Goal: Information Seeking & Learning: Find specific fact

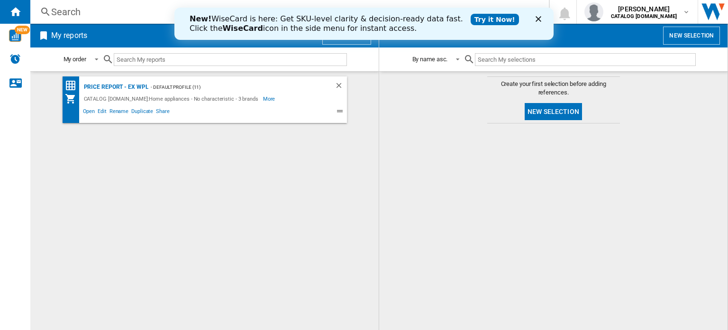
click at [536, 18] on icon "Close" at bounding box center [539, 19] width 6 height 6
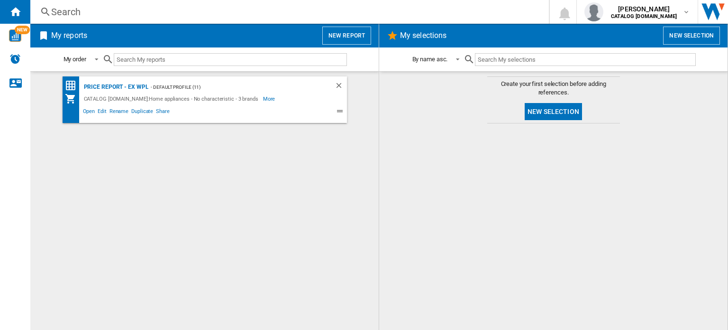
click at [103, 11] on div "Search" at bounding box center [287, 11] width 473 height 13
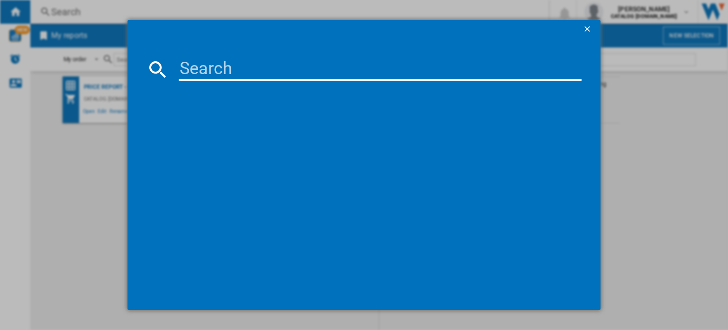
click at [212, 70] on input at bounding box center [380, 69] width 403 height 23
paste input "H2IHD526UK_WH"
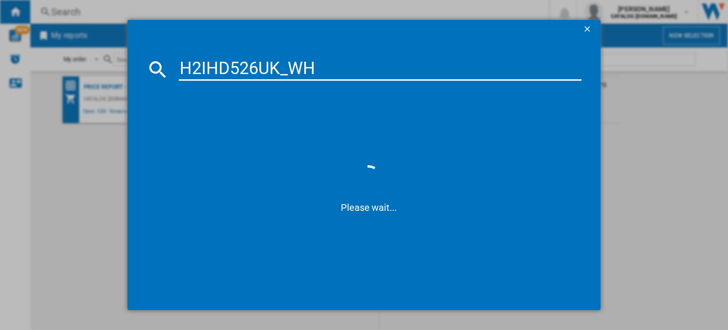
drag, startPoint x: 280, startPoint y: 70, endPoint x: 491, endPoint y: 106, distance: 213.6
click at [478, 98] on md-dialog-content "H2IHD526UK_WH Please wait..." at bounding box center [364, 174] width 473 height 271
type input "H2IHD526"
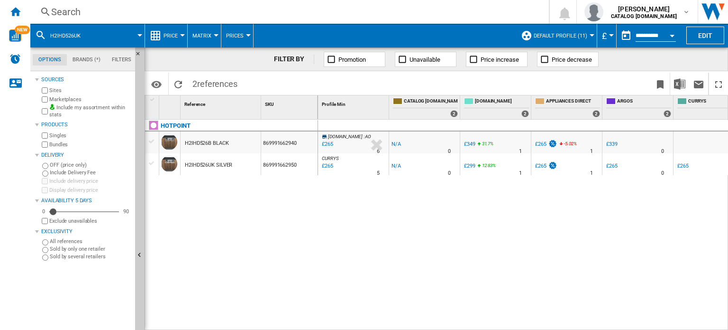
click at [209, 34] on span "Matrix" at bounding box center [202, 36] width 19 height 6
click at [239, 34] on md-backdrop at bounding box center [364, 165] width 728 height 330
click at [170, 34] on span "Price" at bounding box center [171, 36] width 14 height 6
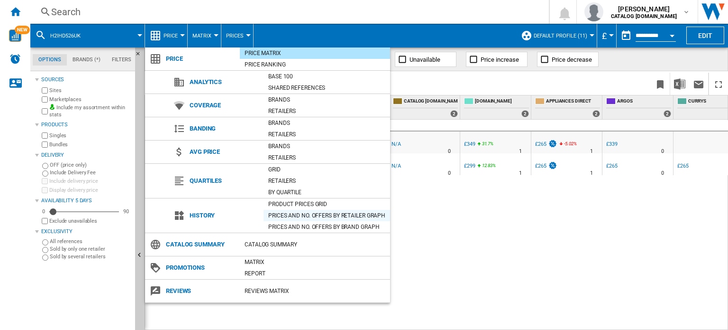
click at [324, 216] on div "Prices and No. offers by retailer graph" at bounding box center [327, 215] width 127 height 9
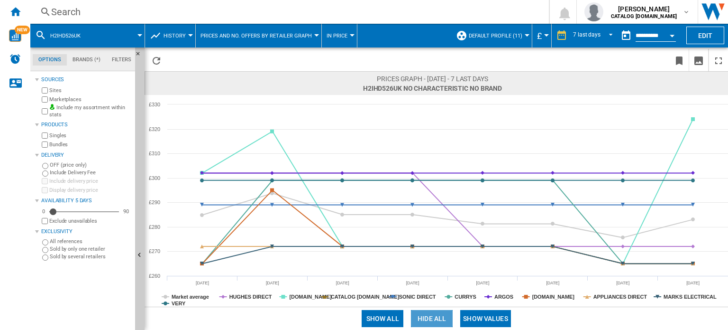
click at [431, 322] on button "Hide all" at bounding box center [432, 318] width 42 height 17
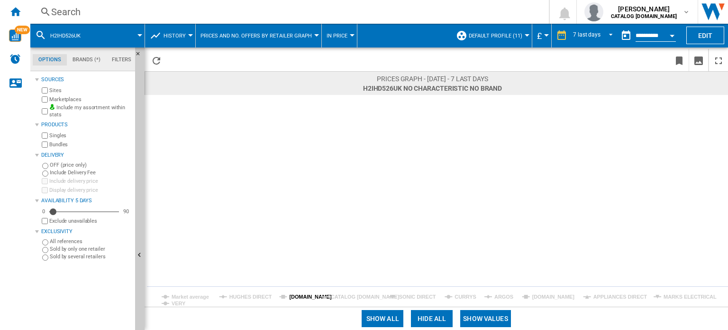
click at [296, 297] on tspan "[DOMAIN_NAME]" at bounding box center [310, 297] width 43 height 6
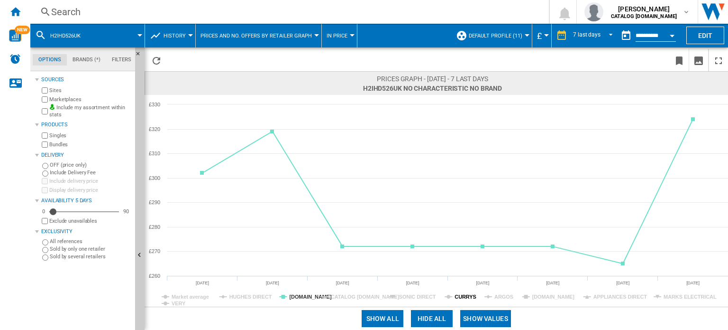
click at [469, 297] on tspan "CURRYS" at bounding box center [465, 297] width 21 height 6
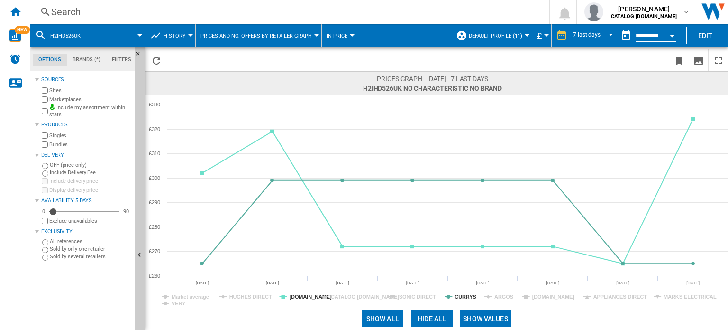
click at [513, 300] on rect at bounding box center [437, 201] width 584 height 212
click at [505, 298] on tspan "ARGOS" at bounding box center [504, 297] width 19 height 6
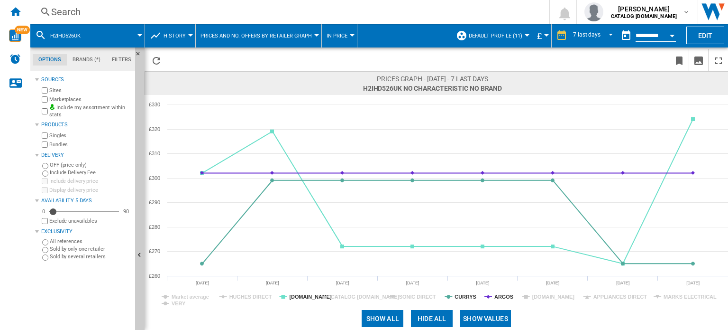
click at [505, 298] on tspan "ARGOS" at bounding box center [504, 297] width 19 height 6
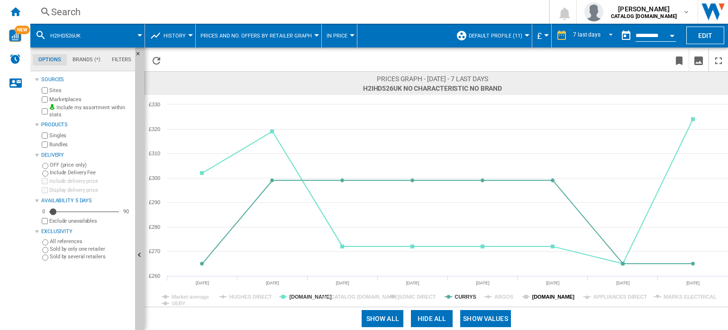
click at [546, 297] on tspan "[DOMAIN_NAME]" at bounding box center [554, 297] width 43 height 6
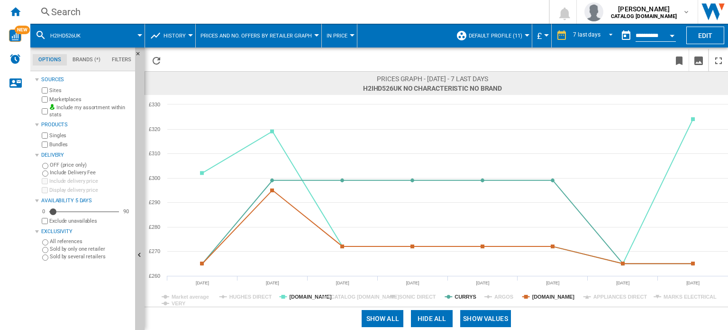
click at [546, 297] on tspan "[DOMAIN_NAME]" at bounding box center [554, 297] width 43 height 6
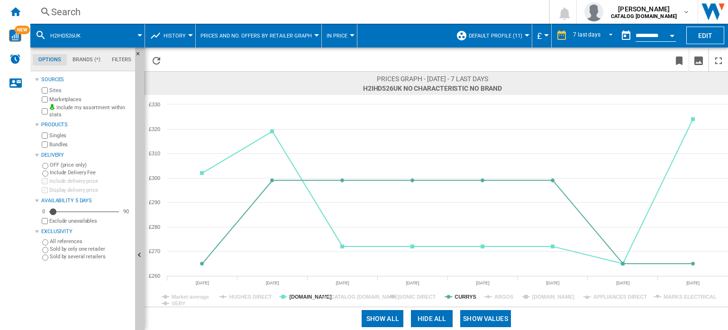
click at [546, 297] on tspan "[DOMAIN_NAME]" at bounding box center [554, 297] width 43 height 6
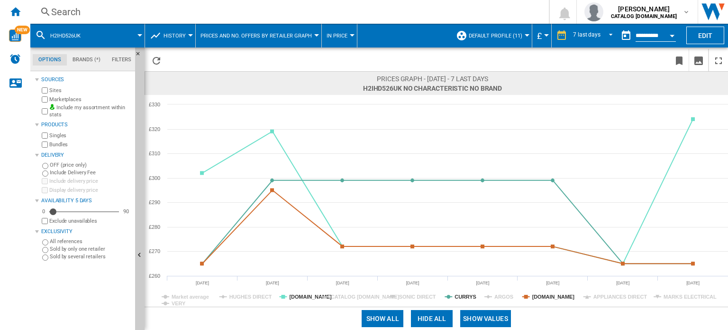
click at [546, 297] on tspan "[DOMAIN_NAME]" at bounding box center [554, 297] width 43 height 6
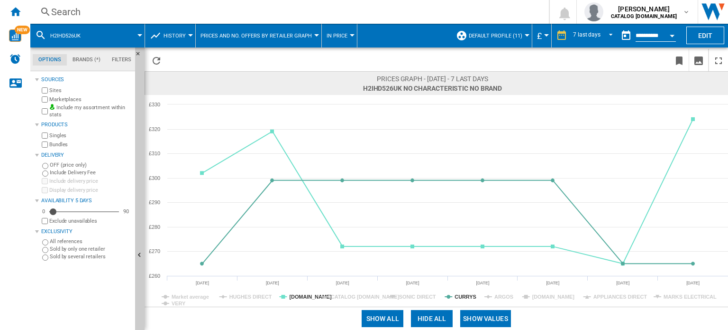
click at [546, 298] on tspan "[DOMAIN_NAME]" at bounding box center [554, 297] width 43 height 6
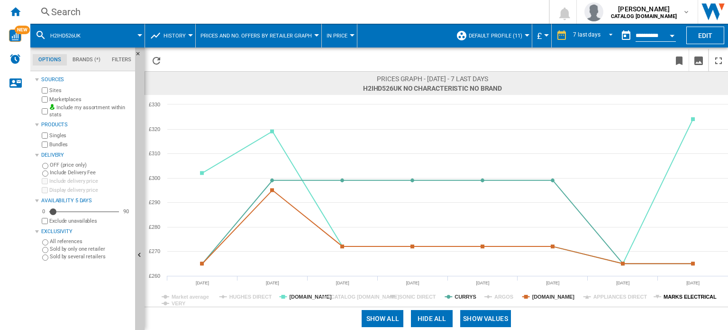
click at [685, 295] on tspan "MARKS ELECTRICAL" at bounding box center [690, 297] width 53 height 6
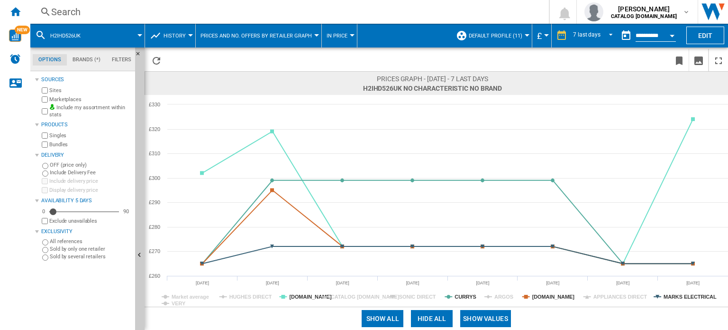
click at [623, 304] on rect at bounding box center [437, 201] width 584 height 212
click at [623, 301] on rect at bounding box center [437, 201] width 584 height 212
click at [623, 299] on tspan "APPLIANCES DIRECT" at bounding box center [621, 297] width 54 height 6
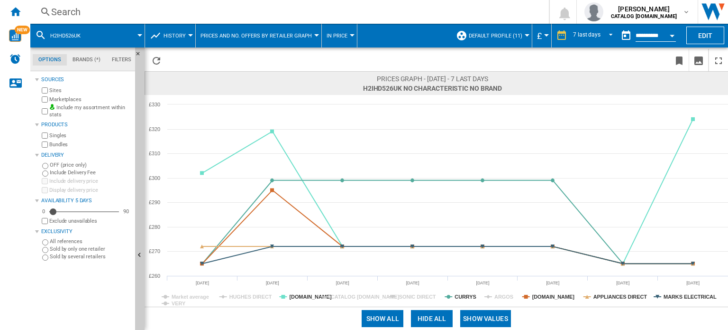
click at [623, 299] on tspan "APPLIANCES DIRECT" at bounding box center [621, 297] width 54 height 6
click at [129, 15] on div "Search" at bounding box center [287, 11] width 473 height 13
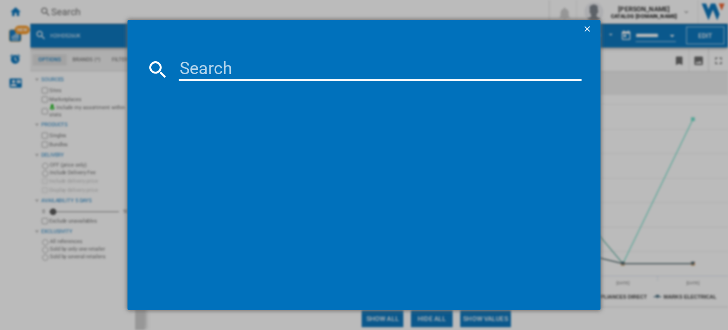
click at [243, 66] on input at bounding box center [380, 69] width 403 height 23
click at [298, 60] on input at bounding box center [380, 69] width 403 height 23
paste input "HFC3C26WCBUK"
type input "HFC3C26WCB"
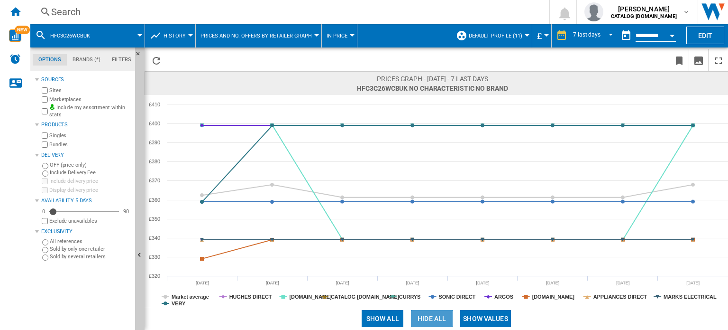
click at [422, 317] on button "Hide all" at bounding box center [432, 318] width 42 height 17
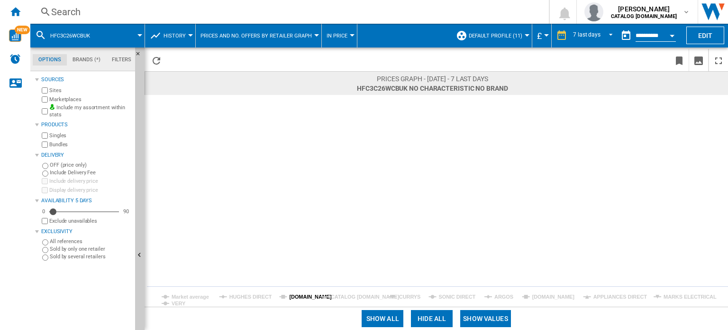
click at [292, 297] on tspan "[DOMAIN_NAME]" at bounding box center [310, 297] width 43 height 6
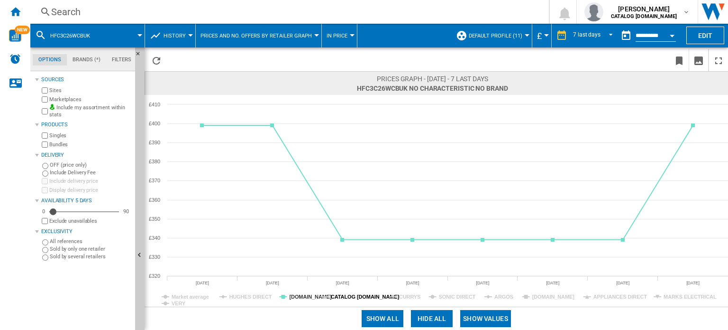
click at [365, 297] on tspan "CATALOG [DOMAIN_NAME]" at bounding box center [365, 297] width 69 height 6
click at [397, 295] on rect at bounding box center [437, 201] width 584 height 212
click at [398, 295] on rect at bounding box center [437, 201] width 584 height 212
click at [403, 296] on tspan "CURRYS" at bounding box center [409, 297] width 21 height 6
click at [362, 295] on tspan "CATALOG [DOMAIN_NAME]" at bounding box center [365, 297] width 69 height 6
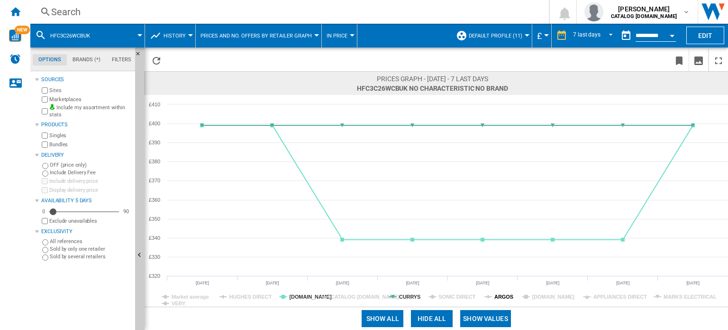
click at [501, 297] on tspan "ARGOS" at bounding box center [504, 297] width 19 height 6
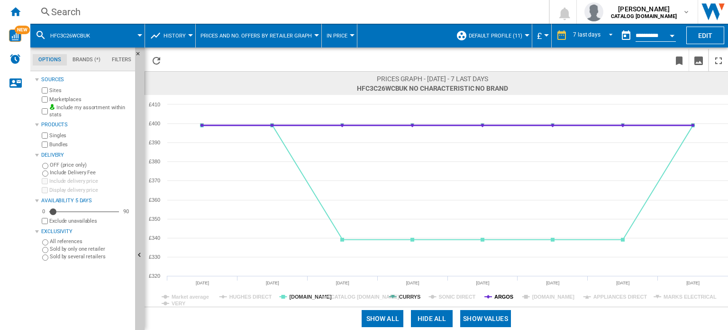
click at [499, 298] on tspan "ARGOS" at bounding box center [504, 297] width 19 height 6
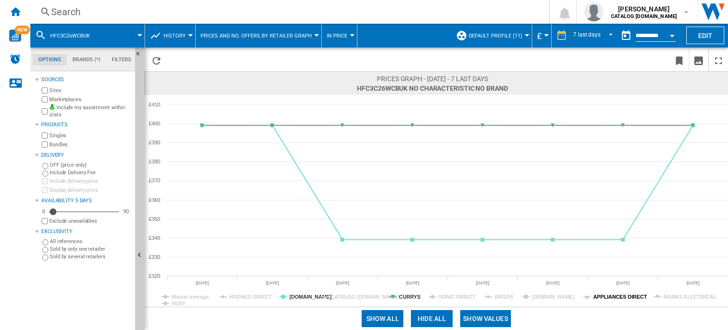
click at [620, 298] on tspan "APPLIANCES DIRECT" at bounding box center [621, 297] width 54 height 6
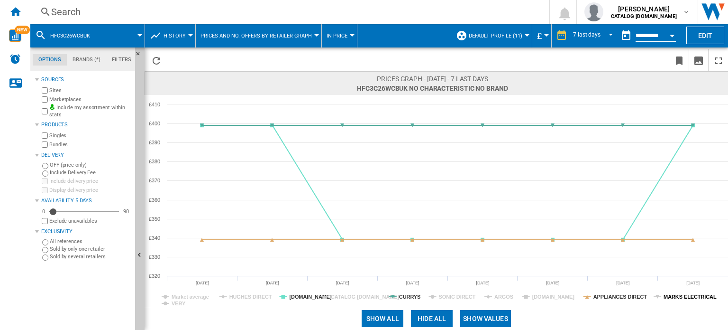
click at [666, 295] on tspan "MARKS ELECTRICAL" at bounding box center [690, 297] width 53 height 6
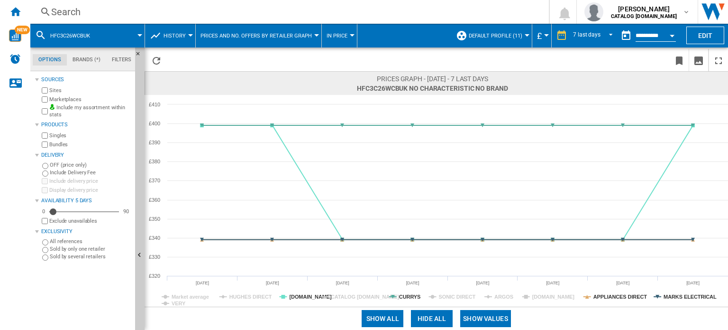
click at [68, 1] on div "Search Search 0 [PERSON_NAME] CATALOG [DOMAIN_NAME] CATALOG [DOMAIN_NAME] My se…" at bounding box center [379, 12] width 698 height 24
click at [69, 10] on div "Search" at bounding box center [287, 11] width 473 height 13
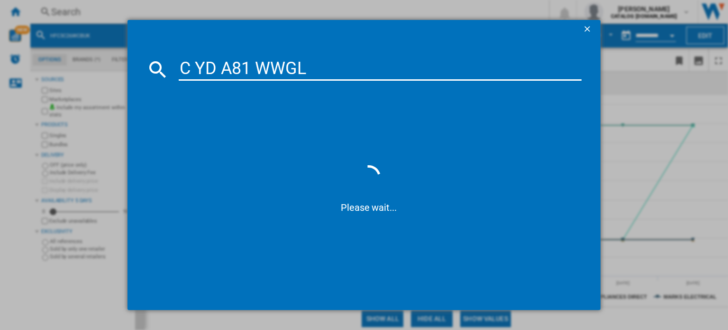
type input "C YD A81 WWGL"
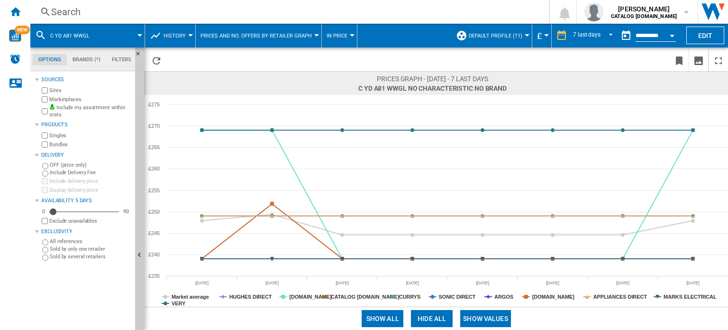
click at [429, 314] on button "Hide all" at bounding box center [432, 318] width 42 height 17
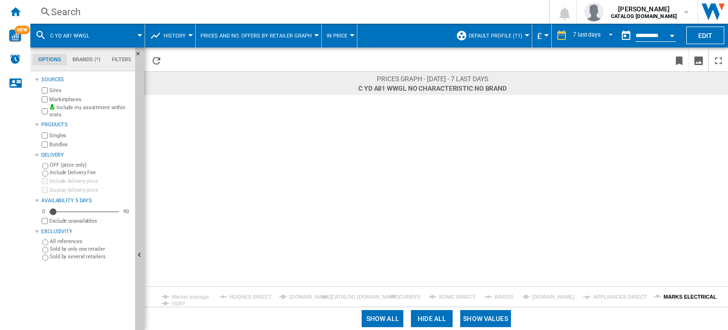
click at [694, 296] on tspan "MARKS ELECTRICAL" at bounding box center [690, 297] width 53 height 6
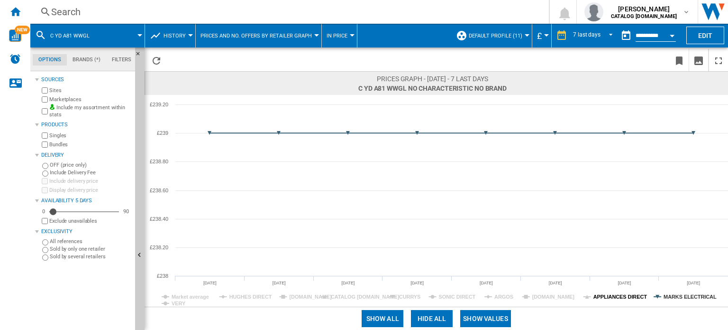
click at [624, 292] on icon "Created with Highcharts 5.0.14 Market average [PERSON_NAME] DIRECT [DOMAIN_NAME…" at bounding box center [437, 201] width 584 height 212
click at [621, 294] on tspan "APPLIANCES DIRECT" at bounding box center [621, 297] width 54 height 6
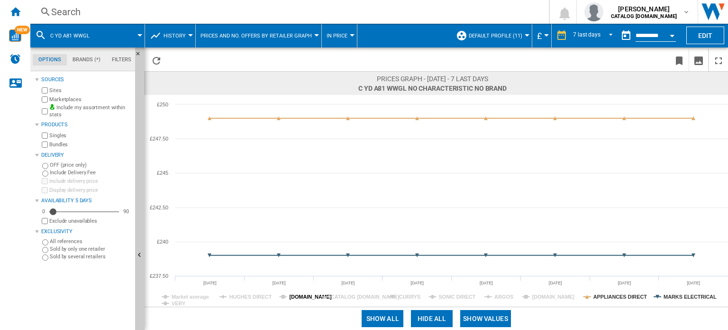
click at [303, 295] on tspan "[DOMAIN_NAME]" at bounding box center [310, 297] width 43 height 6
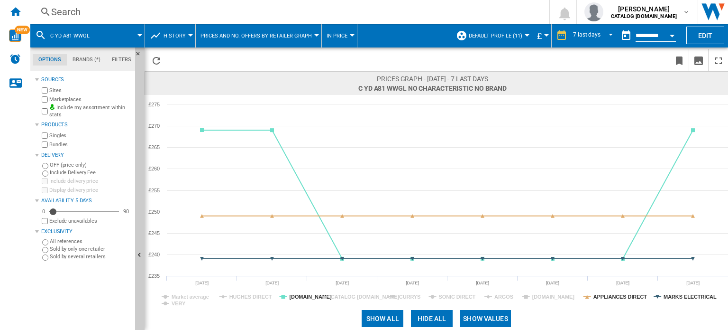
click at [138, 11] on div "Search" at bounding box center [287, 11] width 473 height 13
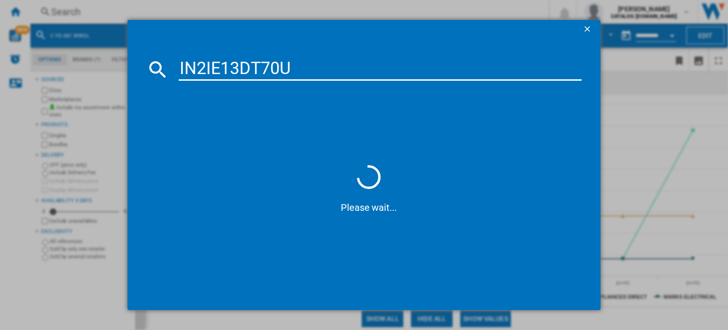
type input "IN2IE13DT70"
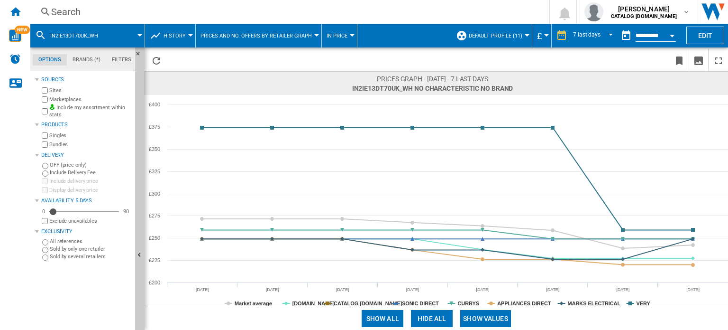
click at [433, 315] on button "Hide all" at bounding box center [432, 318] width 42 height 17
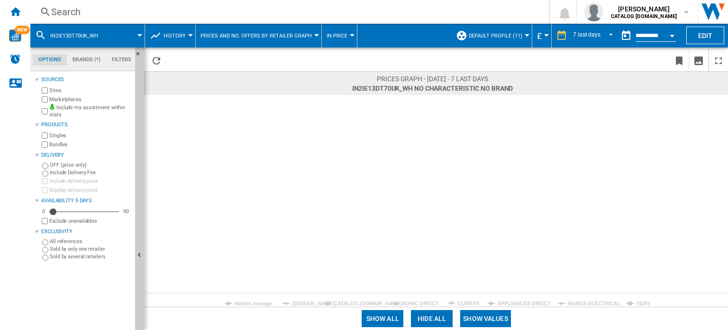
drag, startPoint x: 292, startPoint y: 299, endPoint x: 298, endPoint y: 301, distance: 5.9
click at [295, 300] on tspan "[DOMAIN_NAME]" at bounding box center [314, 303] width 43 height 6
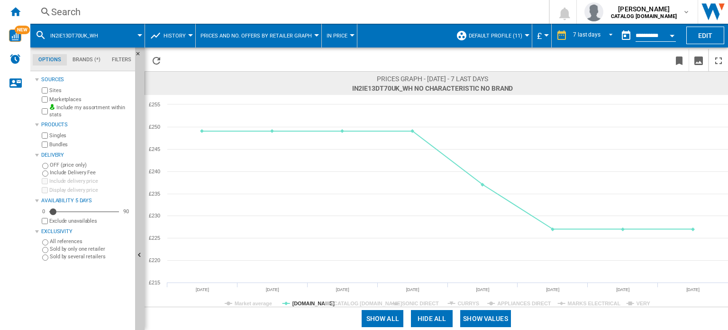
click at [592, 307] on span at bounding box center [621, 318] width 213 height 23
click at [592, 304] on tspan "MARKS ELECTRICAL" at bounding box center [594, 303] width 53 height 6
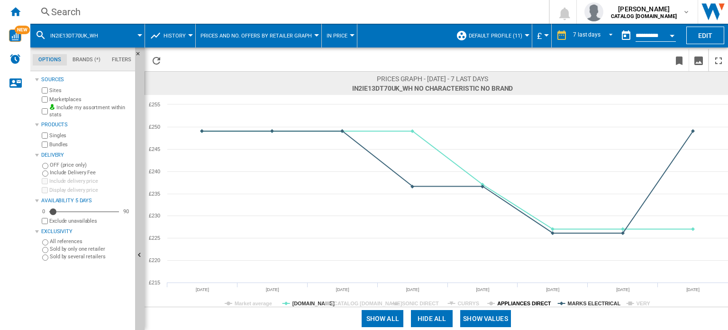
click at [518, 300] on tspan "APPLIANCES DIRECT" at bounding box center [524, 303] width 54 height 6
click at [584, 34] on div "7 last days" at bounding box center [587, 35] width 28 height 7
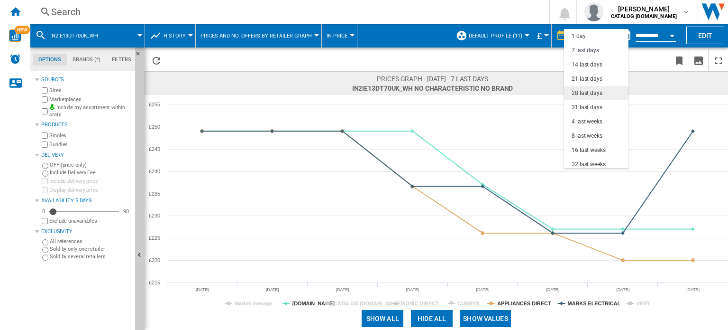
scroll to position [14, 0]
click at [587, 51] on div "14 last days" at bounding box center [587, 51] width 31 height 8
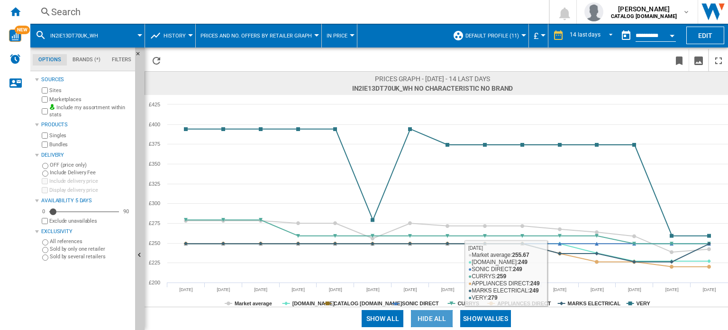
click at [433, 320] on button "Hide all" at bounding box center [432, 318] width 42 height 17
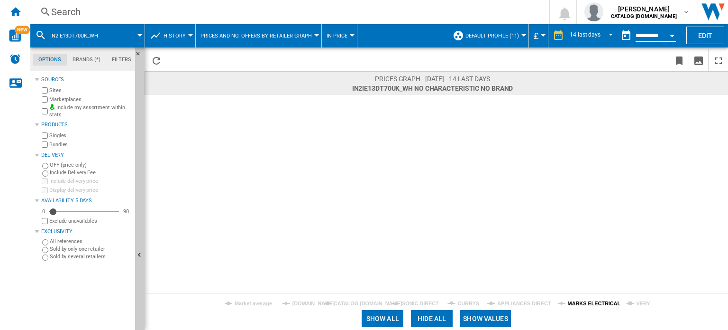
click at [607, 300] on tspan "MARKS ELECTRICAL" at bounding box center [594, 303] width 53 height 6
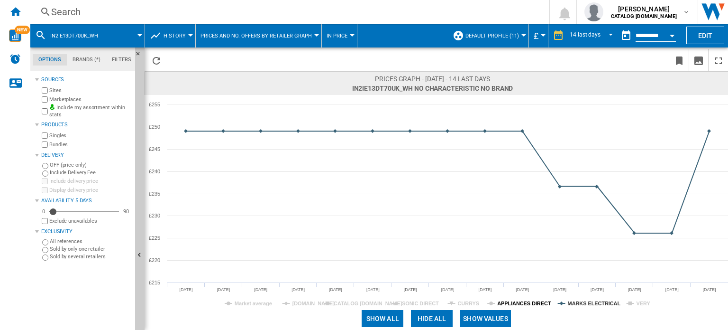
click at [525, 301] on tspan "APPLIANCES DIRECT" at bounding box center [524, 303] width 54 height 6
click at [298, 301] on tspan "[DOMAIN_NAME]" at bounding box center [314, 303] width 43 height 6
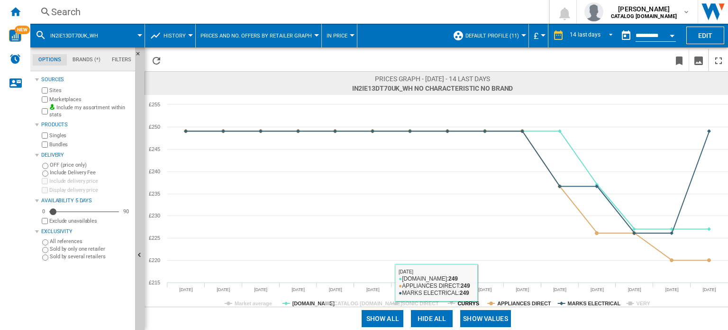
click at [469, 300] on tspan "CURRYS" at bounding box center [468, 303] width 21 height 6
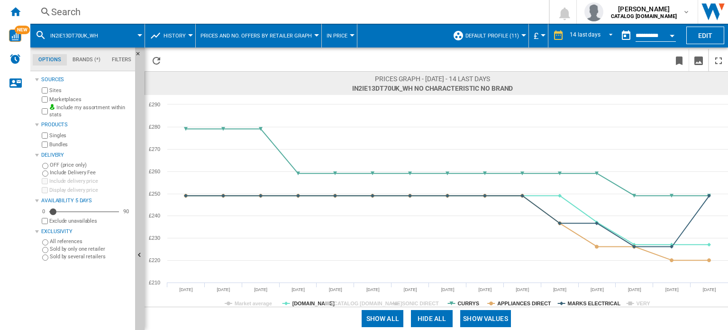
click at [112, 11] on div "Search" at bounding box center [287, 11] width 473 height 13
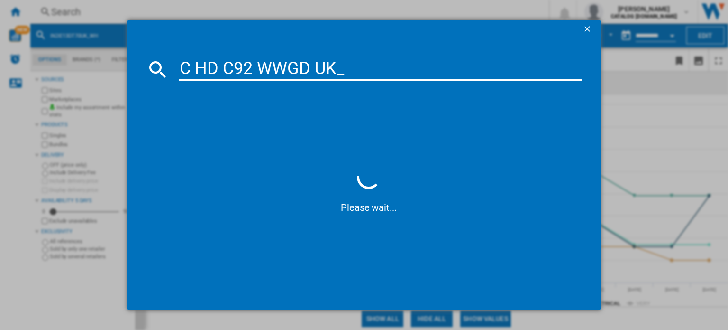
type input "C HD C92 WWGD [GEOGRAPHIC_DATA]"
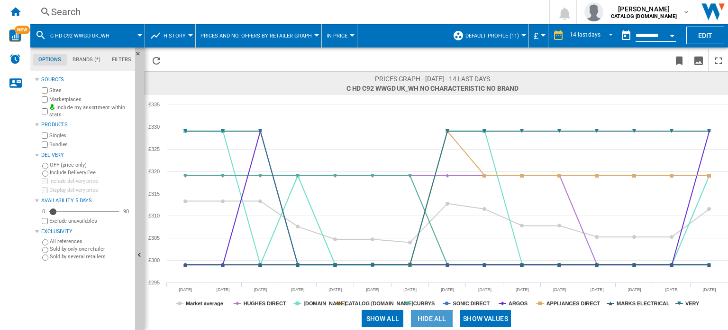
click at [432, 318] on button "Hide all" at bounding box center [432, 318] width 42 height 17
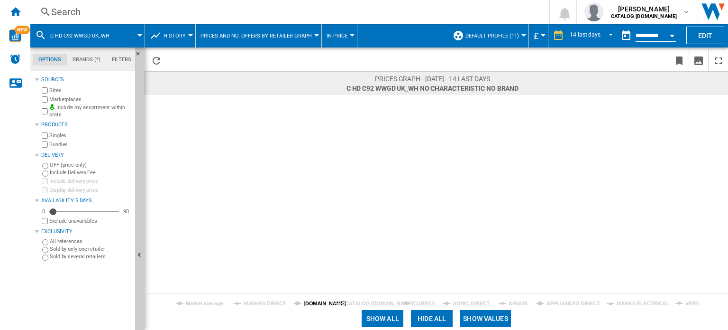
click at [312, 300] on tspan "[DOMAIN_NAME]" at bounding box center [325, 303] width 43 height 6
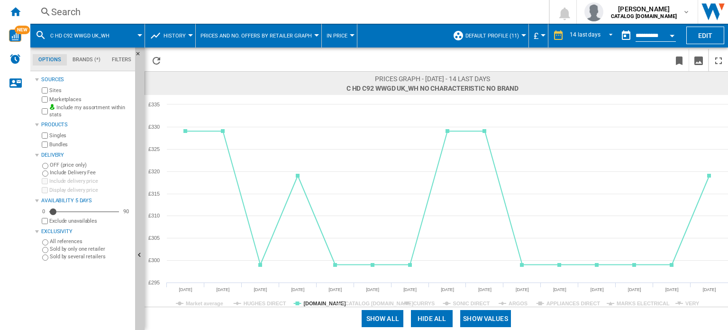
click at [640, 299] on rect at bounding box center [437, 201] width 584 height 212
click at [640, 300] on tspan "MARKS ELECTRICAL" at bounding box center [643, 303] width 53 height 6
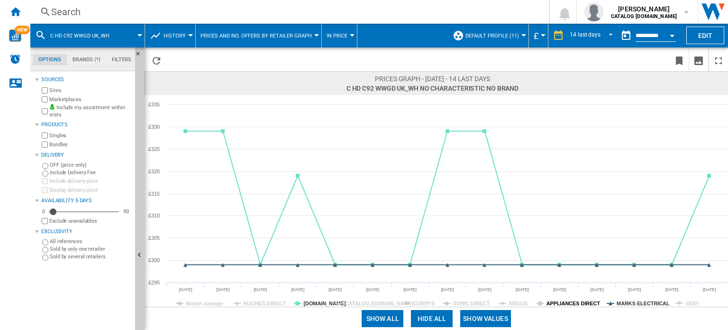
click at [550, 300] on tspan "APPLIANCES DIRECT" at bounding box center [574, 303] width 54 height 6
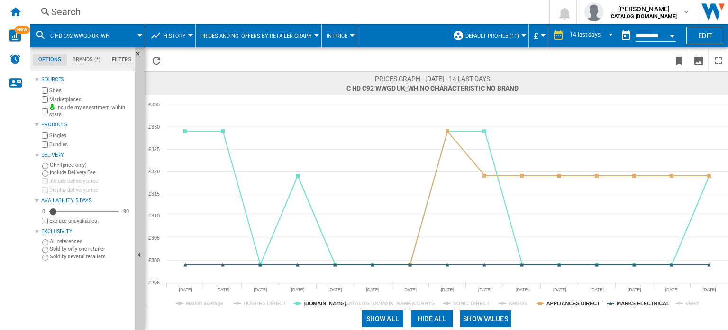
click at [162, 14] on div "Search" at bounding box center [287, 11] width 473 height 13
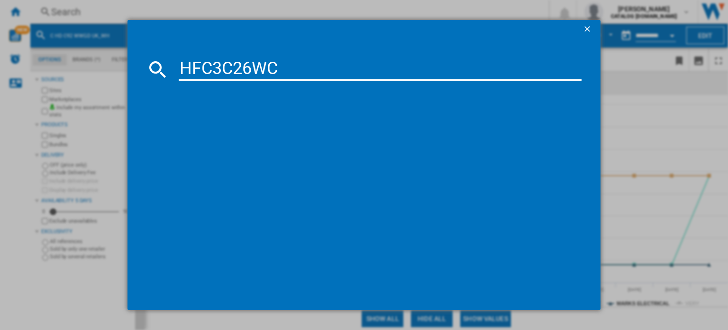
type input "HFC3C26WC"
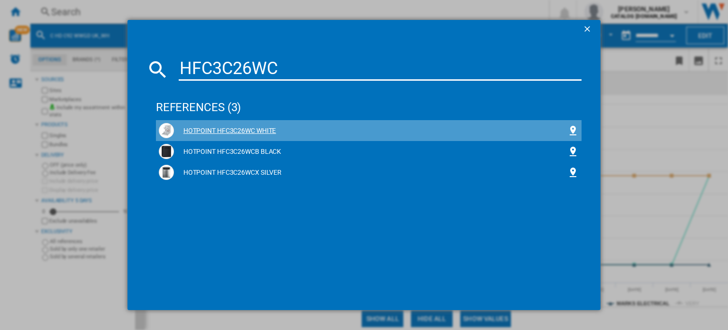
click at [245, 133] on div "HOTPOINT HFC3C26WC WHITE" at bounding box center [371, 130] width 394 height 9
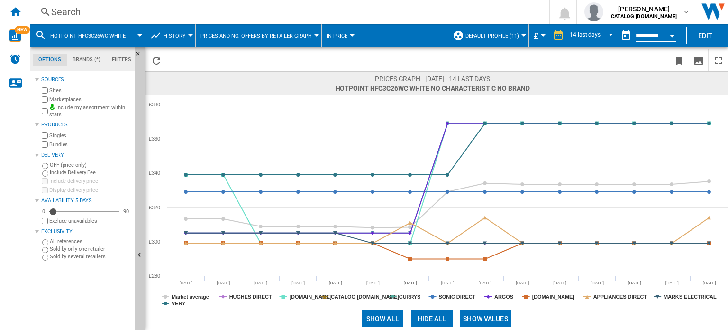
click at [430, 318] on button "Hide all" at bounding box center [432, 318] width 42 height 17
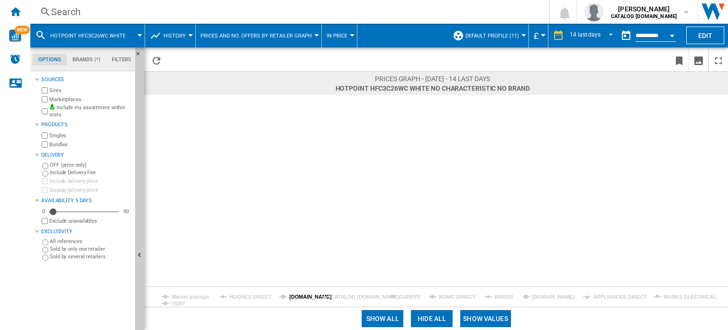
click at [299, 295] on tspan "[DOMAIN_NAME]" at bounding box center [310, 297] width 43 height 6
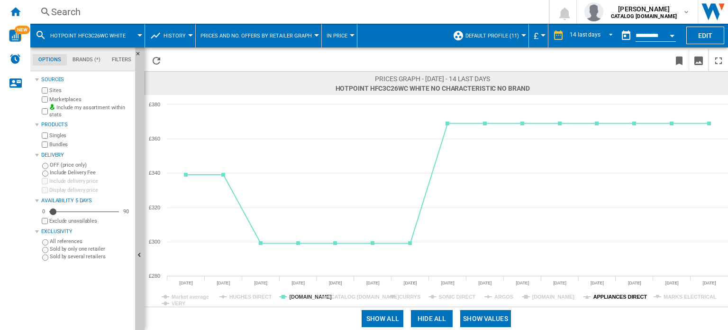
click at [619, 298] on tspan "APPLIANCES DIRECT" at bounding box center [621, 297] width 54 height 6
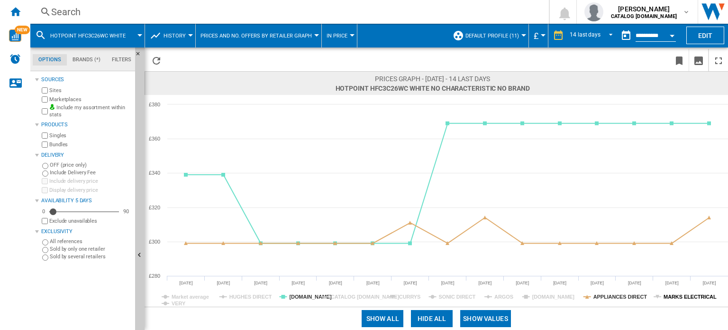
click at [670, 296] on tspan "MARKS ELECTRICAL" at bounding box center [690, 297] width 53 height 6
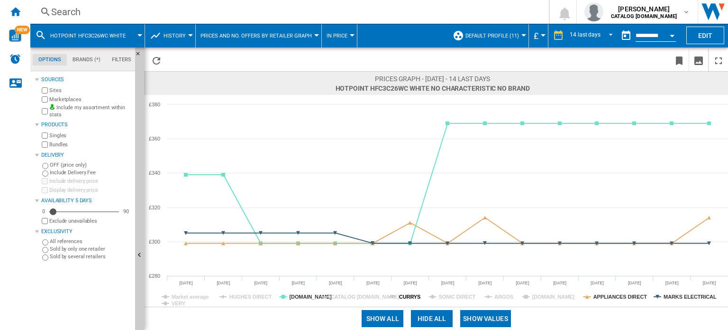
click at [402, 294] on tspan "CURRYS" at bounding box center [409, 297] width 21 height 6
click at [500, 295] on tspan "ARGOS" at bounding box center [504, 297] width 19 height 6
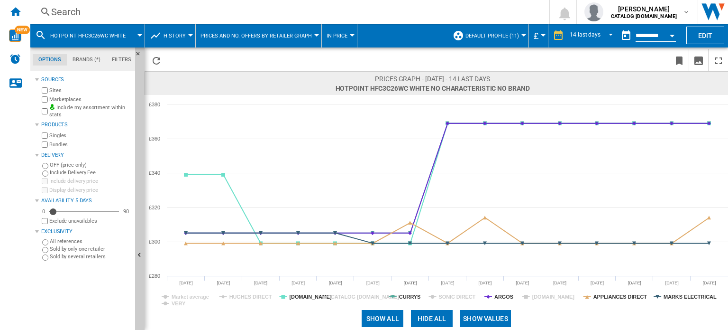
click at [501, 295] on tspan "ARGOS" at bounding box center [504, 297] width 19 height 6
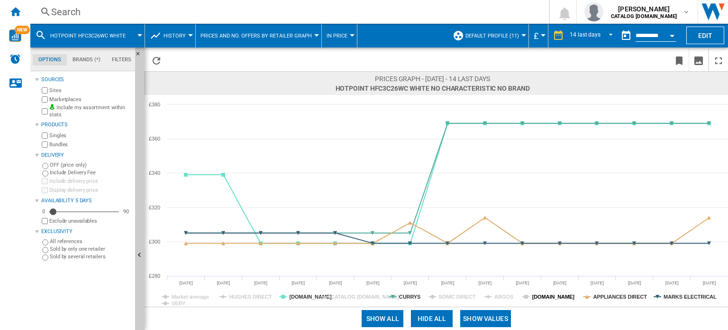
click at [543, 295] on tspan "[DOMAIN_NAME]" at bounding box center [554, 297] width 43 height 6
click at [364, 296] on tspan "CATALOG [DOMAIN_NAME]" at bounding box center [365, 297] width 69 height 6
click at [240, 294] on tspan "HUGHES DIRECT" at bounding box center [251, 297] width 43 height 6
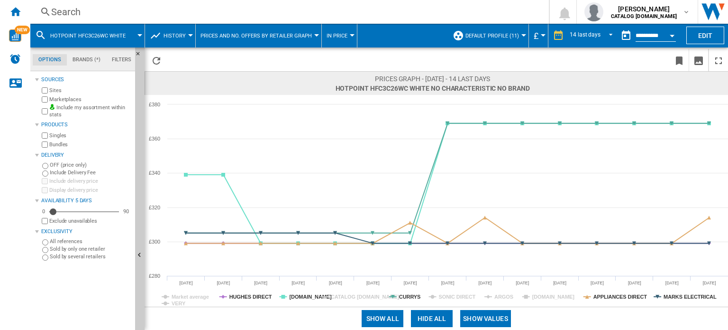
click at [240, 294] on tspan "HUGHES DIRECT" at bounding box center [251, 297] width 43 height 6
click at [178, 304] on tspan "VERY" at bounding box center [179, 303] width 14 height 6
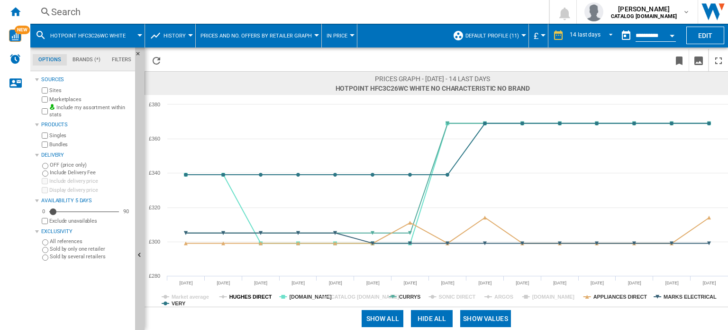
drag, startPoint x: 239, startPoint y: 298, endPoint x: 247, endPoint y: 296, distance: 8.2
click at [239, 298] on tspan "HUGHES DIRECT" at bounding box center [251, 297] width 43 height 6
click at [345, 299] on tspan "CATALOG [DOMAIN_NAME]" at bounding box center [365, 297] width 69 height 6
click at [459, 299] on tspan "SONIC DIRECT" at bounding box center [457, 297] width 37 height 6
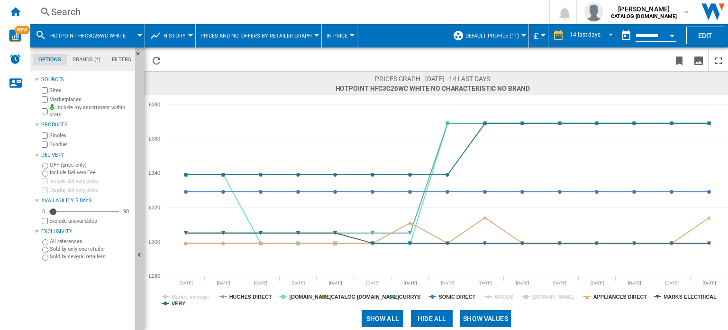
click at [460, 298] on tspan "SONIC DIRECT" at bounding box center [457, 297] width 37 height 6
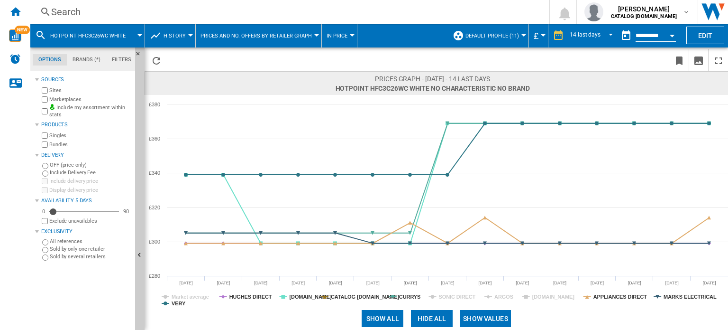
click at [460, 298] on tspan "SONIC DIRECT" at bounding box center [457, 297] width 37 height 6
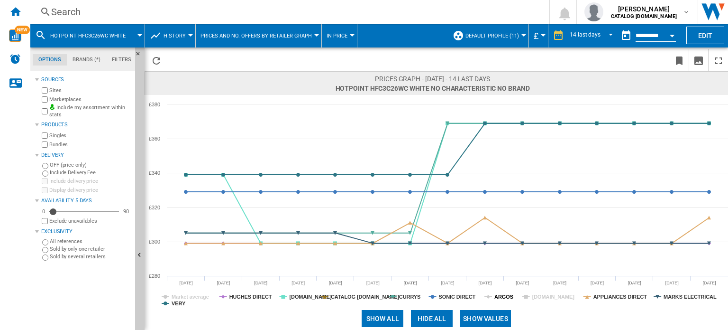
click at [497, 296] on tspan "ARGOS" at bounding box center [504, 297] width 19 height 6
click at [545, 297] on tspan "[DOMAIN_NAME]" at bounding box center [554, 297] width 43 height 6
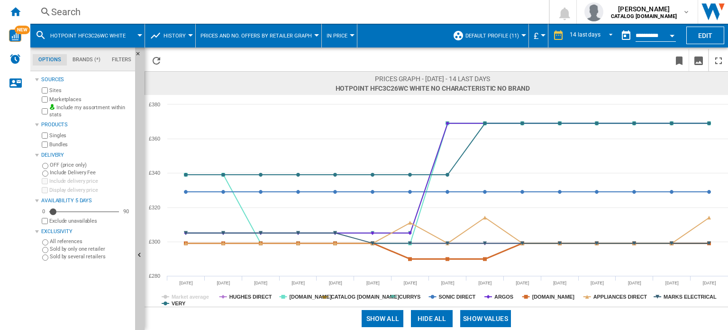
click at [545, 298] on tspan "[DOMAIN_NAME]" at bounding box center [554, 297] width 43 height 6
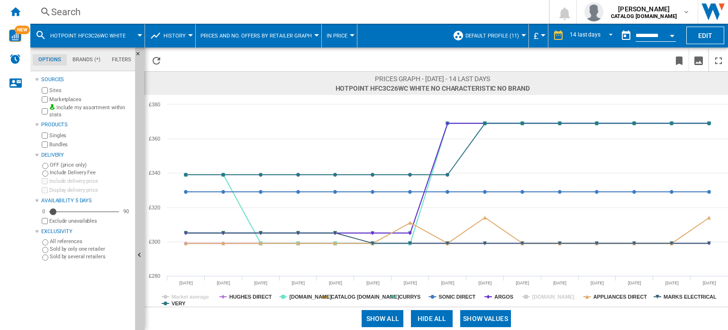
click at [545, 298] on tspan "[DOMAIN_NAME]" at bounding box center [554, 297] width 43 height 6
click at [110, 10] on div "Search" at bounding box center [287, 11] width 473 height 13
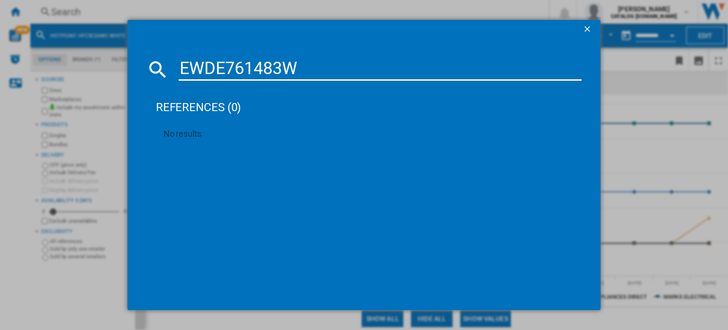
click at [324, 76] on input "EWDE761483W" at bounding box center [380, 69] width 403 height 23
click at [220, 68] on input "EWDE761483" at bounding box center [380, 69] width 403 height 23
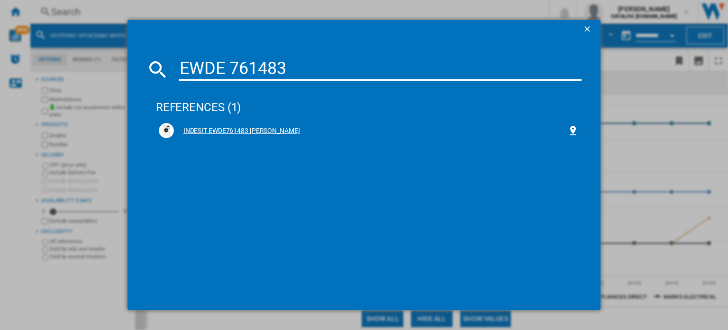
type input "EWDE 761483"
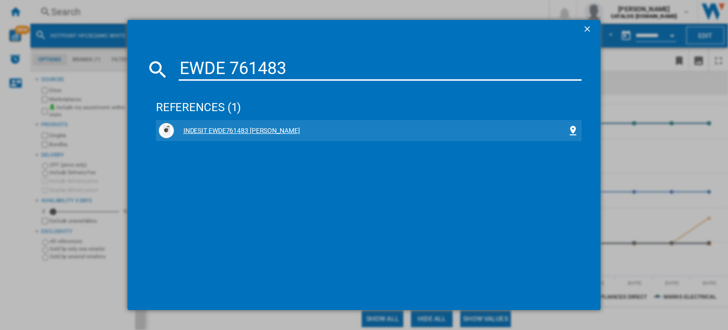
click at [220, 129] on div "INDESIT EWDE761483 [PERSON_NAME]" at bounding box center [371, 130] width 394 height 9
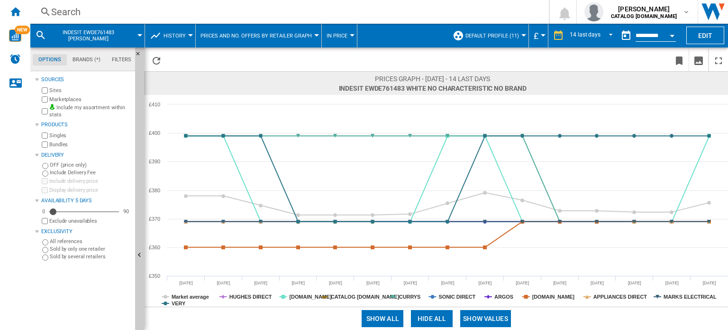
click at [428, 316] on button "Hide all" at bounding box center [432, 318] width 42 height 17
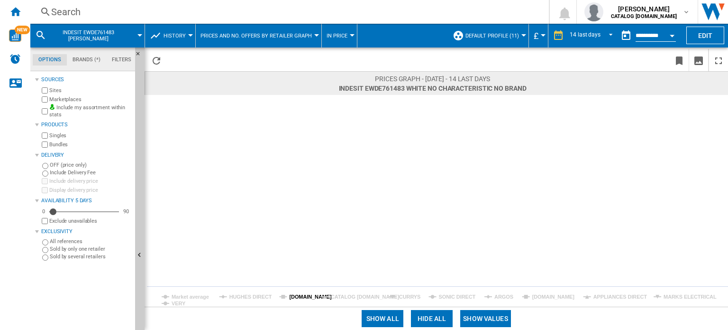
click at [294, 296] on tspan "[DOMAIN_NAME]" at bounding box center [310, 297] width 43 height 6
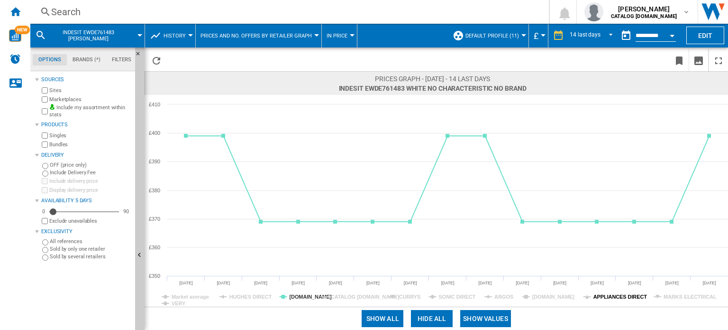
click at [611, 299] on tspan "APPLIANCES DIRECT" at bounding box center [621, 297] width 54 height 6
click at [678, 298] on tspan "MARKS ELECTRICAL" at bounding box center [690, 297] width 53 height 6
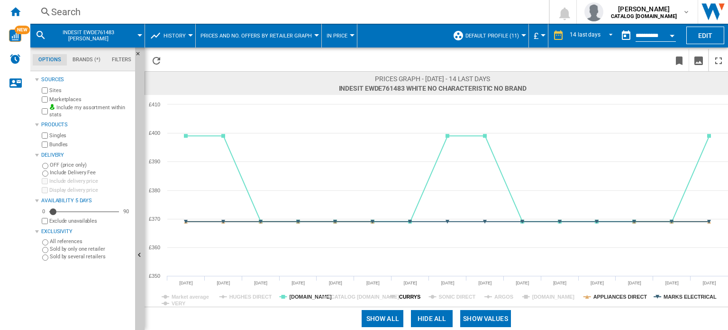
click at [414, 295] on tspan "CURRYS" at bounding box center [409, 297] width 21 height 6
click at [116, 15] on div "Search" at bounding box center [287, 11] width 473 height 13
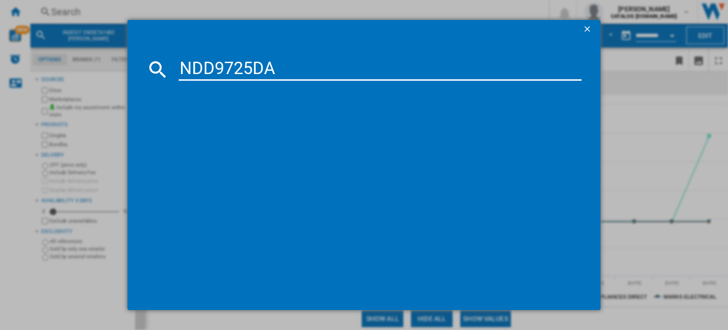
type input "NDD9725DA"
click at [286, 72] on input "NDD9725DA" at bounding box center [380, 69] width 403 height 23
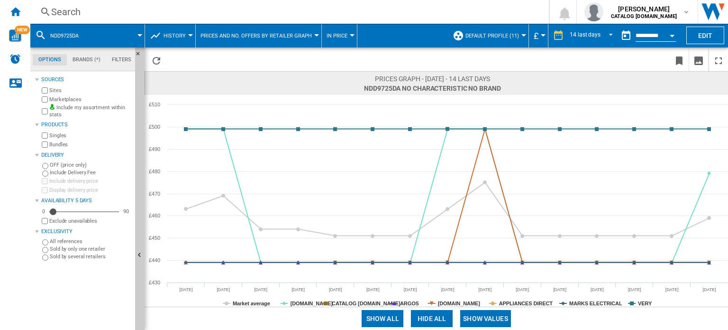
click at [373, 320] on button "Show all" at bounding box center [383, 318] width 42 height 17
click at [483, 313] on button "Show values" at bounding box center [485, 318] width 51 height 17
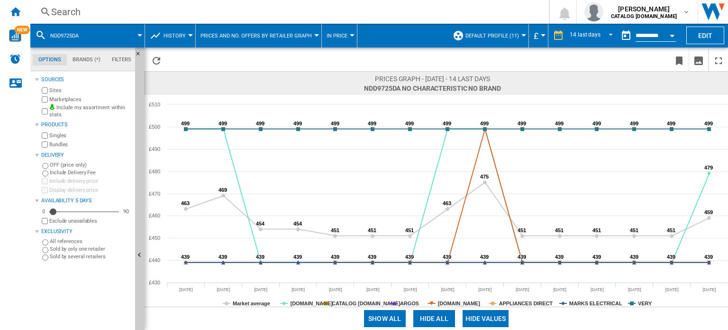
click at [438, 314] on button "Hide all" at bounding box center [435, 318] width 42 height 17
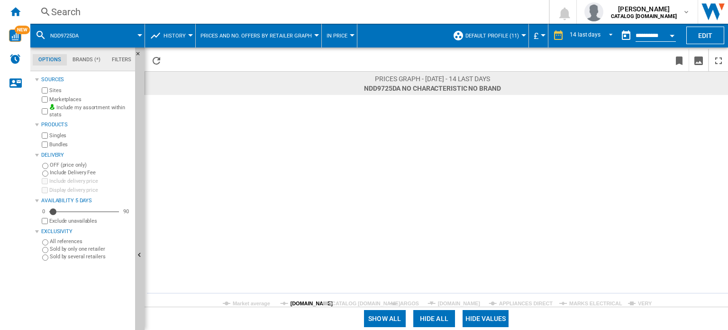
click at [300, 301] on tspan "[DOMAIN_NAME]" at bounding box center [312, 303] width 43 height 6
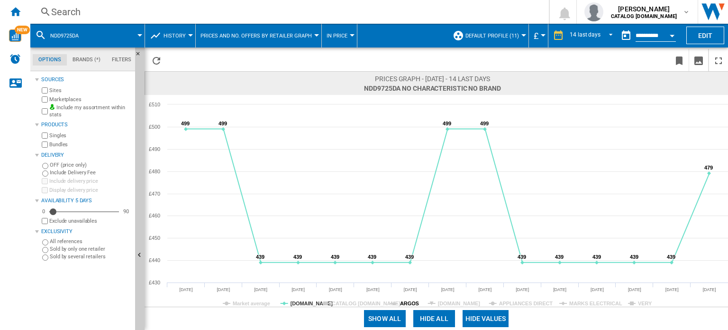
click at [408, 305] on tspan "ARGOS" at bounding box center [409, 303] width 19 height 6
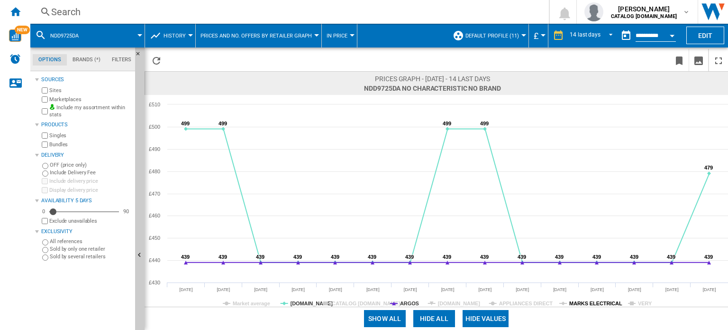
click at [582, 304] on tspan "MARKS ELECTRICAL" at bounding box center [596, 303] width 53 height 6
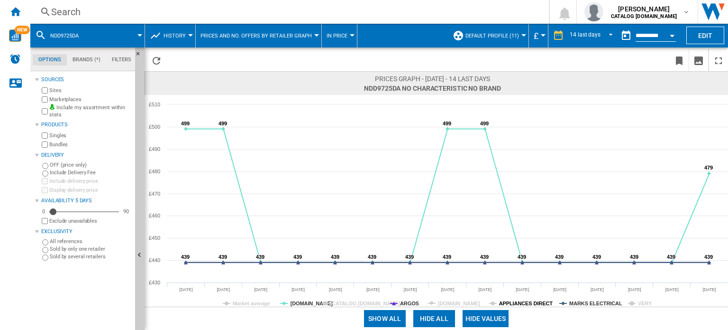
click at [521, 303] on tspan "APPLIANCES DIRECT" at bounding box center [526, 303] width 54 height 6
click at [465, 303] on tspan "[DOMAIN_NAME]" at bounding box center [459, 303] width 43 height 6
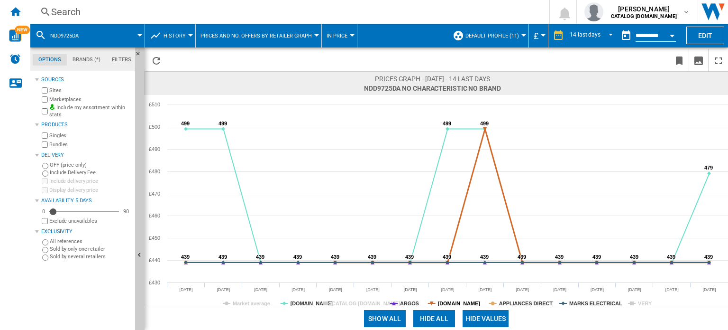
drag, startPoint x: 457, startPoint y: 304, endPoint x: 419, endPoint y: 309, distance: 38.3
click at [456, 304] on tspan "[DOMAIN_NAME]" at bounding box center [459, 303] width 43 height 6
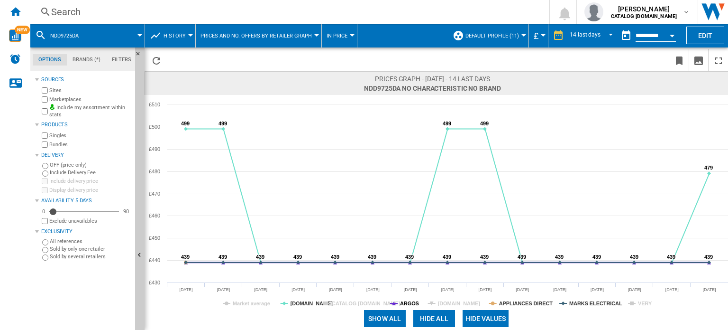
click at [406, 304] on tspan "ARGOS" at bounding box center [409, 303] width 19 height 6
click at [301, 301] on tspan "[DOMAIN_NAME]" at bounding box center [312, 303] width 43 height 6
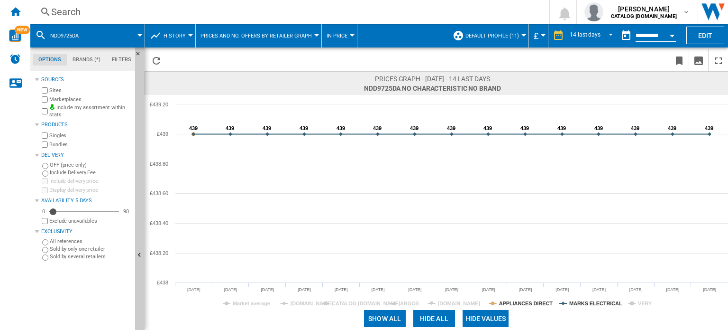
click at [140, 13] on div "Search" at bounding box center [287, 11] width 473 height 13
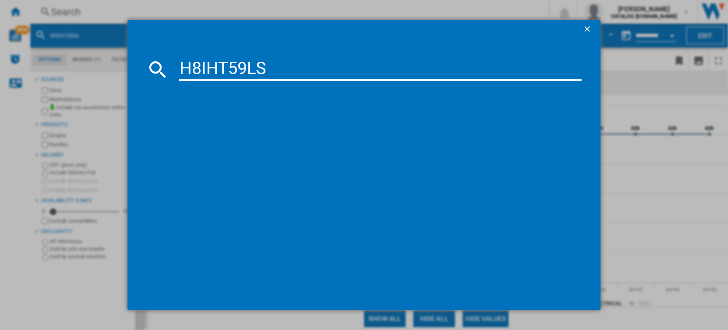
type input "H8IHT59LS"
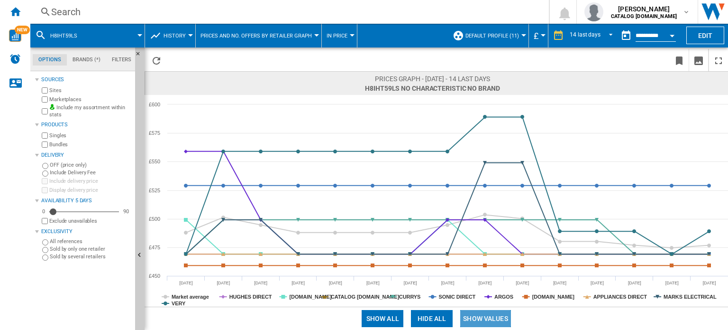
click at [479, 322] on button "Show values" at bounding box center [485, 318] width 51 height 17
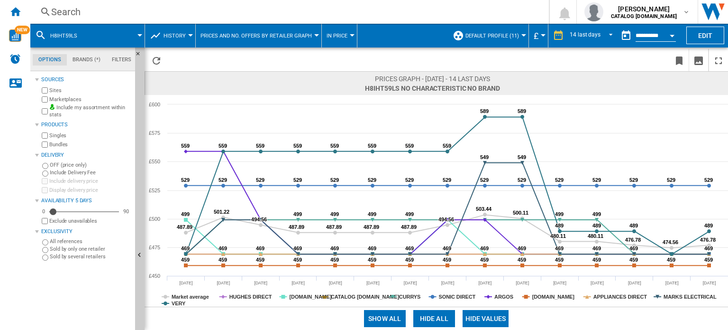
drag, startPoint x: 427, startPoint y: 320, endPoint x: 357, endPoint y: 314, distance: 69.9
click at [424, 320] on button "Hide all" at bounding box center [435, 318] width 42 height 17
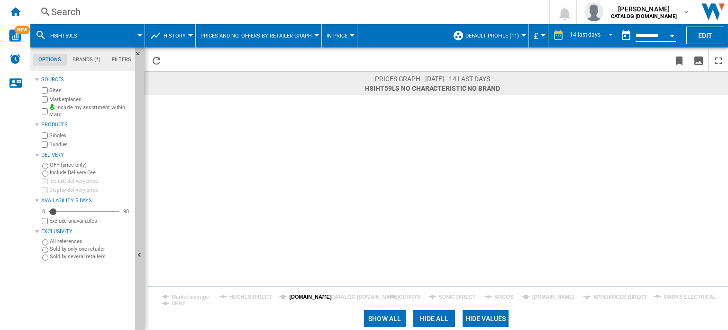
click at [290, 296] on icon "Created with Highcharts 5.0.14 Market average [PERSON_NAME] DIRECT [DOMAIN_NAME…" at bounding box center [437, 201] width 584 height 212
click at [288, 299] on rect at bounding box center [437, 201] width 584 height 212
click at [290, 295] on tspan "[DOMAIN_NAME]" at bounding box center [310, 297] width 43 height 6
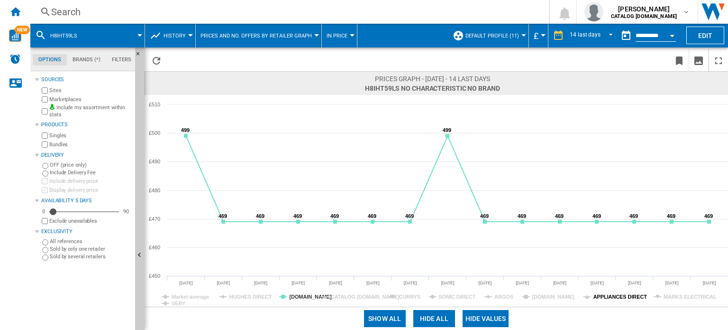
click at [607, 294] on tspan "APPLIANCES DIRECT" at bounding box center [621, 297] width 54 height 6
drag, startPoint x: 608, startPoint y: 293, endPoint x: 614, endPoint y: 294, distance: 5.3
click at [611, 294] on tspan "APPLIANCES DIRECT" at bounding box center [621, 297] width 54 height 6
click at [665, 299] on tspan "MARKS ELECTRICAL" at bounding box center [690, 297] width 53 height 6
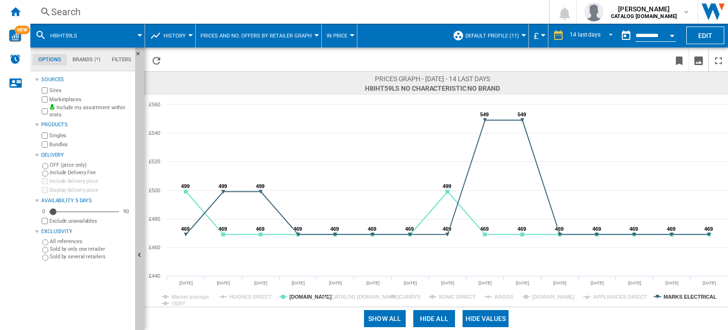
click at [665, 299] on tspan "MARKS ELECTRICAL" at bounding box center [690, 297] width 53 height 6
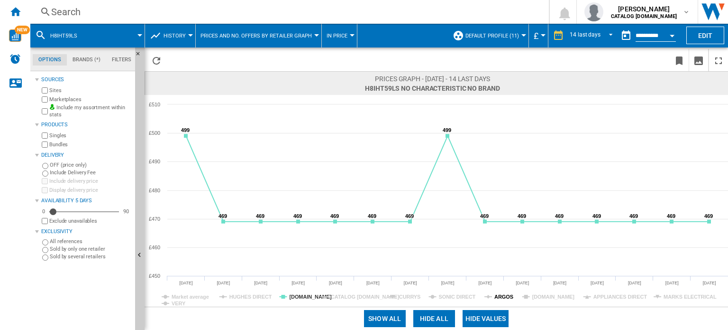
click at [495, 295] on tspan "ARGOS" at bounding box center [504, 297] width 19 height 6
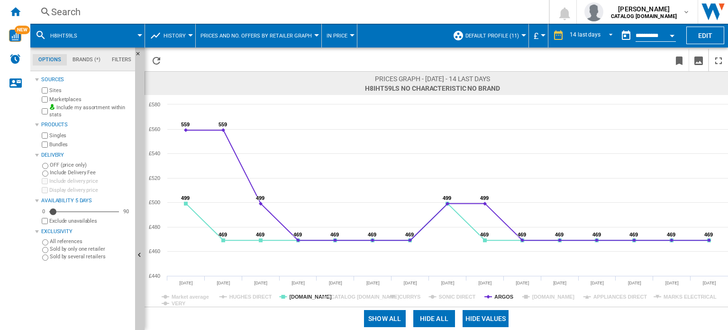
click at [495, 295] on tspan "ARGOS" at bounding box center [504, 297] width 19 height 6
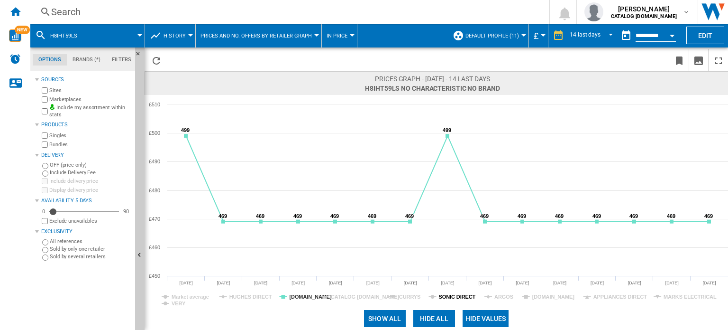
click at [449, 294] on tspan "SONIC DIRECT" at bounding box center [457, 297] width 37 height 6
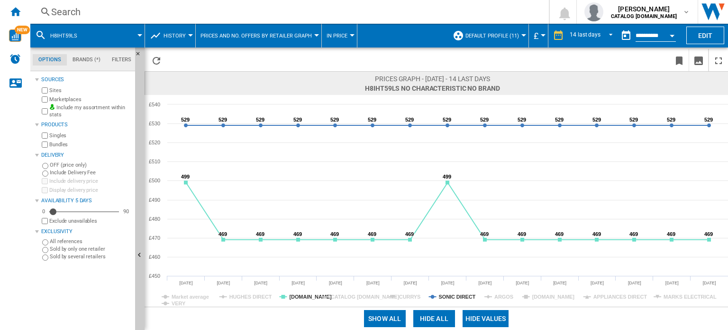
click at [448, 294] on tspan "SONIC DIRECT" at bounding box center [457, 297] width 37 height 6
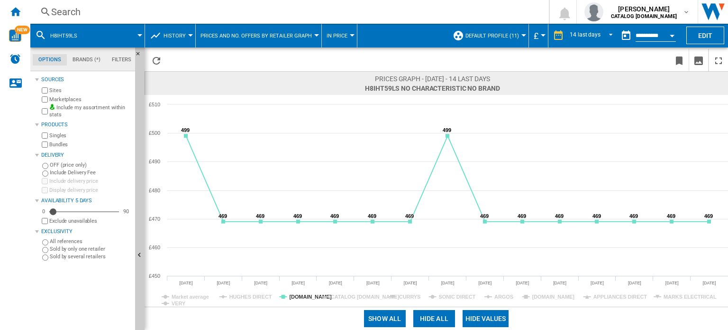
click at [398, 295] on rect at bounding box center [437, 201] width 584 height 212
click at [402, 296] on tspan "CURRYS" at bounding box center [409, 297] width 21 height 6
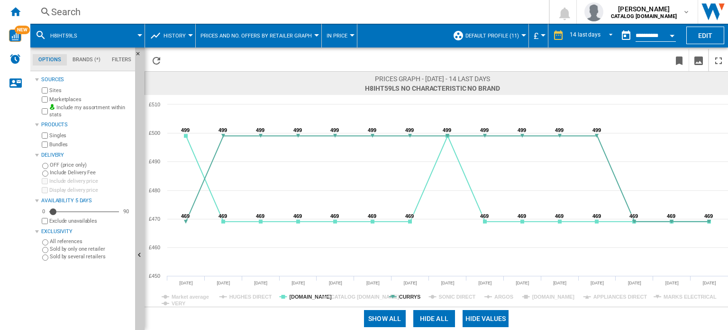
click at [402, 296] on tspan "CURRYS" at bounding box center [409, 297] width 21 height 6
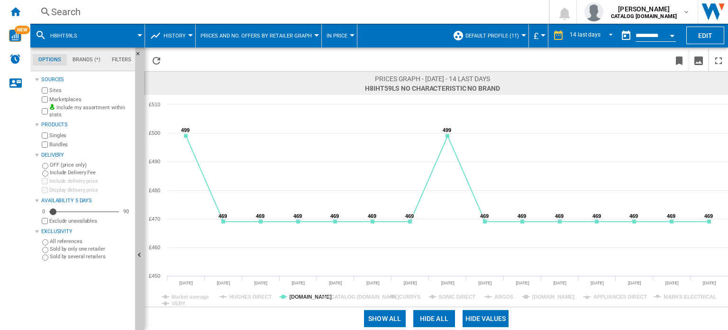
click at [167, 9] on div "Search" at bounding box center [287, 11] width 473 height 13
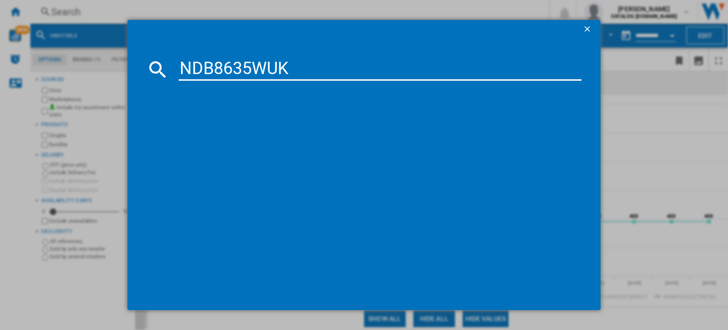
type input "NDB8635WUK"
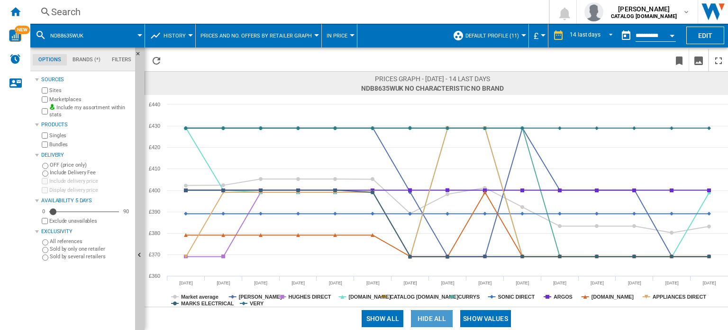
click at [445, 320] on button "Hide all" at bounding box center [432, 318] width 42 height 17
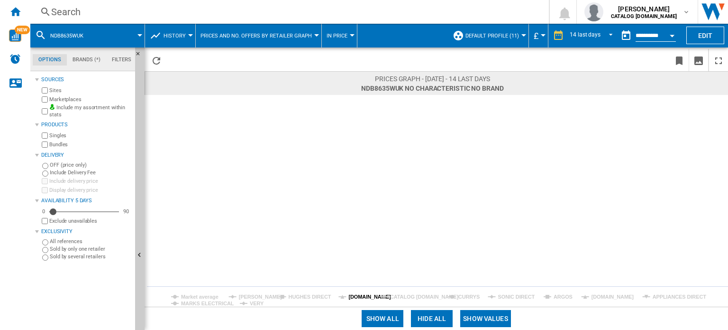
click at [356, 295] on tspan "[DOMAIN_NAME]" at bounding box center [370, 297] width 43 height 6
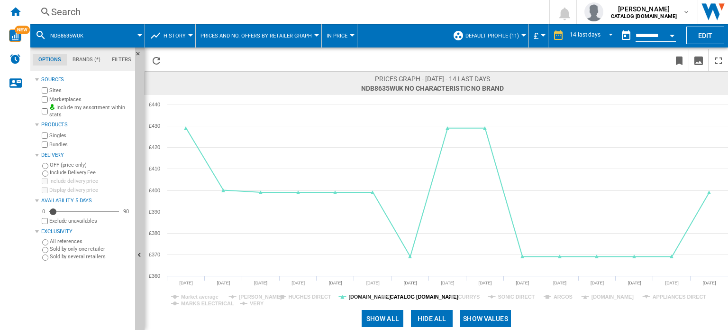
click at [394, 299] on tspan "CATALOG [DOMAIN_NAME]" at bounding box center [424, 297] width 69 height 6
drag, startPoint x: 402, startPoint y: 297, endPoint x: 439, endPoint y: 297, distance: 37.5
click at [403, 296] on tspan "CATALOG [DOMAIN_NAME]" at bounding box center [424, 297] width 69 height 6
click at [468, 294] on tspan "CURRYS" at bounding box center [469, 297] width 21 height 6
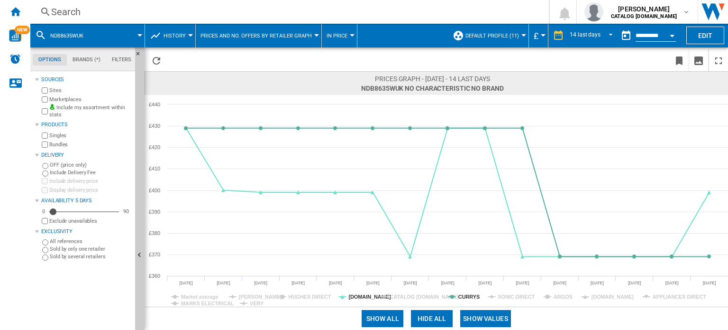
click at [468, 294] on tspan "CURRYS" at bounding box center [469, 297] width 21 height 6
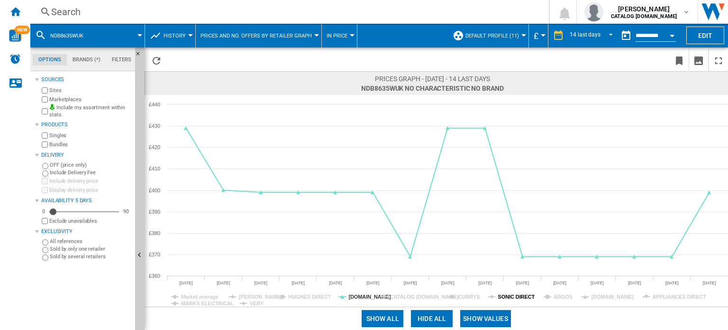
click at [502, 294] on tspan "SONIC DIRECT" at bounding box center [516, 297] width 37 height 6
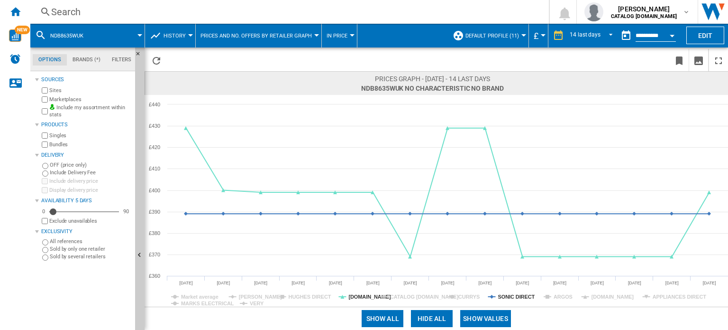
click at [504, 294] on tspan "SONIC DIRECT" at bounding box center [516, 297] width 37 height 6
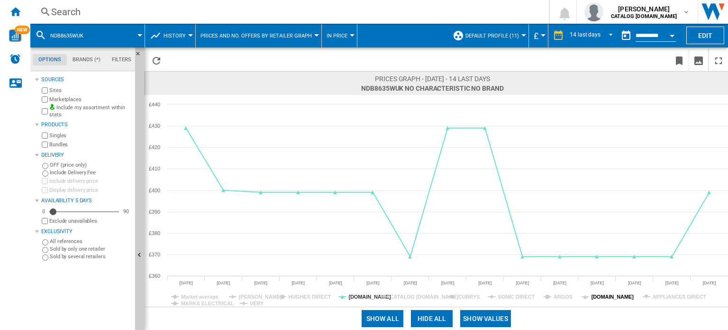
click at [620, 295] on tspan "[DOMAIN_NAME]" at bounding box center [613, 297] width 43 height 6
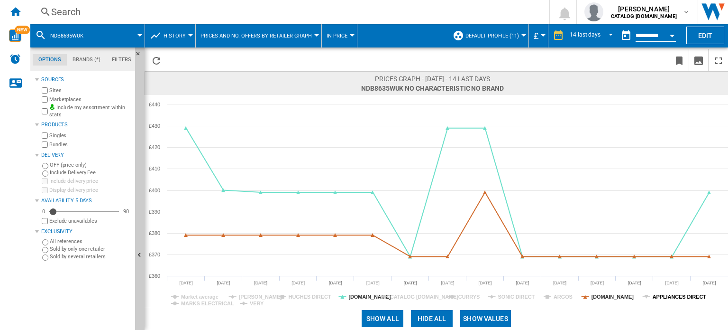
click at [680, 299] on tspan "APPLIANCES DIRECT" at bounding box center [680, 297] width 54 height 6
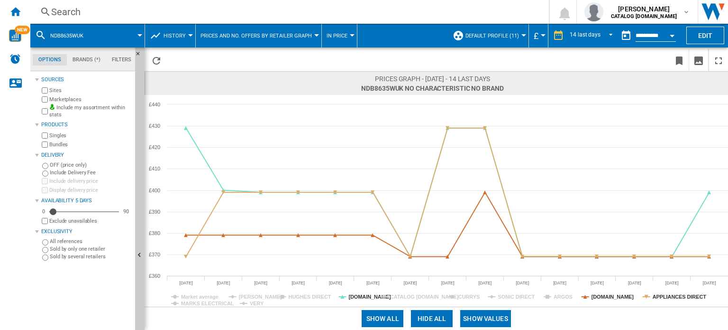
click at [92, 12] on div "Search" at bounding box center [287, 11] width 473 height 13
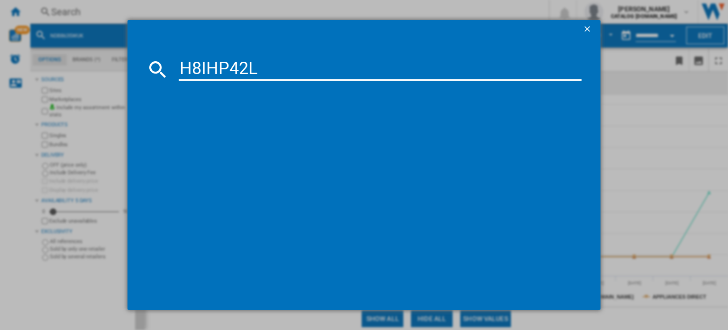
type input "H8IHP42L"
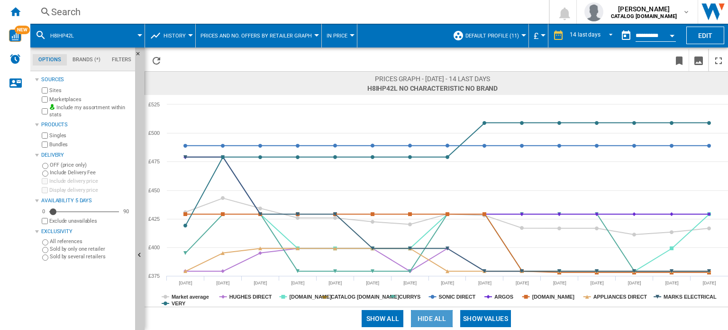
click at [425, 313] on button "Hide all" at bounding box center [432, 318] width 42 height 17
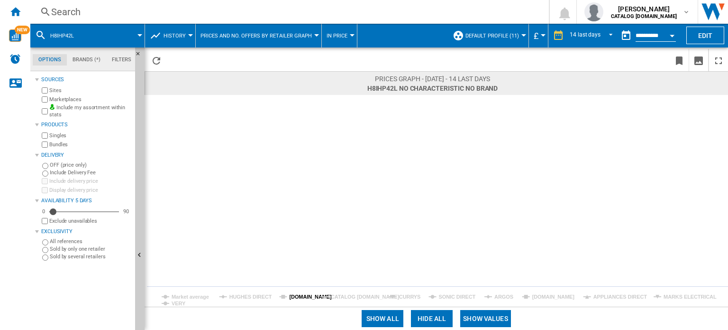
click at [291, 294] on tspan "[DOMAIN_NAME]" at bounding box center [310, 297] width 43 height 6
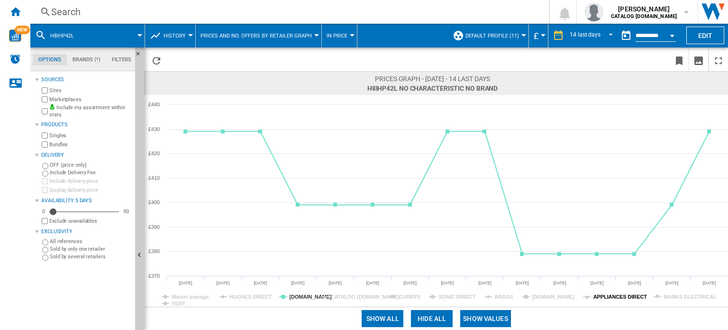
click at [625, 296] on tspan "APPLIANCES DIRECT" at bounding box center [621, 297] width 54 height 6
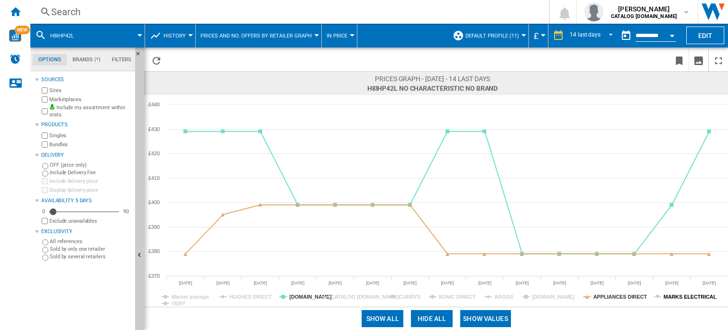
click at [669, 297] on tspan "MARKS ELECTRICAL" at bounding box center [690, 297] width 53 height 6
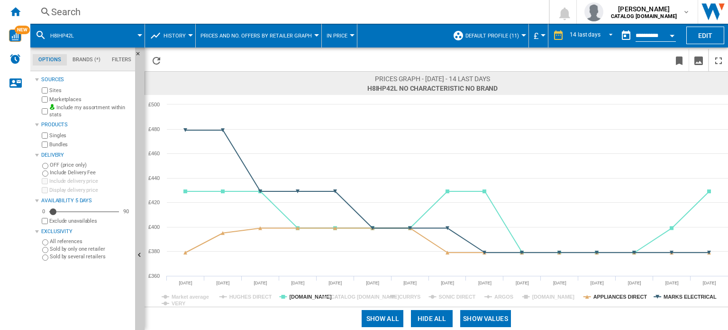
click at [167, 11] on div "Search" at bounding box center [287, 11] width 473 height 13
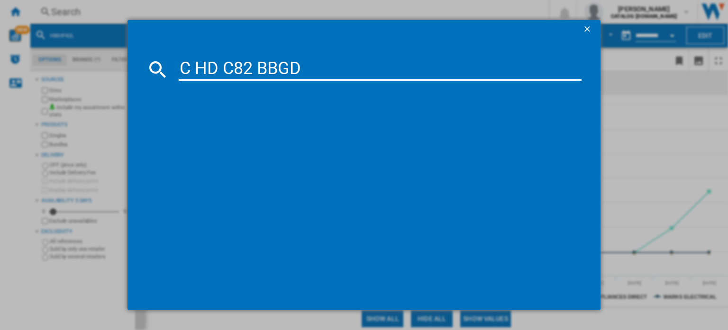
type input "C HD C82 BBGD"
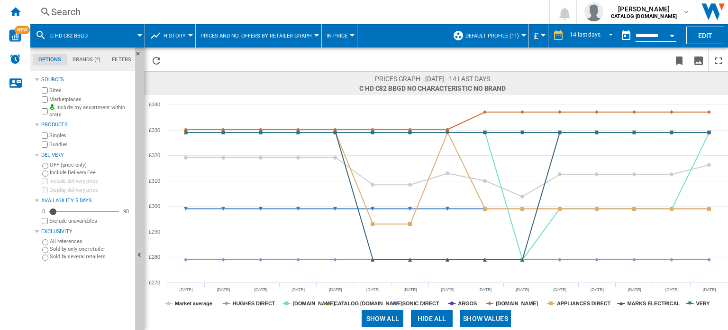
click at [431, 316] on button "Hide all" at bounding box center [432, 318] width 42 height 17
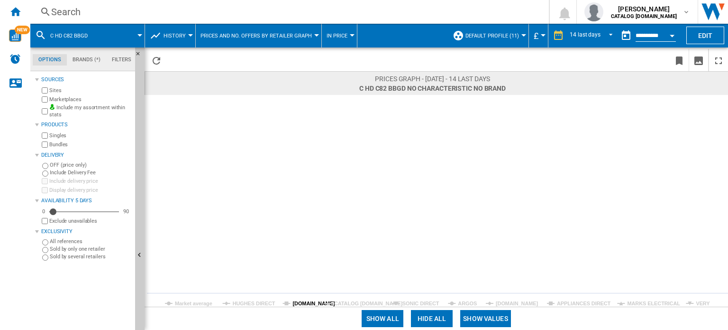
click at [297, 304] on tspan "[DOMAIN_NAME]" at bounding box center [314, 303] width 43 height 6
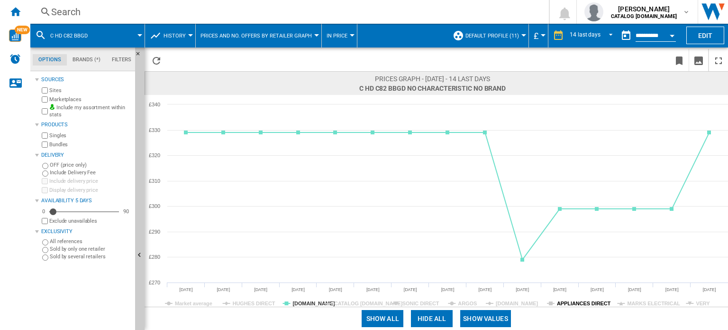
click at [571, 300] on tspan "APPLIANCES DIRECT" at bounding box center [584, 303] width 54 height 6
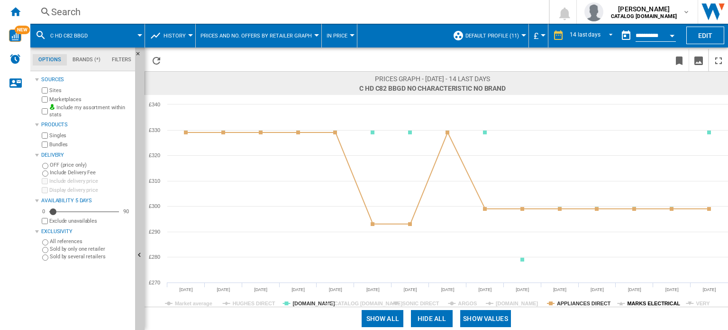
click at [643, 304] on tspan "MARKS ELECTRICAL" at bounding box center [653, 303] width 53 height 6
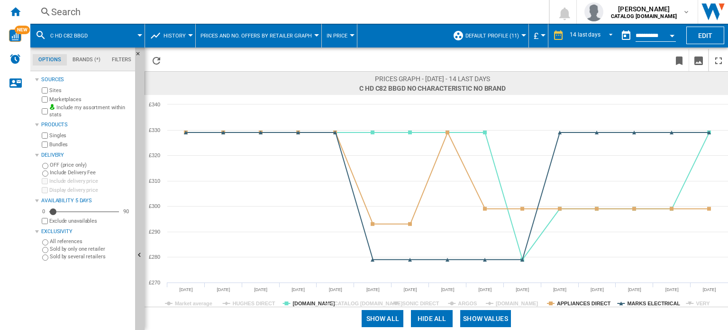
click at [696, 304] on icon "Created with Highcharts 5.0.14 Market average [PERSON_NAME] DIRECT [DOMAIN_NAME…" at bounding box center [437, 201] width 584 height 212
click at [698, 304] on tspan "VERY" at bounding box center [703, 303] width 14 height 6
click at [700, 303] on tspan "VERY" at bounding box center [703, 303] width 14 height 6
click at [528, 301] on tspan "[DOMAIN_NAME]" at bounding box center [517, 303] width 43 height 6
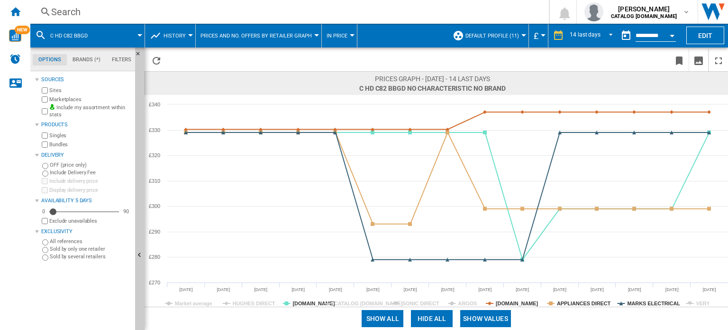
drag, startPoint x: 527, startPoint y: 301, endPoint x: 514, endPoint y: 301, distance: 13.3
click at [527, 301] on tspan "[DOMAIN_NAME]" at bounding box center [517, 303] width 43 height 6
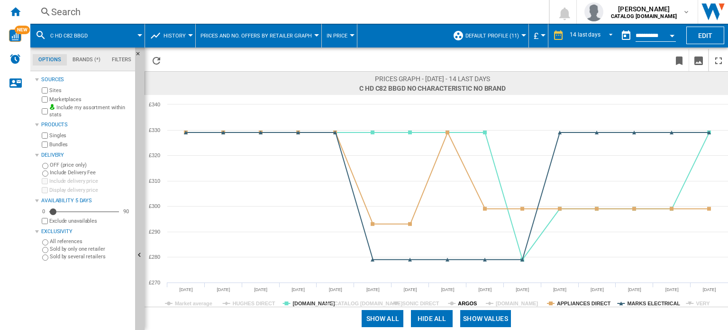
click at [452, 303] on icon at bounding box center [452, 303] width 4 height 4
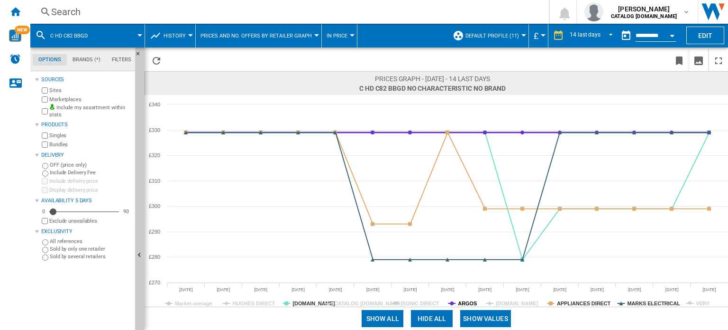
click at [459, 303] on tspan "ARGOS" at bounding box center [467, 303] width 19 height 6
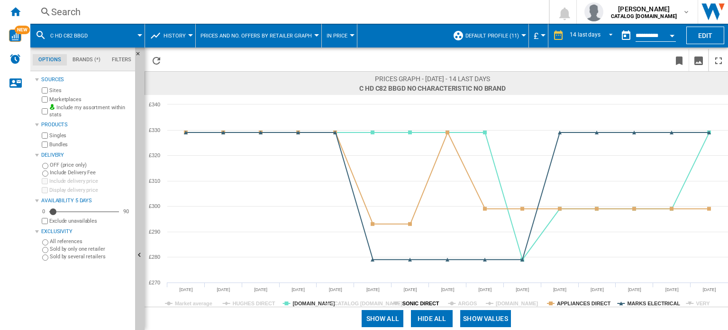
click at [422, 303] on tspan "SONIC DIRECT" at bounding box center [421, 303] width 37 height 6
click at [420, 302] on tspan "SONIC DIRECT" at bounding box center [421, 303] width 37 height 6
click at [256, 301] on tspan "HUGHES DIRECT" at bounding box center [254, 303] width 43 height 6
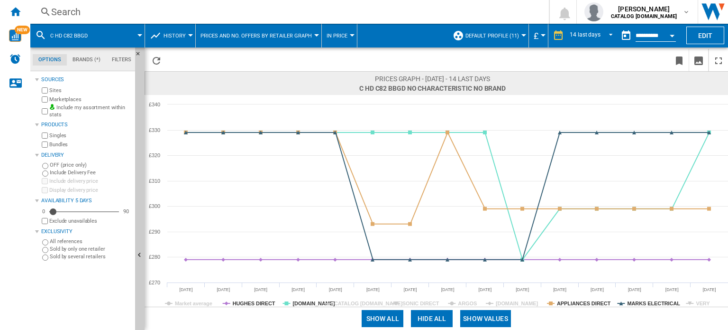
click at [251, 302] on tspan "HUGHES DIRECT" at bounding box center [254, 303] width 43 height 6
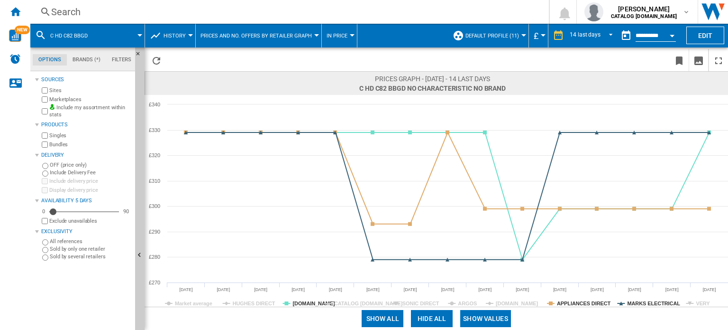
click at [150, 10] on div "Search" at bounding box center [287, 11] width 473 height 13
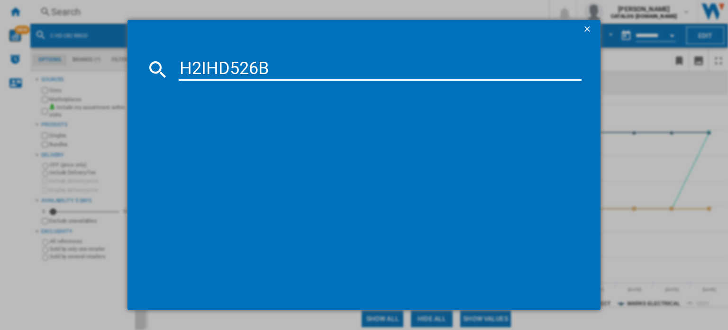
type input "H2IHD526B"
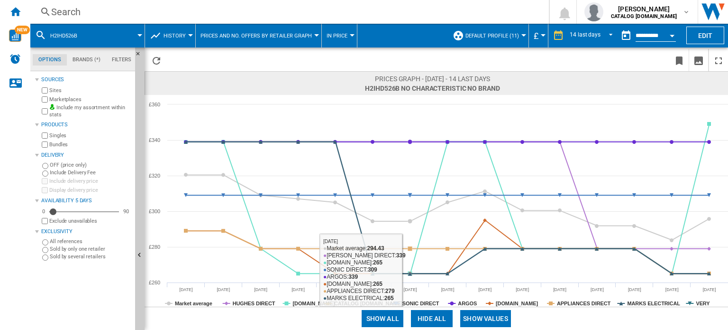
click at [429, 311] on button "Hide all" at bounding box center [432, 318] width 42 height 17
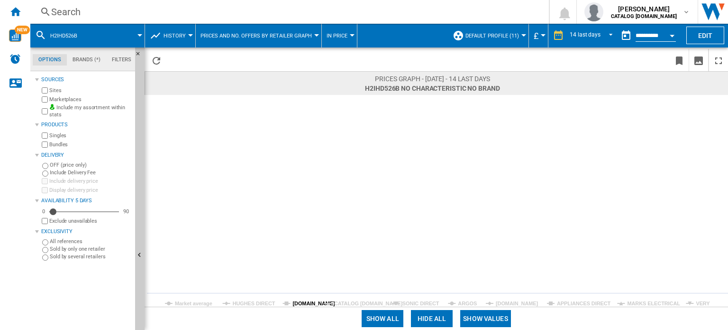
click at [300, 304] on tspan "[DOMAIN_NAME]" at bounding box center [314, 303] width 43 height 6
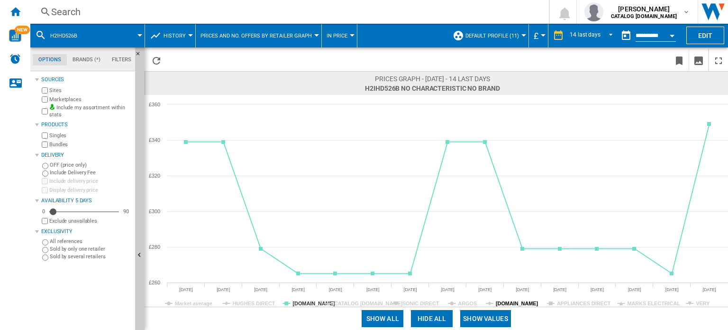
click at [529, 301] on tspan "[DOMAIN_NAME]" at bounding box center [517, 303] width 43 height 6
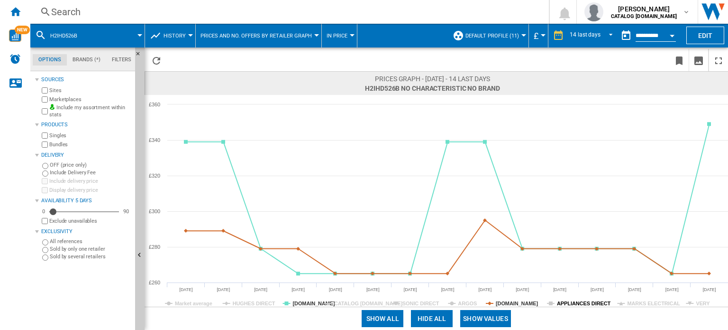
click at [584, 302] on tspan "APPLIANCES DIRECT" at bounding box center [584, 303] width 54 height 6
click at [633, 303] on tspan "MARKS ELECTRICAL" at bounding box center [653, 303] width 53 height 6
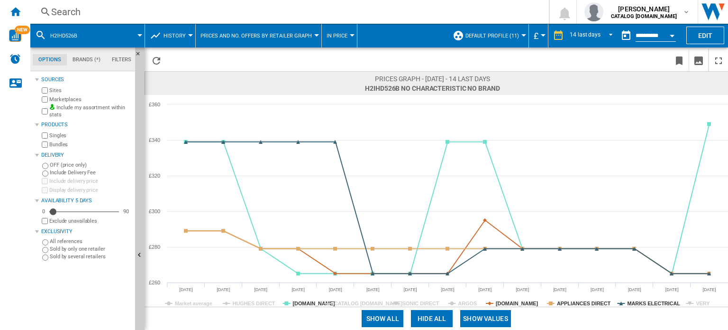
click at [179, 11] on div "Search" at bounding box center [287, 11] width 473 height 13
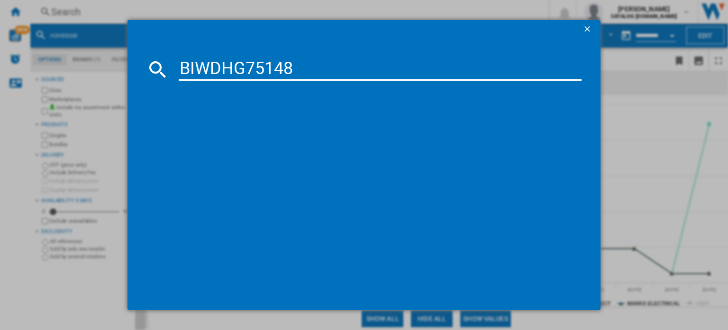
type input "BIWDHG75148"
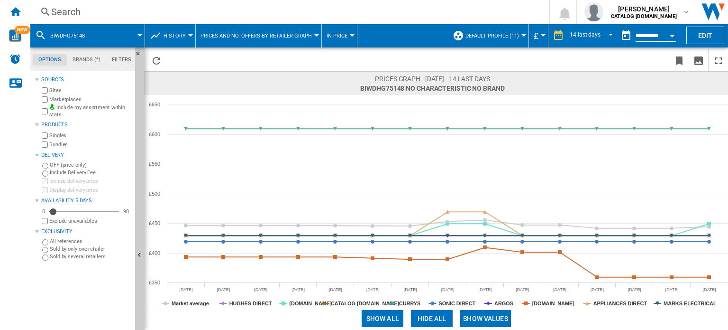
click at [431, 317] on button "Hide all" at bounding box center [432, 318] width 42 height 17
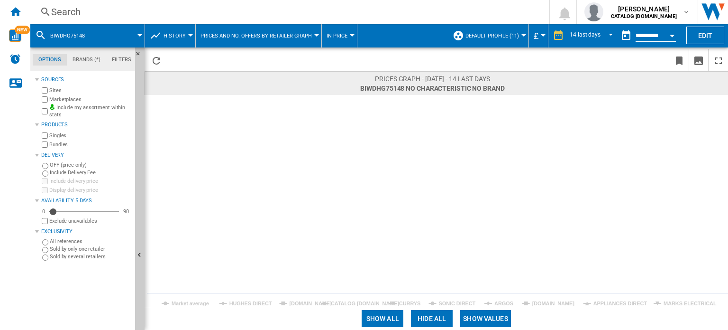
click at [299, 299] on rect at bounding box center [437, 201] width 584 height 212
click at [297, 301] on tspan "[DOMAIN_NAME]" at bounding box center [310, 303] width 43 height 6
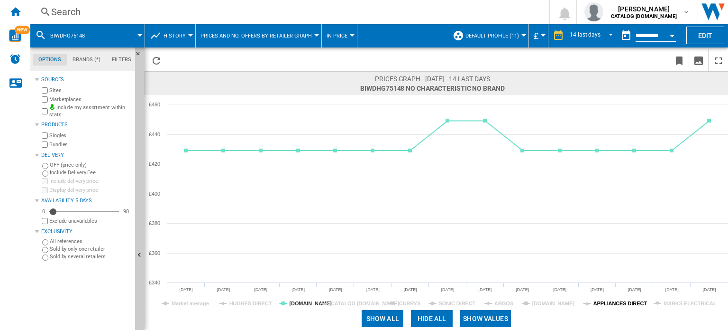
click at [613, 304] on tspan "APPLIANCES DIRECT" at bounding box center [621, 303] width 54 height 6
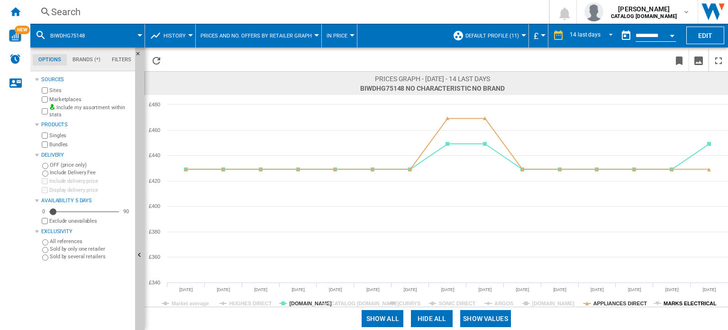
click at [680, 304] on tspan "MARKS ELECTRICAL" at bounding box center [690, 303] width 53 height 6
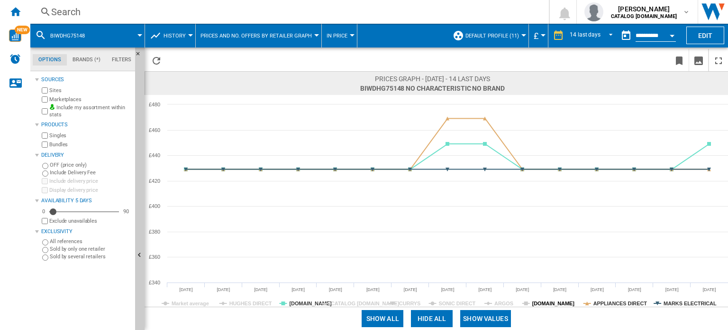
click at [553, 300] on tspan "[DOMAIN_NAME]" at bounding box center [554, 303] width 43 height 6
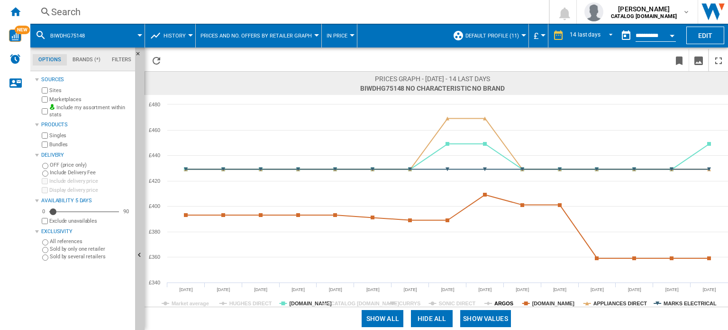
click at [498, 301] on tspan "ARGOS" at bounding box center [504, 303] width 19 height 6
click at [87, 9] on div "Search" at bounding box center [287, 11] width 473 height 13
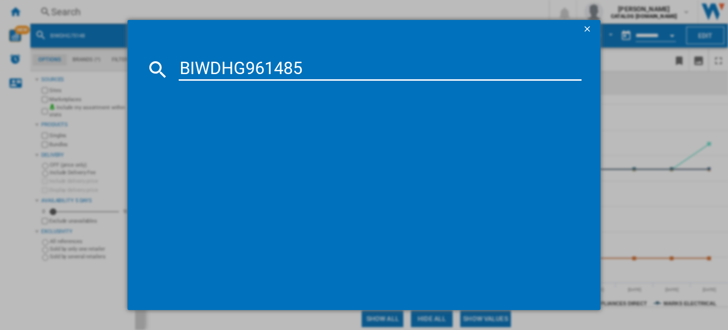
type input "BIWDHG961485"
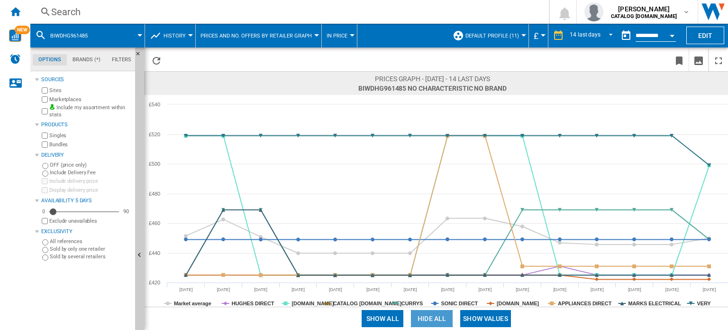
click at [426, 318] on button "Hide all" at bounding box center [432, 318] width 42 height 17
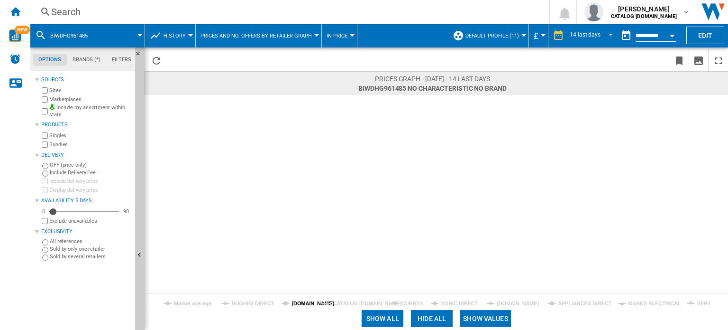
click at [304, 303] on tspan "[DOMAIN_NAME]" at bounding box center [313, 303] width 43 height 6
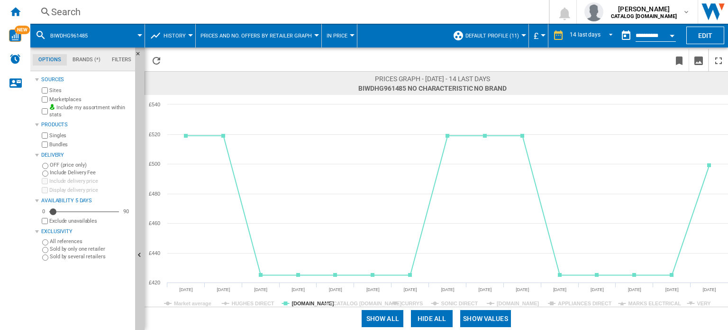
drag, startPoint x: 525, startPoint y: 307, endPoint x: 537, endPoint y: 306, distance: 11.9
click at [525, 307] on span at bounding box center [621, 318] width 213 height 23
click at [589, 304] on tspan "APPLIANCES DIRECT" at bounding box center [585, 303] width 54 height 6
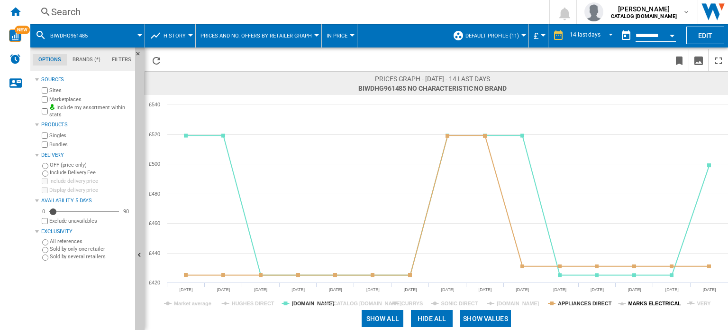
click at [637, 304] on tspan "MARKS ELECTRICAL" at bounding box center [654, 303] width 53 height 6
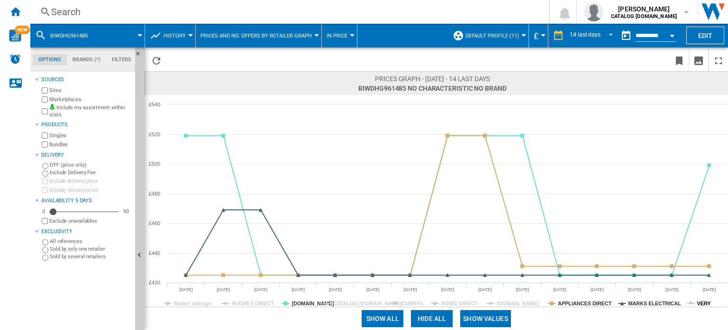
click at [697, 300] on tspan "VERY" at bounding box center [704, 303] width 14 height 6
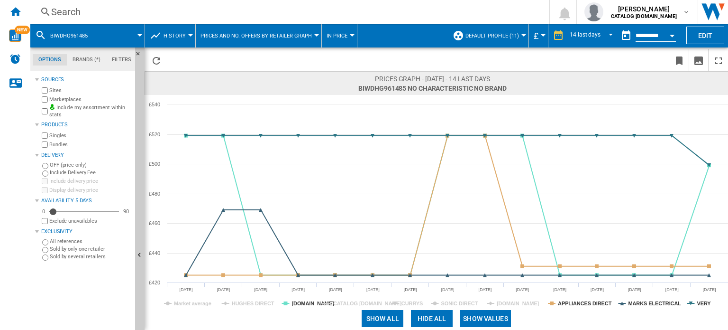
click at [495, 299] on rect at bounding box center [437, 201] width 584 height 212
click at [457, 303] on tspan "SONIC DIRECT" at bounding box center [460, 303] width 37 height 6
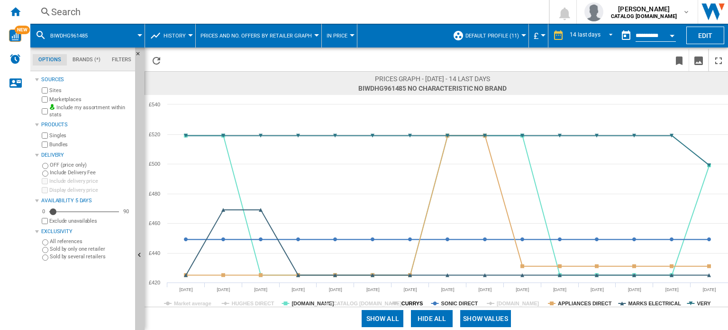
drag, startPoint x: 407, startPoint y: 301, endPoint x: 398, endPoint y: 301, distance: 8.5
click at [404, 301] on tspan "CURRYS" at bounding box center [412, 303] width 21 height 6
click at [369, 303] on tspan "CATALOG [DOMAIN_NAME]" at bounding box center [367, 303] width 69 height 6
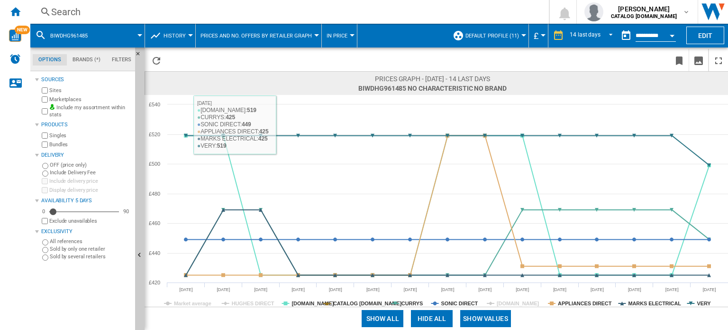
click at [190, 12] on div "Search" at bounding box center [287, 11] width 473 height 13
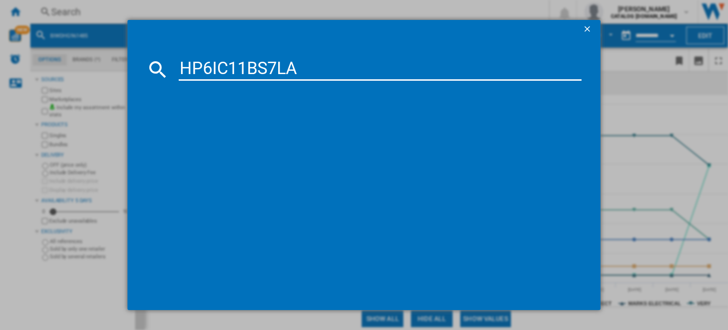
type input "HP6IC11BS7LA"
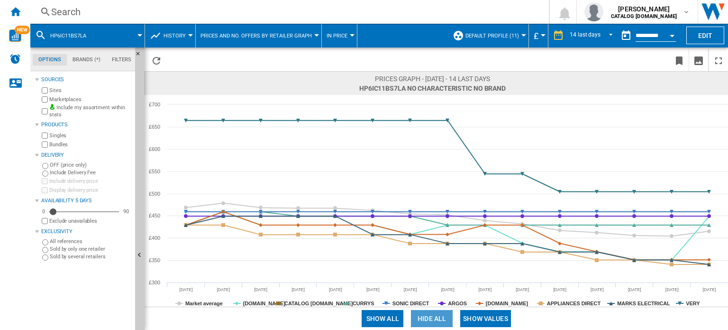
click at [433, 322] on button "Hide all" at bounding box center [432, 318] width 42 height 17
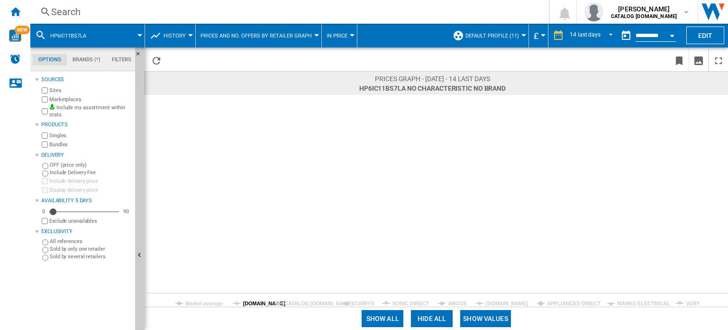
click at [250, 300] on tspan "[DOMAIN_NAME]" at bounding box center [264, 303] width 43 height 6
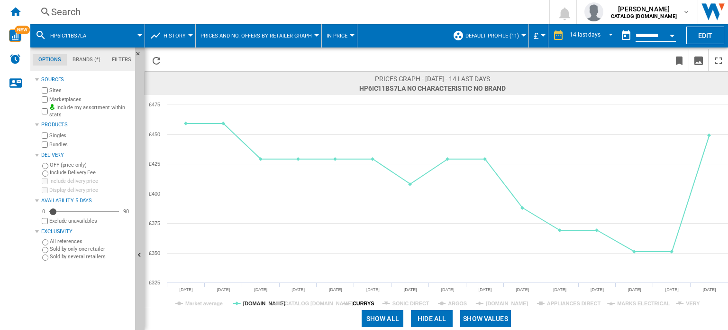
click at [359, 304] on tspan "CURRYS" at bounding box center [363, 303] width 21 height 6
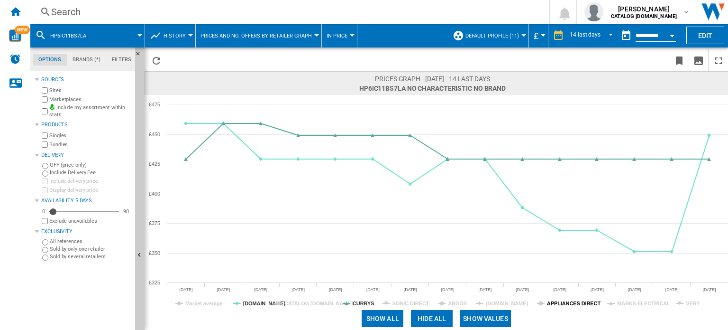
click at [569, 302] on tspan "APPLIANCES DIRECT" at bounding box center [574, 303] width 54 height 6
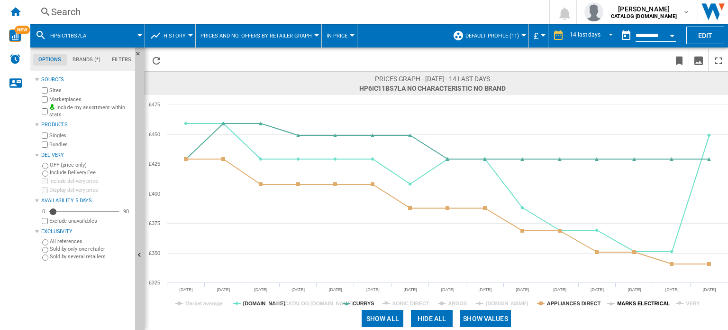
click at [629, 302] on tspan "MARKS ELECTRICAL" at bounding box center [643, 303] width 53 height 6
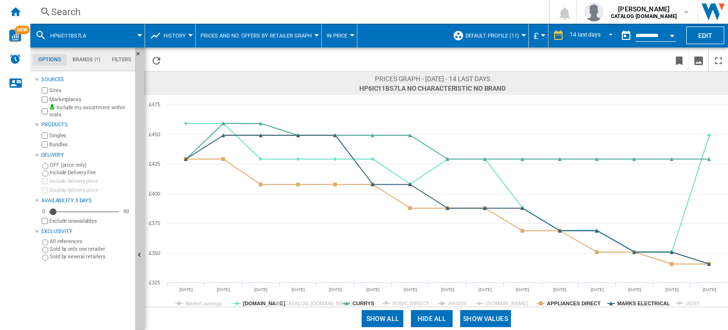
click at [685, 301] on rect at bounding box center [437, 201] width 584 height 212
click at [686, 301] on tspan "VERY" at bounding box center [693, 303] width 14 height 6
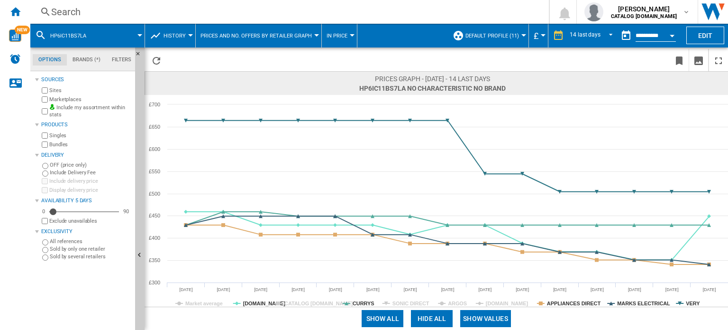
click at [685, 302] on icon "Created with Highcharts 5.0.14 Market average [DOMAIN_NAME] CATALOG [DOMAIN_NAM…" at bounding box center [437, 201] width 584 height 212
click at [409, 302] on tspan "SONIC DIRECT" at bounding box center [411, 303] width 37 height 6
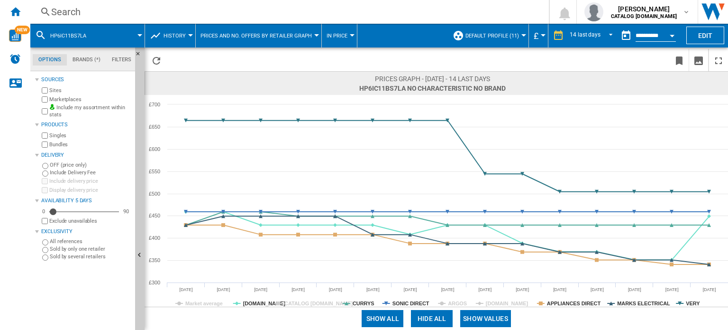
click at [410, 302] on tspan "SONIC DIRECT" at bounding box center [411, 303] width 37 height 6
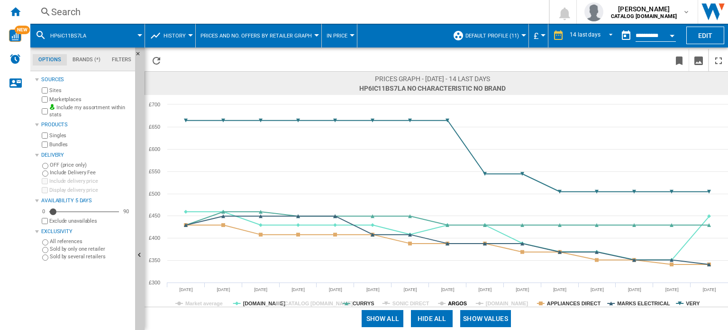
click at [460, 303] on tspan "ARGOS" at bounding box center [457, 303] width 19 height 6
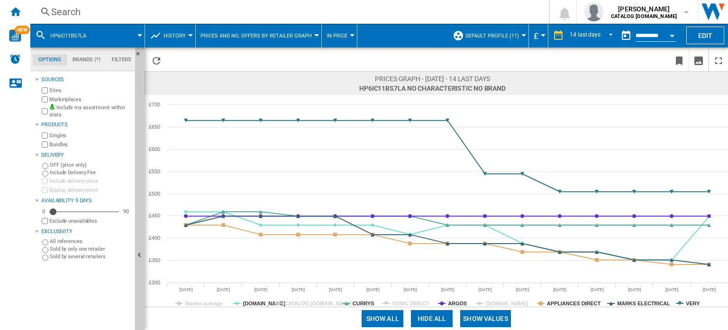
click at [460, 303] on tspan "ARGOS" at bounding box center [457, 303] width 19 height 6
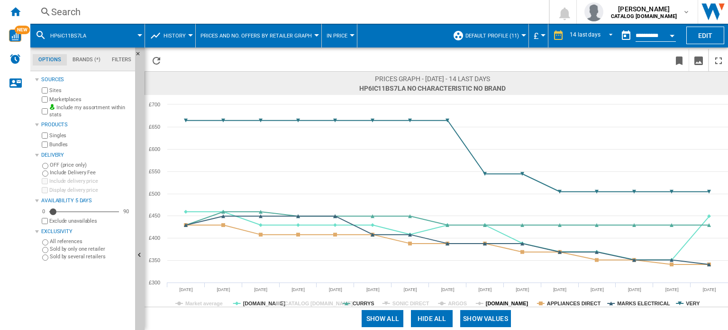
click at [498, 306] on tspan "[DOMAIN_NAME]" at bounding box center [507, 303] width 43 height 6
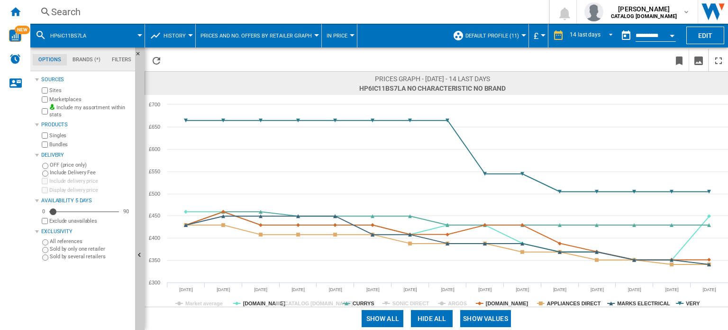
click at [499, 306] on tspan "[DOMAIN_NAME]" at bounding box center [507, 303] width 43 height 6
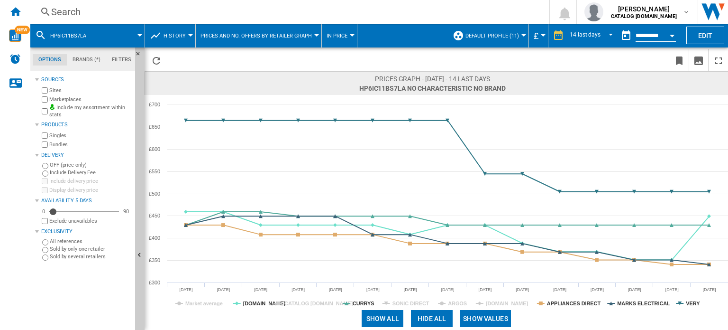
click at [499, 306] on tspan "[DOMAIN_NAME]" at bounding box center [507, 303] width 43 height 6
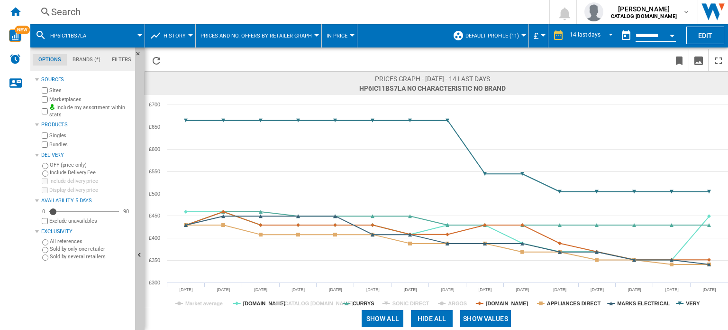
click at [499, 306] on tspan "[DOMAIN_NAME]" at bounding box center [507, 303] width 43 height 6
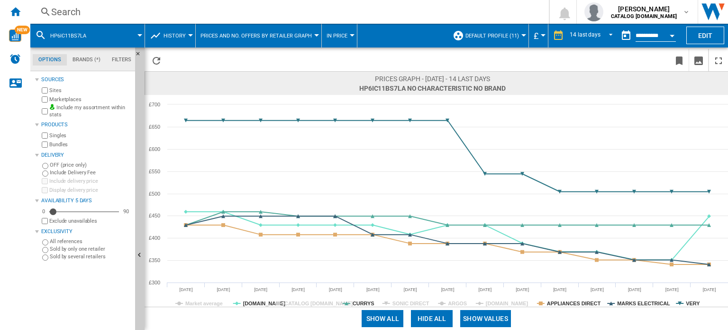
click at [92, 9] on div "Search" at bounding box center [287, 11] width 473 height 13
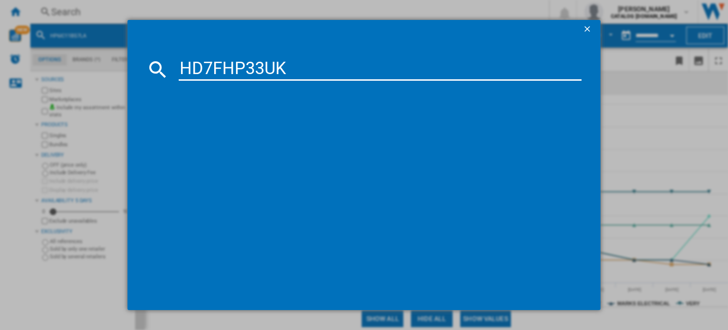
type input "HD7FHP33UK"
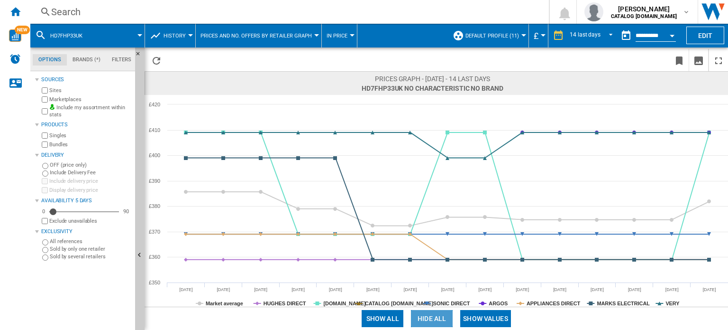
click at [430, 316] on button "Hide all" at bounding box center [432, 318] width 42 height 17
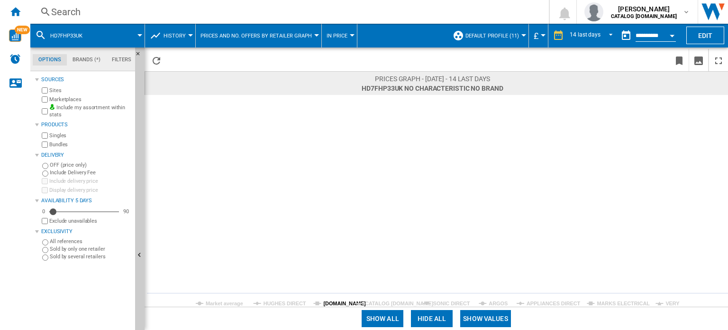
click at [329, 300] on tspan "[DOMAIN_NAME]" at bounding box center [344, 303] width 43 height 6
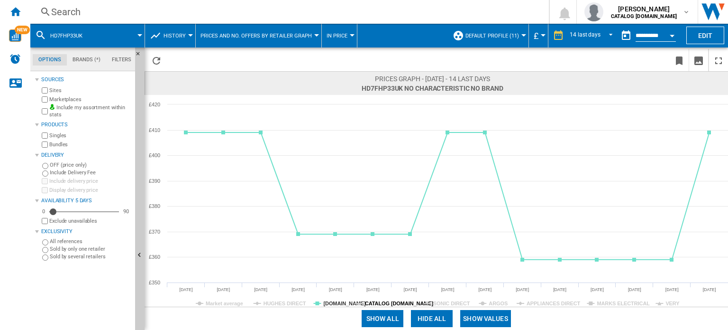
click at [402, 303] on tspan "CATALOG [DOMAIN_NAME]" at bounding box center [399, 303] width 69 height 6
click at [444, 303] on tspan "SONIC DIRECT" at bounding box center [451, 303] width 37 height 6
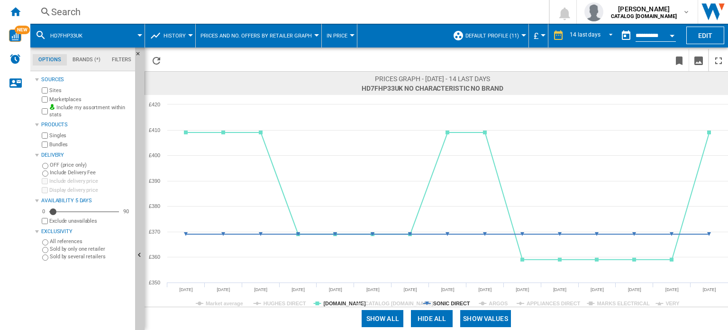
click at [444, 303] on tspan "SONIC DIRECT" at bounding box center [451, 303] width 37 height 6
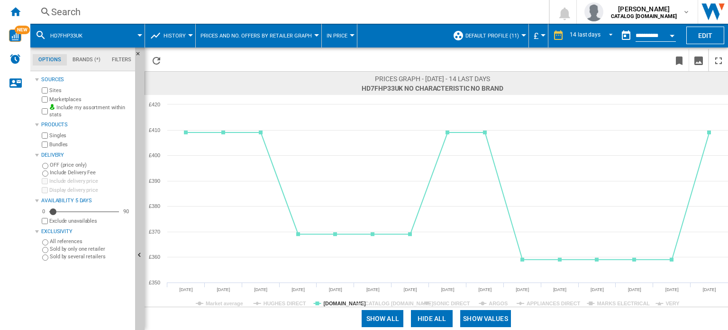
click at [497, 297] on rect at bounding box center [437, 201] width 584 height 212
click at [494, 303] on tspan "ARGOS" at bounding box center [498, 303] width 19 height 6
click at [551, 300] on tspan "APPLIANCES DIRECT" at bounding box center [554, 303] width 54 height 6
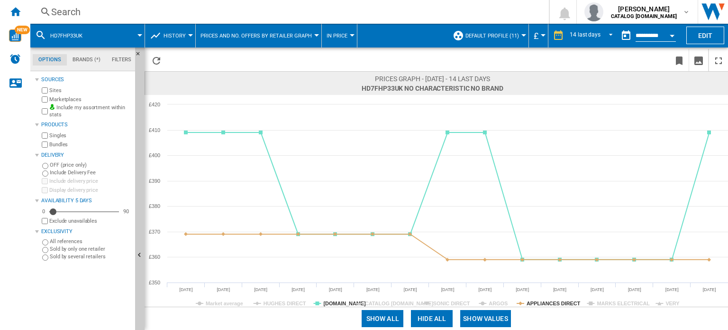
click at [546, 300] on tspan "APPLIANCES DIRECT" at bounding box center [554, 303] width 54 height 6
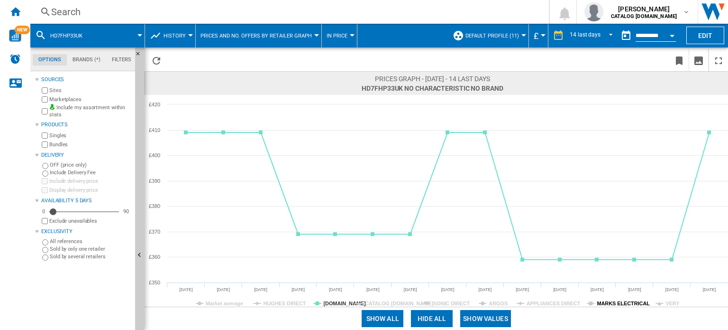
click at [608, 303] on tspan "MARKS ELECTRICAL" at bounding box center [623, 303] width 53 height 6
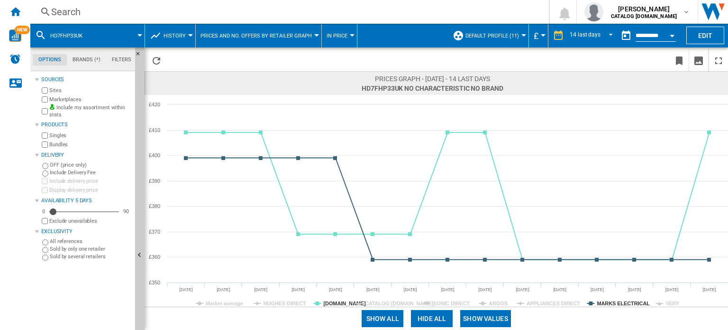
click at [608, 302] on tspan "MARKS ELECTRICAL" at bounding box center [623, 303] width 53 height 6
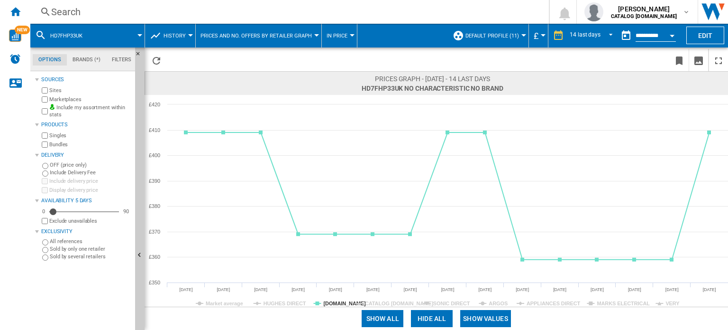
click at [131, 11] on div "Search" at bounding box center [287, 11] width 473 height 13
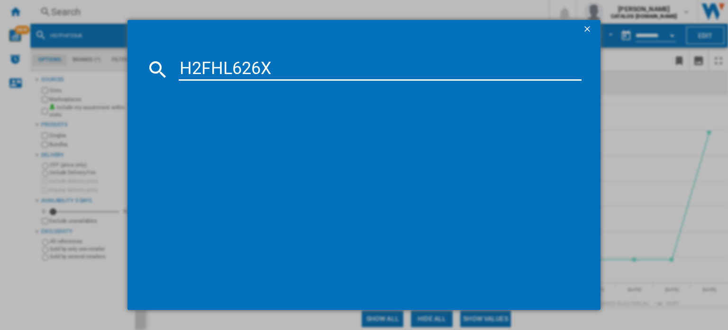
type input "H2FHL626X"
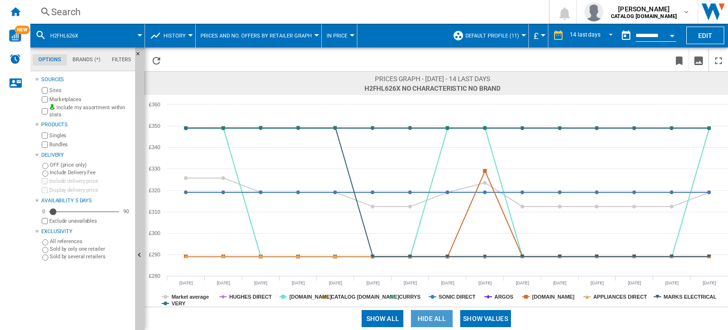
click at [434, 315] on button "Hide all" at bounding box center [432, 318] width 42 height 17
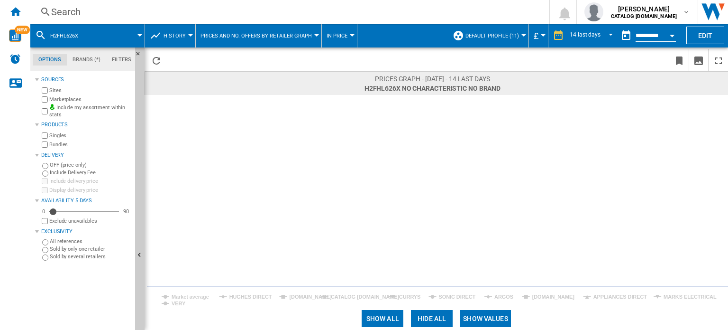
click at [286, 295] on rect at bounding box center [437, 201] width 584 height 212
click at [299, 291] on rect at bounding box center [437, 201] width 584 height 212
click at [302, 296] on tspan "[DOMAIN_NAME]" at bounding box center [310, 297] width 43 height 6
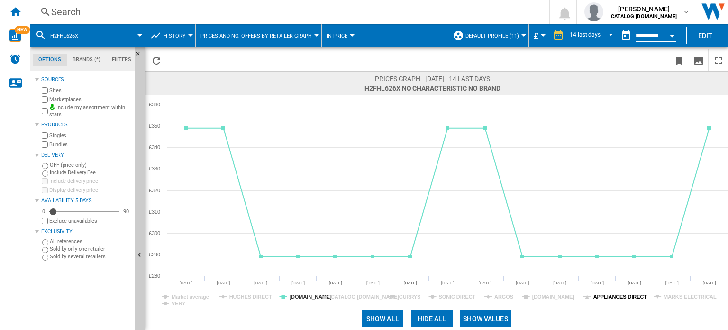
click at [628, 295] on tspan "APPLIANCES DIRECT" at bounding box center [621, 297] width 54 height 6
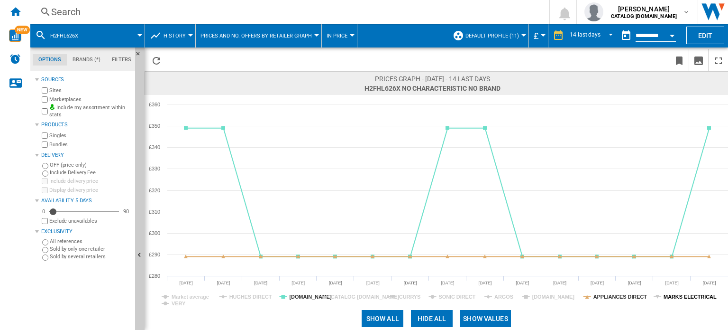
click at [676, 294] on tspan "MARKS ELECTRICAL" at bounding box center [690, 297] width 53 height 6
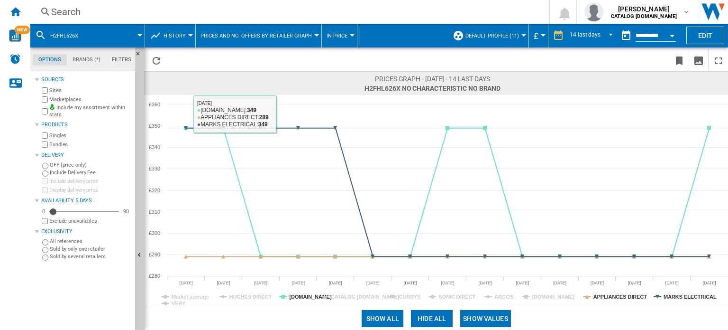
click at [111, 13] on div "Search" at bounding box center [287, 11] width 473 height 13
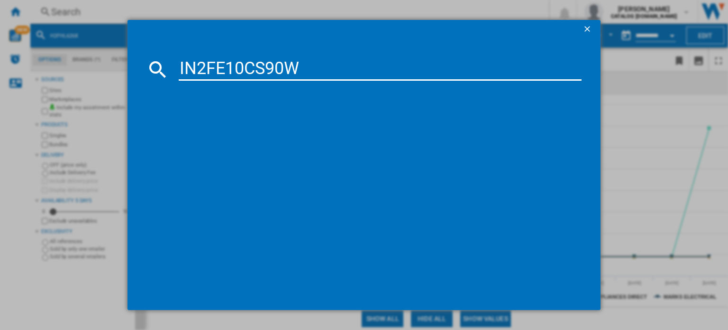
type input "IN2FE10CS90W"
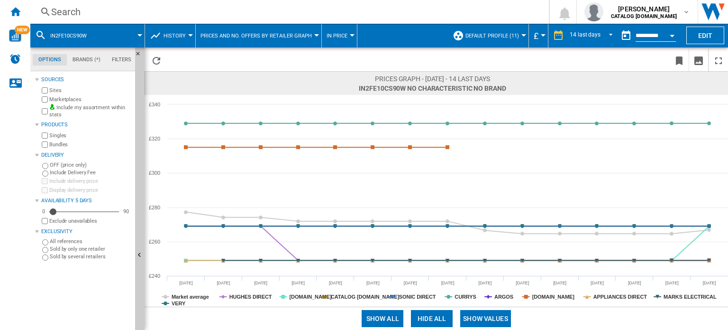
click at [427, 315] on button "Hide all" at bounding box center [432, 318] width 42 height 17
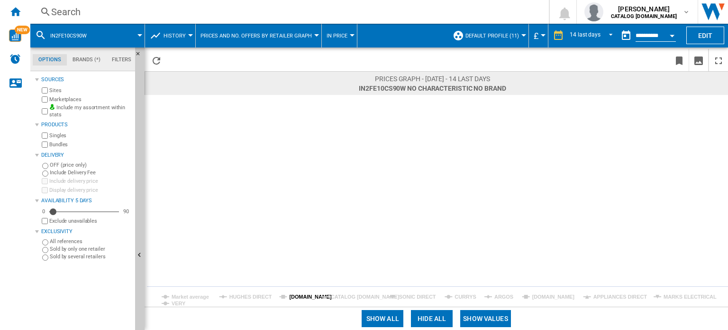
click at [298, 296] on tspan "[DOMAIN_NAME]" at bounding box center [310, 297] width 43 height 6
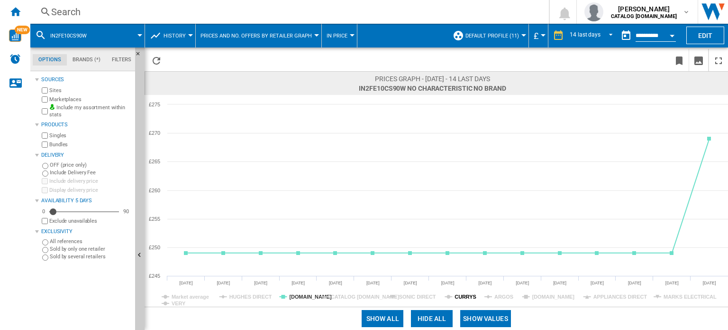
click at [466, 297] on tspan "CURRYS" at bounding box center [465, 297] width 21 height 6
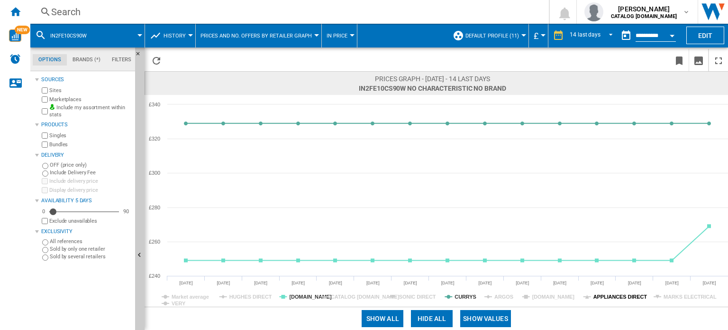
click at [613, 296] on tspan "APPLIANCES DIRECT" at bounding box center [621, 297] width 54 height 6
click at [677, 297] on tspan "MARKS ELECTRICAL" at bounding box center [690, 297] width 53 height 6
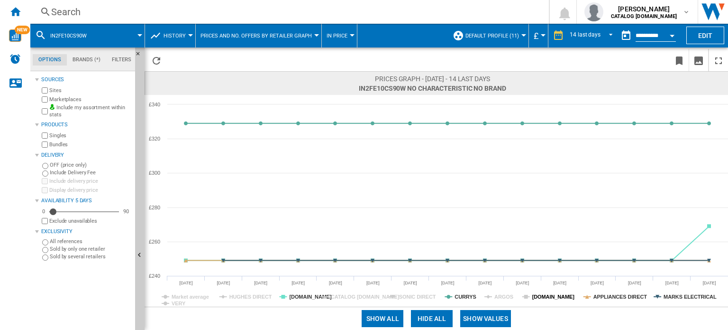
click at [548, 295] on tspan "[DOMAIN_NAME]" at bounding box center [554, 297] width 43 height 6
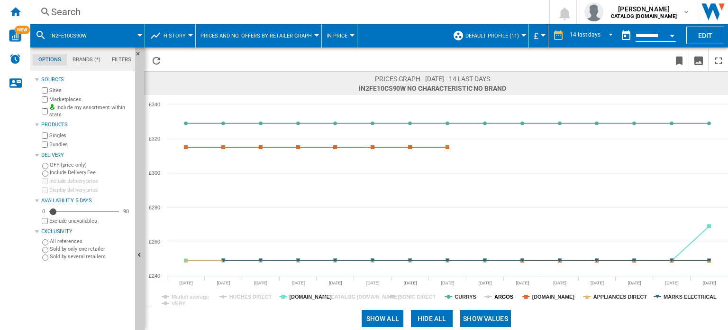
click at [500, 294] on tspan "ARGOS" at bounding box center [504, 297] width 19 height 6
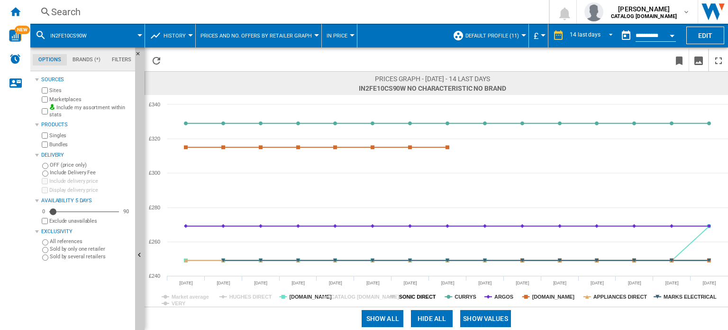
click at [414, 294] on tspan "SONIC DIRECT" at bounding box center [417, 297] width 37 height 6
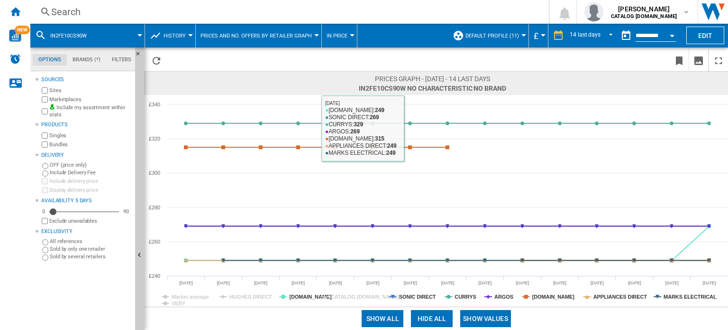
click at [158, 13] on div "Search" at bounding box center [287, 11] width 473 height 13
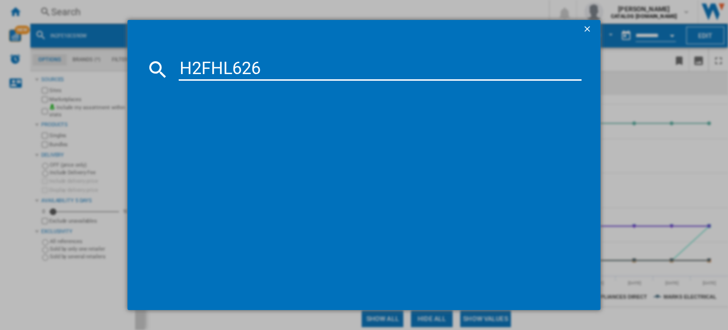
type input "H2FHL626"
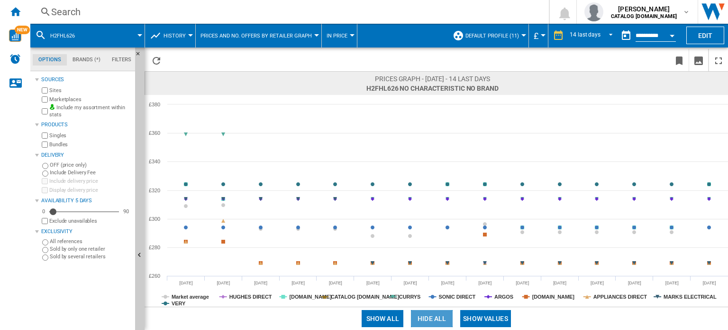
drag, startPoint x: 425, startPoint y: 316, endPoint x: 410, endPoint y: 312, distance: 15.9
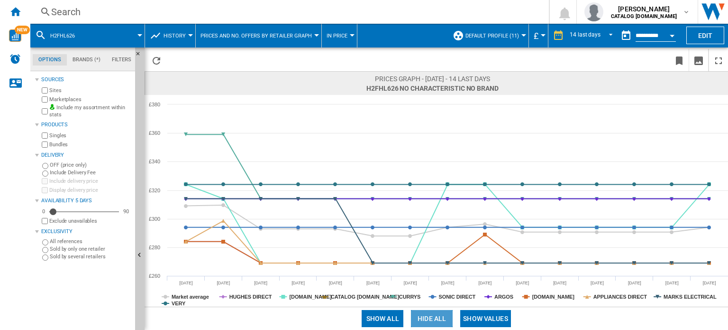
click at [425, 316] on button "Hide all" at bounding box center [432, 318] width 42 height 17
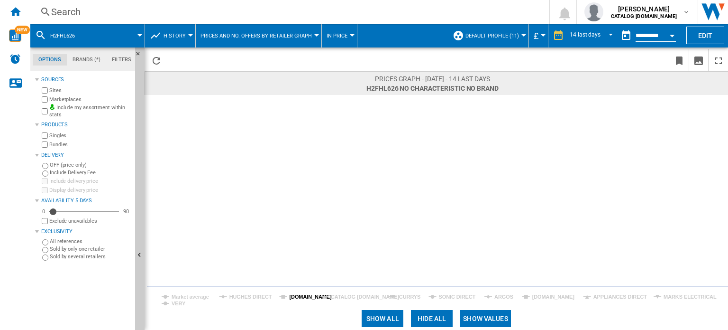
click at [302, 296] on tspan "[DOMAIN_NAME]" at bounding box center [310, 297] width 43 height 6
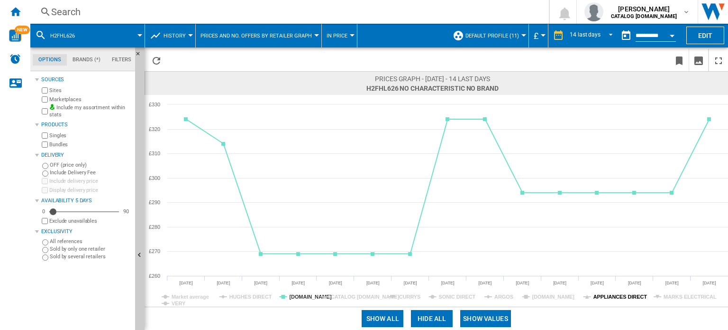
click at [618, 297] on tspan "APPLIANCES DIRECT" at bounding box center [621, 297] width 54 height 6
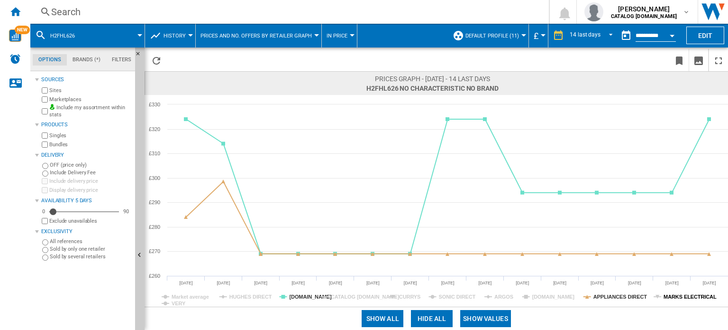
click at [681, 296] on tspan "MARKS ELECTRICAL" at bounding box center [690, 297] width 53 height 6
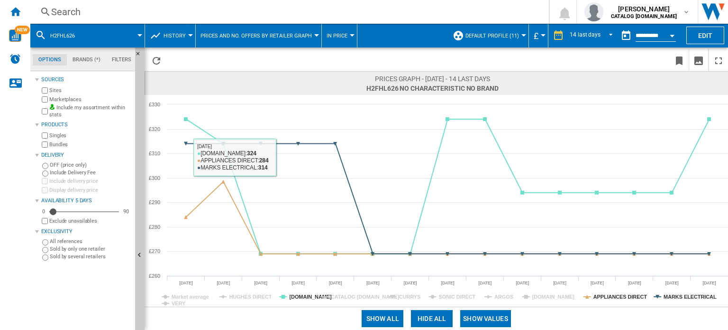
click at [126, 11] on div "Search" at bounding box center [287, 11] width 473 height 13
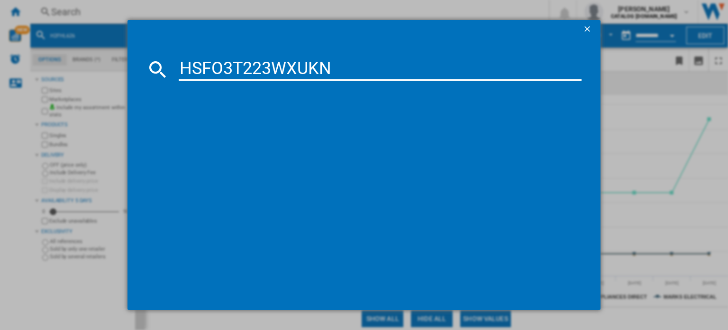
type input "HSFO3T223WXUKN"
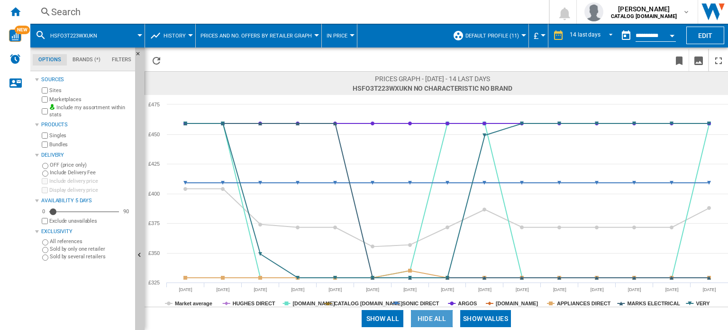
click at [433, 318] on button "Hide all" at bounding box center [432, 318] width 42 height 17
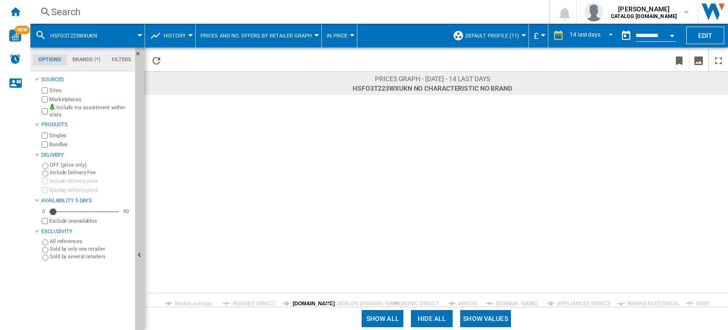
click at [307, 300] on tspan "[DOMAIN_NAME]" at bounding box center [314, 303] width 43 height 6
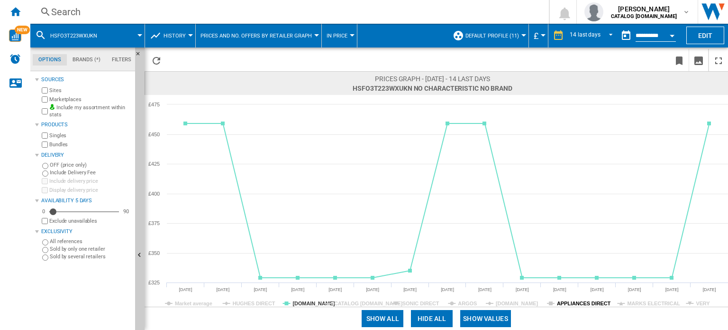
click at [561, 302] on tspan "APPLIANCES DIRECT" at bounding box center [584, 303] width 54 height 6
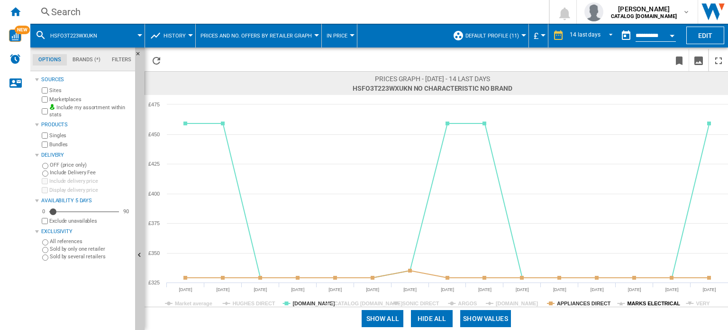
click at [639, 303] on tspan "MARKS ELECTRICAL" at bounding box center [653, 303] width 53 height 6
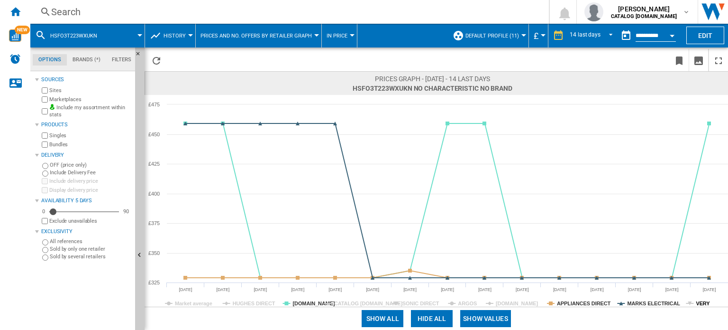
click at [698, 302] on tspan "VERY" at bounding box center [703, 303] width 14 height 6
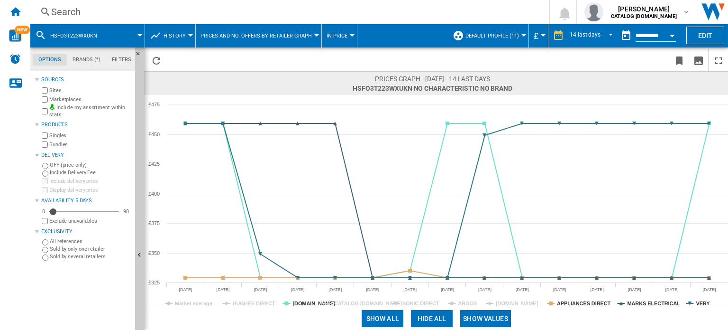
click at [470, 307] on div "Show all Hide all Show values" at bounding box center [437, 317] width 584 height 23
click at [472, 304] on tspan "ARGOS" at bounding box center [467, 303] width 19 height 6
click at [426, 303] on tspan "SONIC DIRECT" at bounding box center [421, 303] width 37 height 6
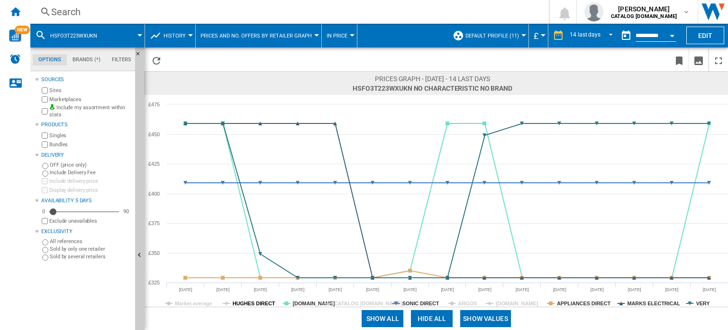
click at [241, 300] on tspan "HUGHES DIRECT" at bounding box center [254, 303] width 43 height 6
click at [241, 301] on tspan "HUGHES DIRECT" at bounding box center [254, 303] width 43 height 6
click at [241, 302] on tspan "HUGHES DIRECT" at bounding box center [254, 303] width 43 height 6
click at [239, 303] on tspan "HUGHES DIRECT" at bounding box center [254, 303] width 43 height 6
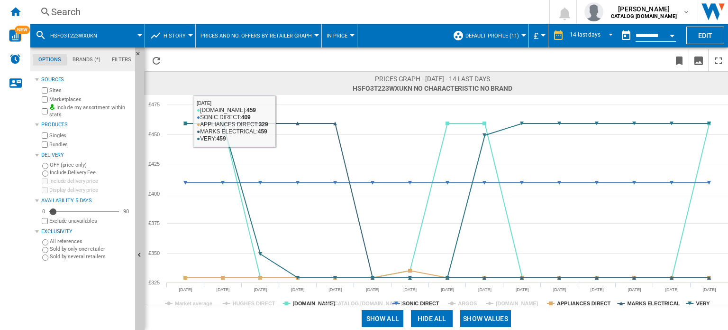
click at [110, 12] on div "Search" at bounding box center [287, 11] width 473 height 13
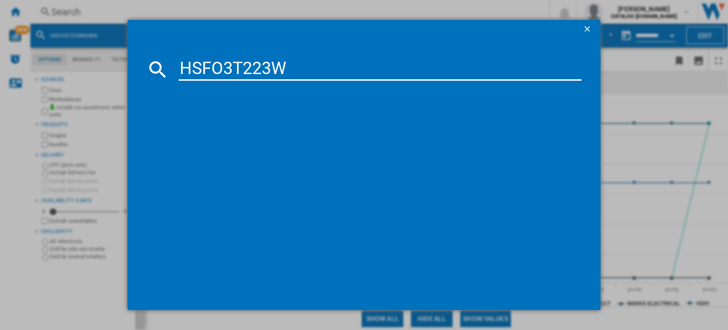
type input "HSFO3T223W"
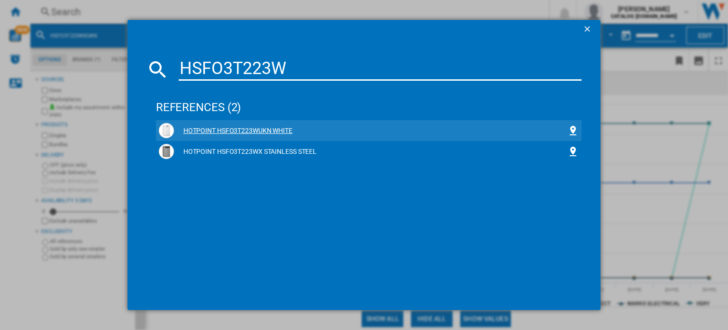
click at [279, 129] on div "HOTPOINT HSFO3T223WUKN WHITE" at bounding box center [371, 130] width 394 height 9
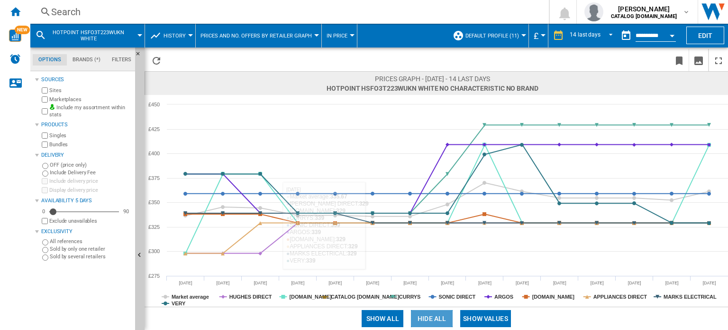
click at [424, 320] on button "Hide all" at bounding box center [432, 318] width 42 height 17
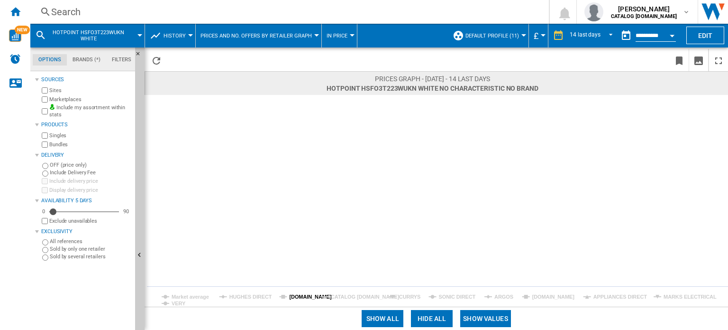
click at [304, 298] on tspan "[DOMAIN_NAME]" at bounding box center [310, 297] width 43 height 6
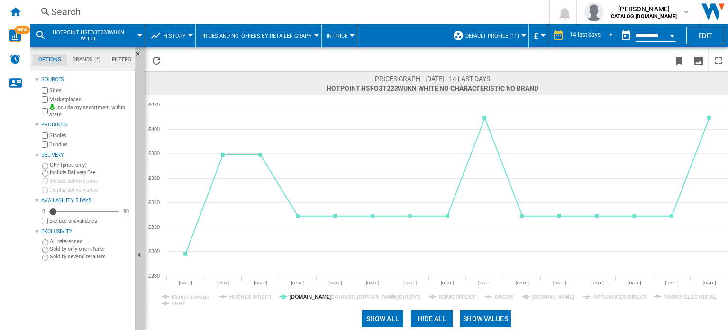
click at [617, 303] on rect at bounding box center [437, 201] width 584 height 212
click at [621, 297] on tspan "APPLIANCES DIRECT" at bounding box center [621, 297] width 54 height 6
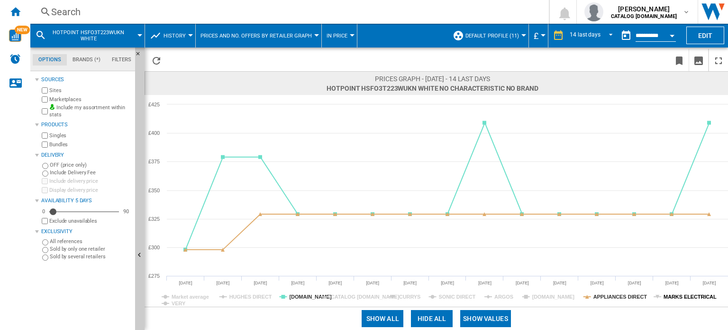
click at [691, 295] on tspan "MARKS ELECTRICAL" at bounding box center [690, 297] width 53 height 6
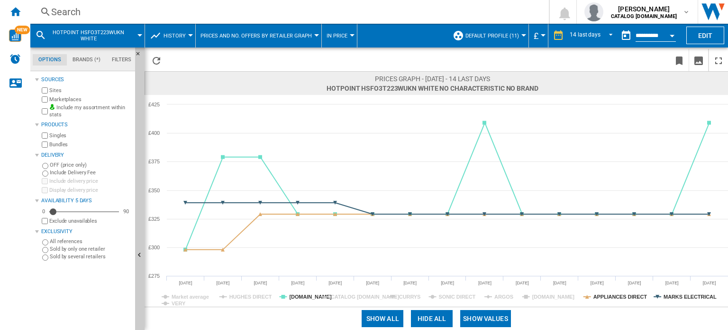
click at [121, 13] on div "Search" at bounding box center [287, 11] width 473 height 13
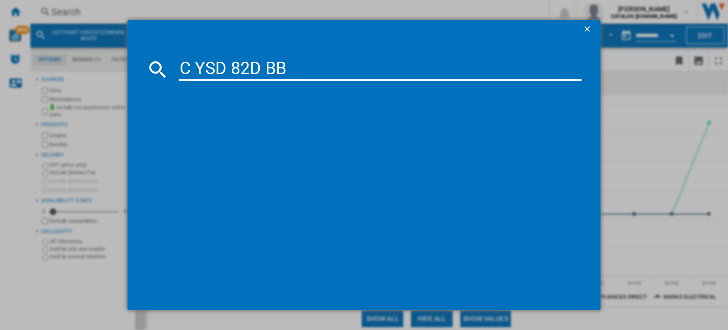
type input "C YSD 82D BB"
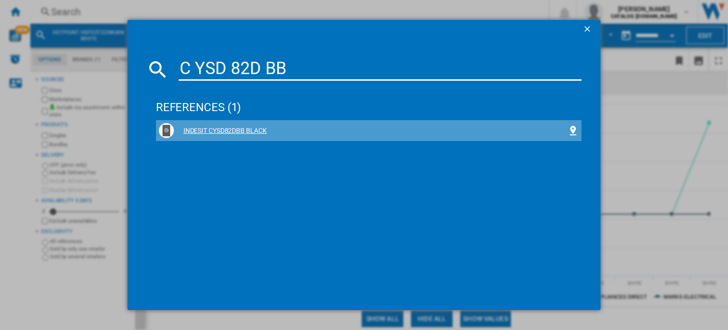
click at [194, 129] on div "INDESIT CYSD82DBB BLACK" at bounding box center [371, 130] width 394 height 9
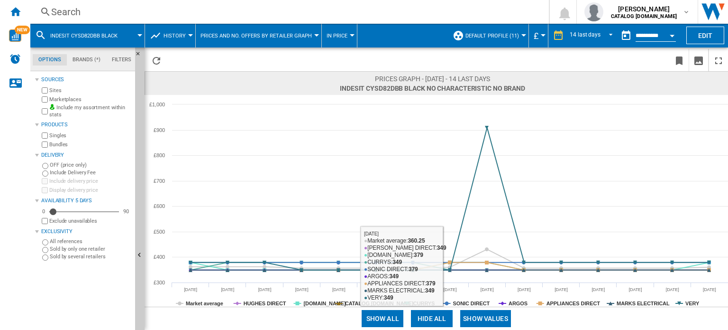
click at [442, 316] on button "Hide all" at bounding box center [432, 318] width 42 height 17
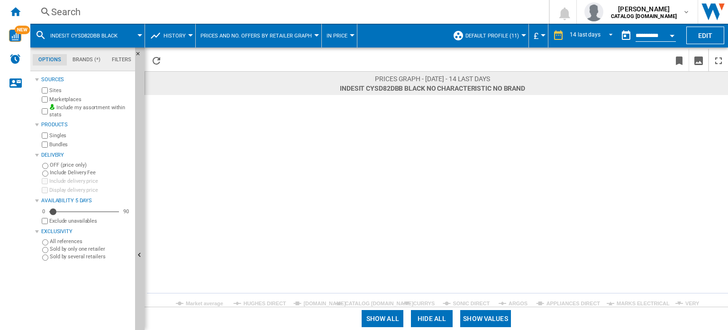
click at [302, 302] on rect at bounding box center [437, 201] width 584 height 212
click at [311, 303] on tspan "[DOMAIN_NAME]" at bounding box center [325, 303] width 43 height 6
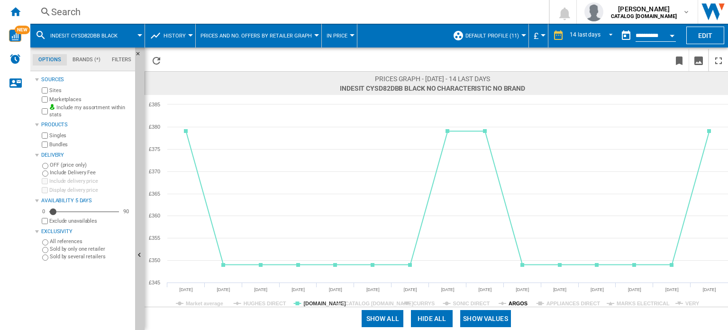
click at [523, 305] on tspan "ARGOS" at bounding box center [518, 303] width 19 height 6
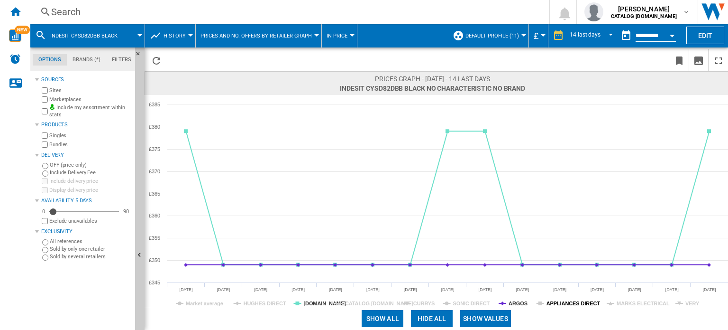
click at [561, 303] on tspan "APPLIANCES DIRECT" at bounding box center [574, 303] width 54 height 6
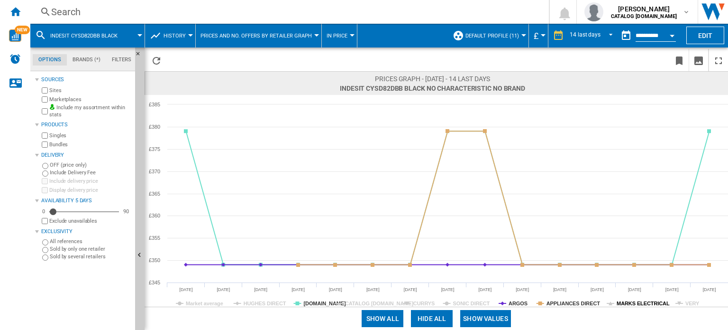
click at [629, 305] on tspan "MARKS ELECTRICAL" at bounding box center [643, 303] width 53 height 6
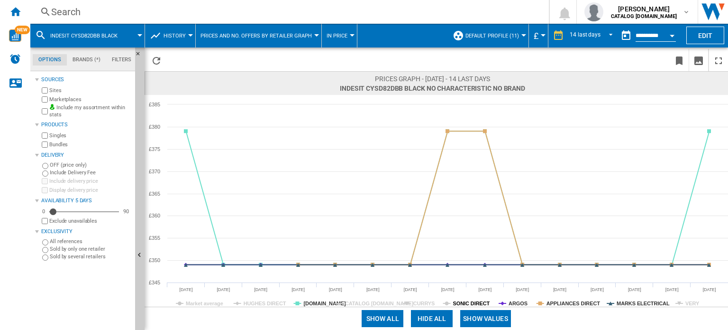
click at [471, 303] on tspan "SONIC DIRECT" at bounding box center [471, 303] width 37 height 6
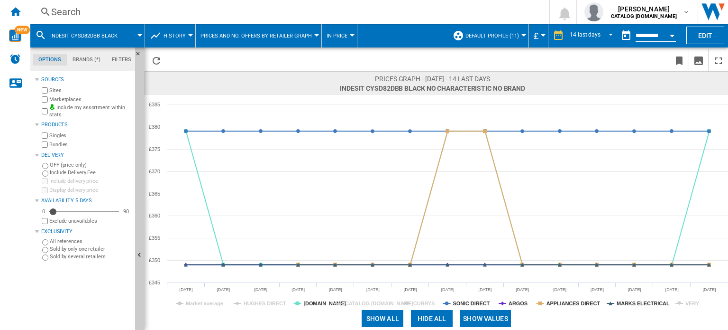
click at [70, 16] on div "Search" at bounding box center [287, 11] width 473 height 13
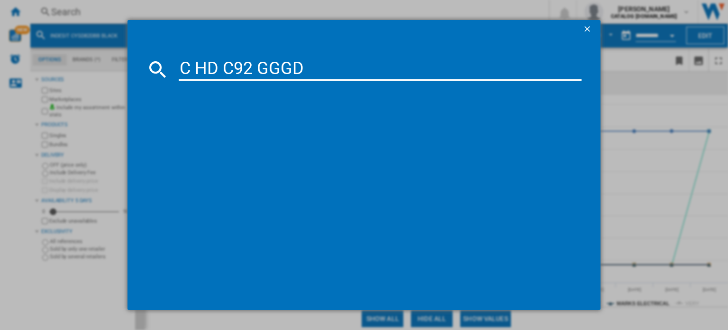
type input "C HD C92 GGGD"
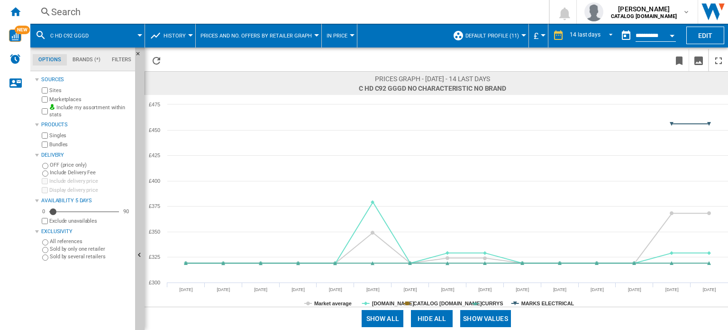
click at [428, 316] on button "Hide all" at bounding box center [432, 318] width 42 height 17
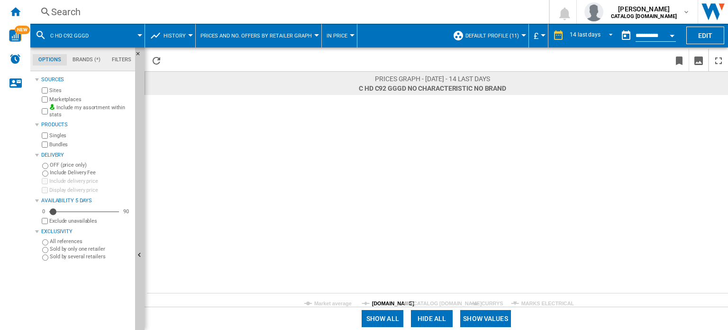
click at [386, 302] on tspan "[DOMAIN_NAME]" at bounding box center [393, 303] width 43 height 6
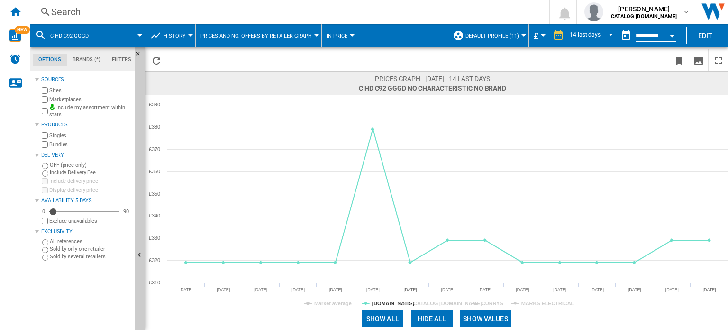
drag, startPoint x: 515, startPoint y: 306, endPoint x: 521, endPoint y: 305, distance: 5.2
click at [518, 306] on rect at bounding box center [437, 201] width 584 height 212
click at [521, 305] on rect at bounding box center [437, 201] width 584 height 212
click at [522, 304] on tspan "MARKS ELECTRICAL" at bounding box center [548, 303] width 53 height 6
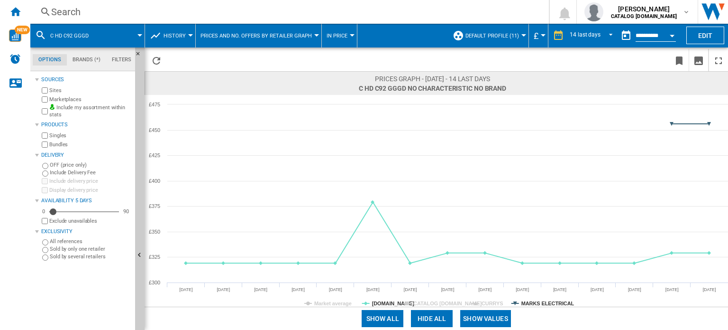
click at [522, 304] on tspan "MARKS ELECTRICAL" at bounding box center [548, 303] width 53 height 6
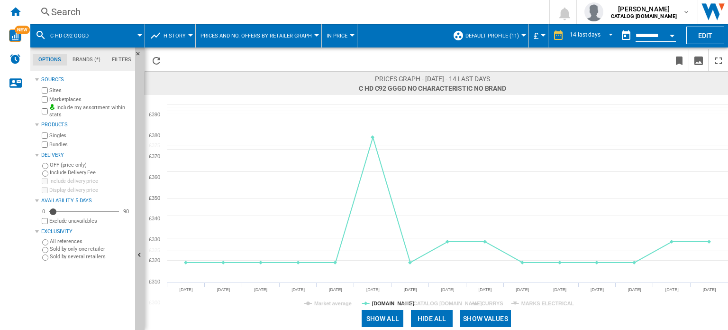
click at [477, 299] on rect at bounding box center [437, 201] width 584 height 212
click at [485, 300] on tspan "CURRYS" at bounding box center [492, 303] width 21 height 6
click at [482, 302] on tspan "CURRYS" at bounding box center [492, 303] width 21 height 6
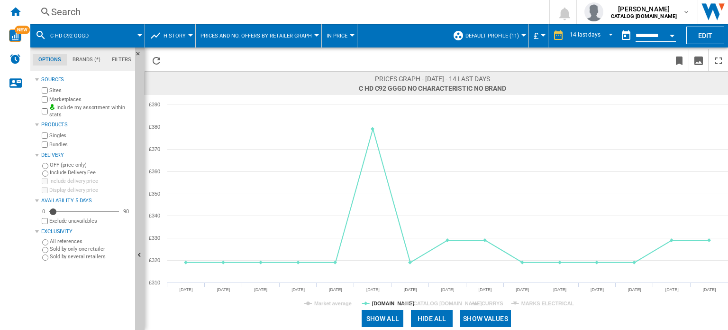
click at [482, 302] on tspan "CURRYS" at bounding box center [492, 303] width 21 height 6
click at [238, 13] on div "Search" at bounding box center [287, 11] width 473 height 13
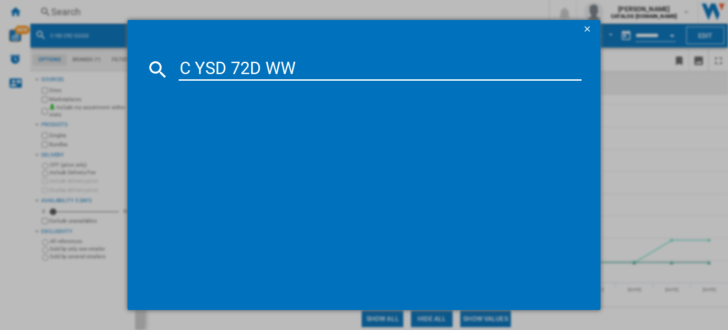
type input "C YSD 72D WW"
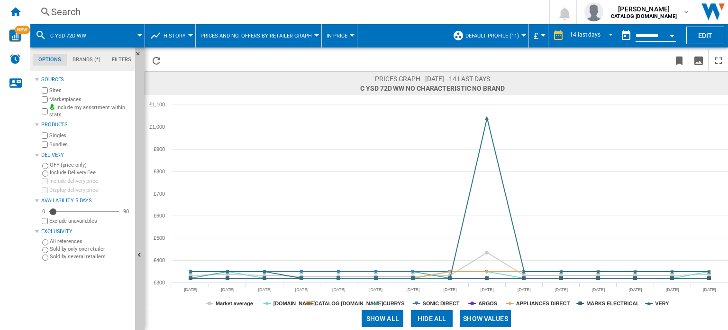
click at [423, 317] on button "Hide all" at bounding box center [432, 318] width 42 height 17
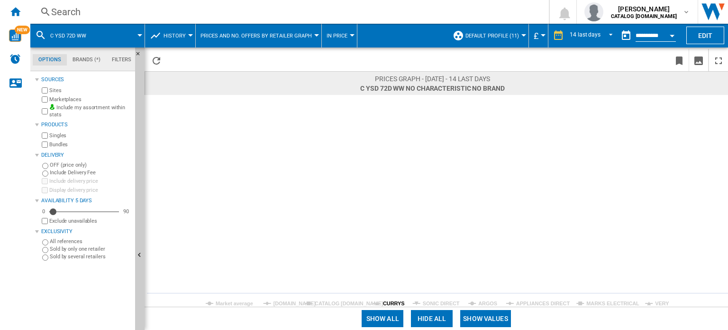
click at [387, 300] on tspan "CURRYS" at bounding box center [393, 303] width 21 height 6
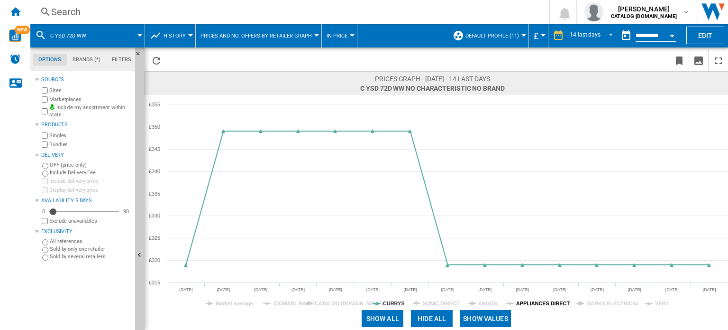
click at [544, 303] on tspan "APPLIANCES DIRECT" at bounding box center [543, 303] width 54 height 6
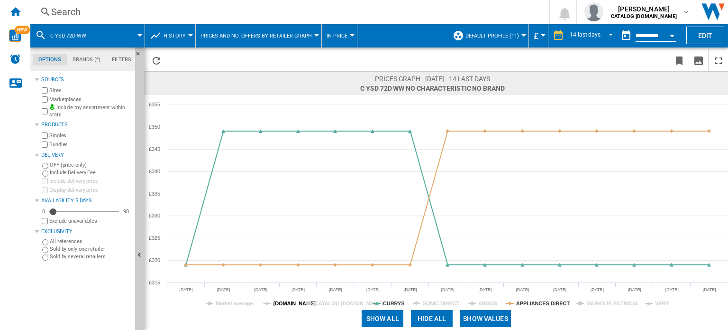
click at [283, 303] on tspan "[DOMAIN_NAME]" at bounding box center [295, 303] width 43 height 6
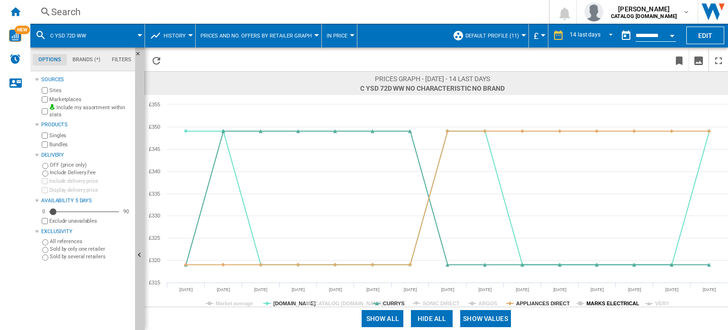
click at [609, 305] on tspan "MARKS ELECTRICAL" at bounding box center [613, 303] width 53 height 6
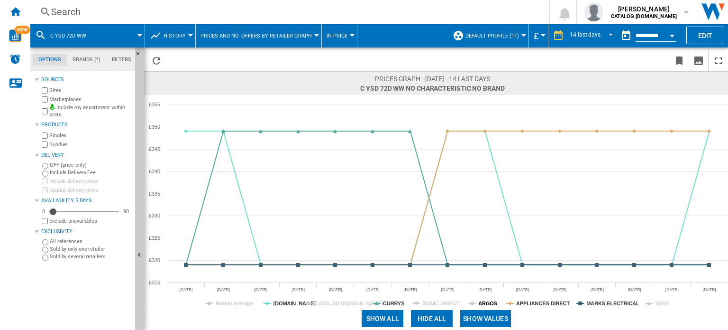
click at [488, 303] on tspan "ARGOS" at bounding box center [488, 303] width 19 height 6
click at [660, 306] on div "Show all Hide all Show values" at bounding box center [437, 317] width 584 height 23
click at [662, 305] on tspan "VERY" at bounding box center [662, 303] width 14 height 6
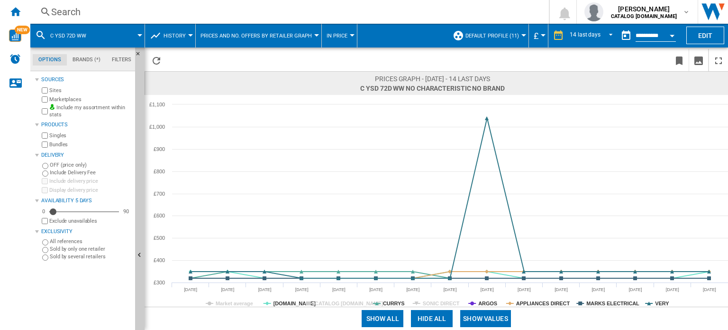
drag, startPoint x: 254, startPoint y: 5, endPoint x: 251, endPoint y: 10, distance: 5.8
click at [251, 10] on div "Search" at bounding box center [287, 11] width 473 height 13
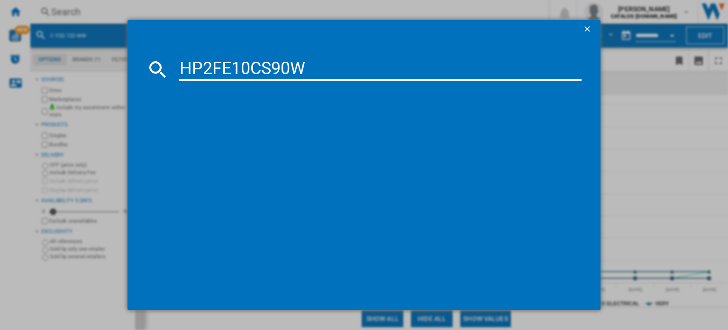
type input "HP2FE10CS90W"
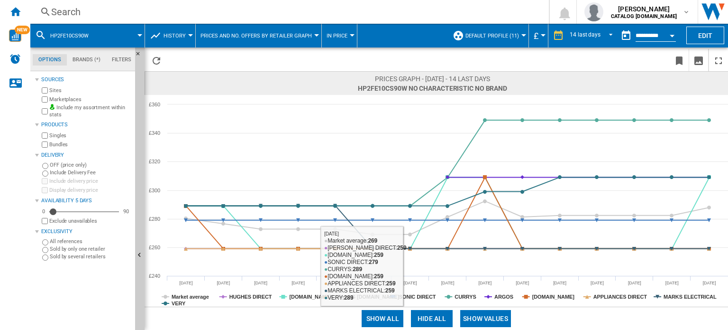
click at [419, 316] on button "Hide all" at bounding box center [432, 318] width 42 height 17
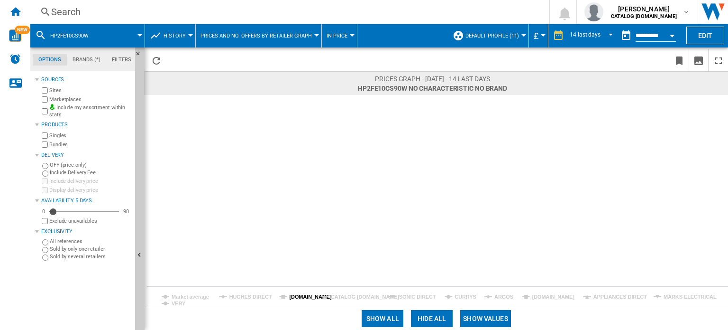
click at [292, 296] on tspan "[DOMAIN_NAME]" at bounding box center [310, 297] width 43 height 6
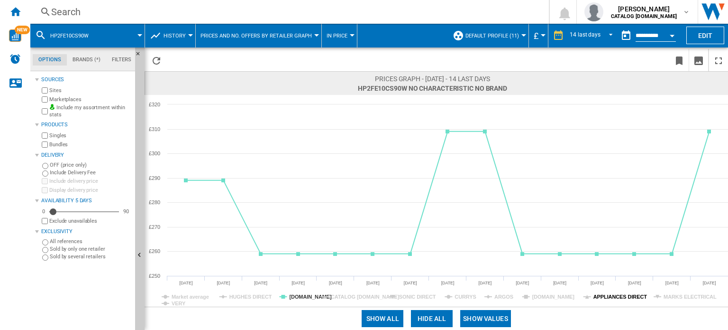
click at [615, 299] on tspan "APPLIANCES DIRECT" at bounding box center [621, 297] width 54 height 6
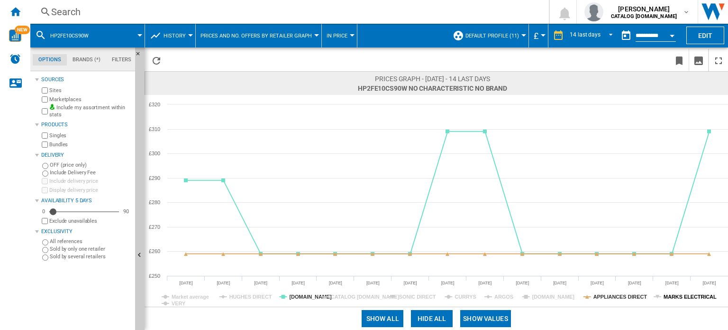
click at [670, 294] on tspan "MARKS ELECTRICAL" at bounding box center [690, 297] width 53 height 6
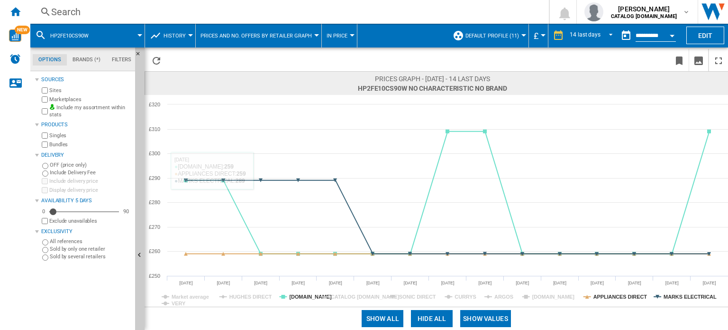
click at [206, 9] on div "Search" at bounding box center [287, 11] width 473 height 13
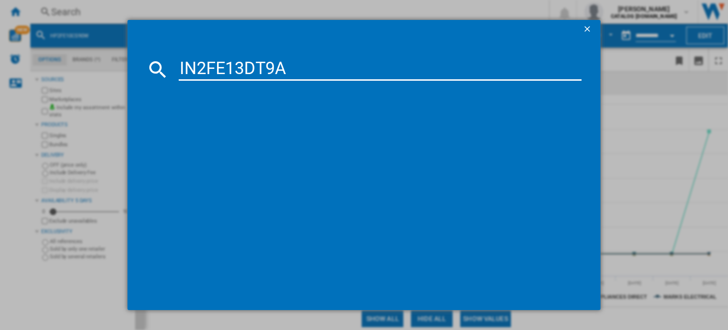
type input "IN2FE13DT9A"
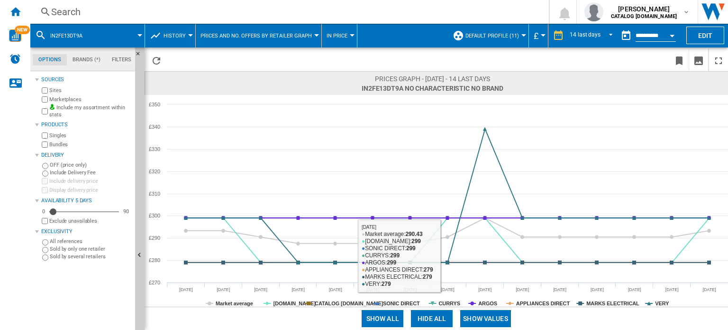
click at [427, 317] on button "Hide all" at bounding box center [432, 318] width 42 height 17
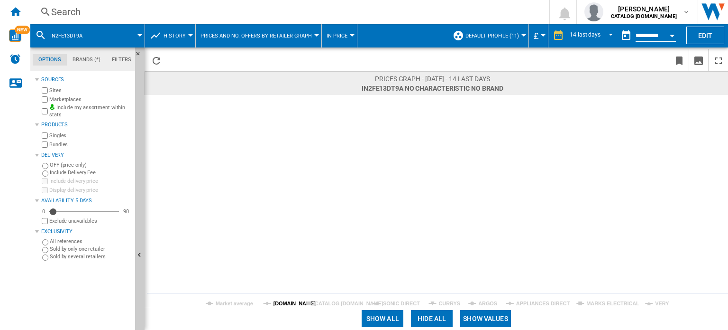
click at [276, 303] on tspan "[DOMAIN_NAME]" at bounding box center [295, 303] width 43 height 6
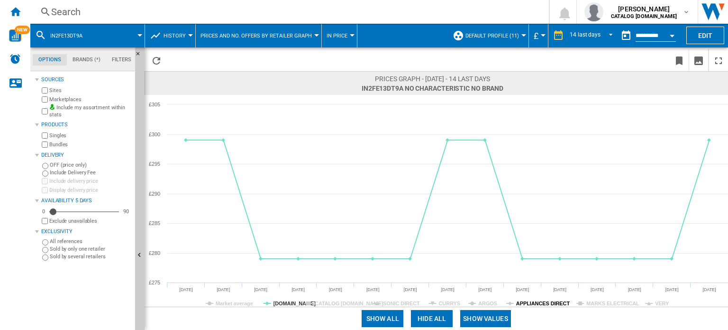
click at [529, 302] on tspan "APPLIANCES DIRECT" at bounding box center [543, 303] width 54 height 6
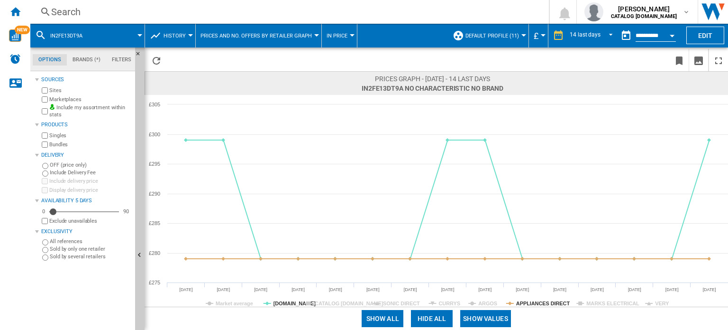
click at [180, 11] on div "Search" at bounding box center [287, 11] width 473 height 13
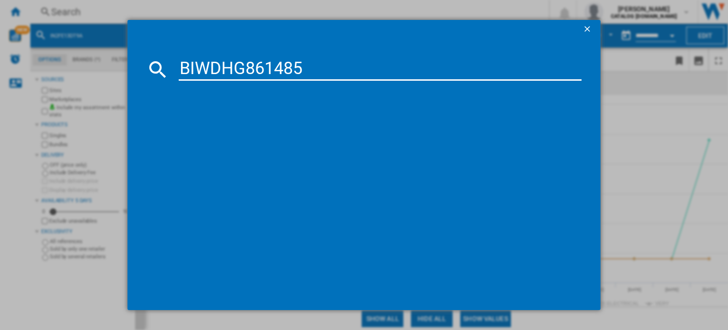
type input "BIWDHG861485"
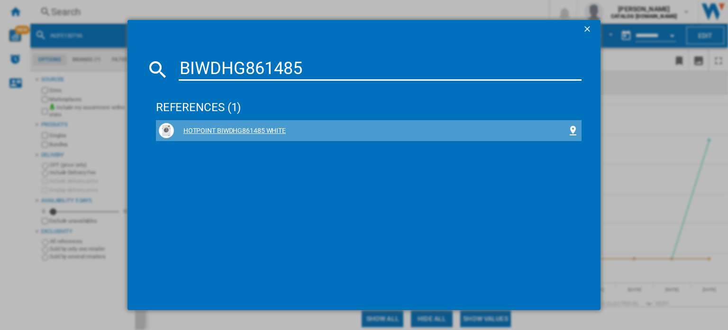
click at [268, 129] on div "HOTPOINT BIWDHG861485 WHITE" at bounding box center [371, 130] width 394 height 9
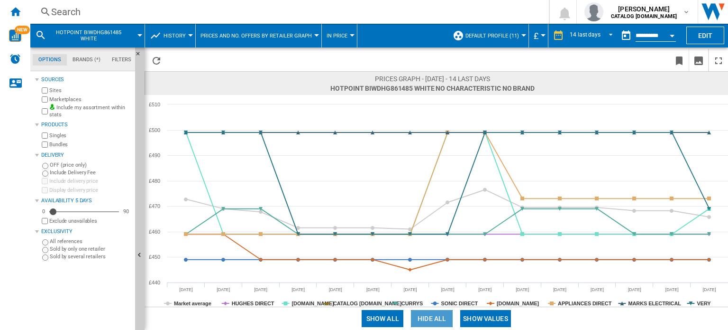
click at [431, 319] on button "Hide all" at bounding box center [432, 318] width 42 height 17
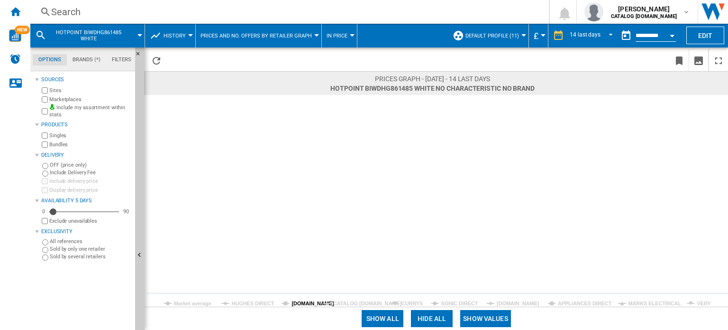
click at [292, 300] on tspan "[DOMAIN_NAME]" at bounding box center [313, 303] width 43 height 6
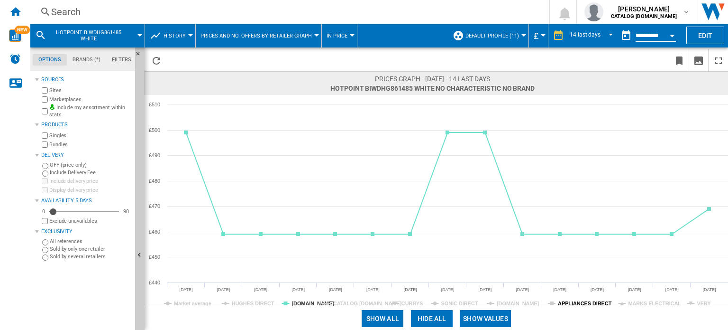
click at [597, 304] on tspan "APPLIANCES DIRECT" at bounding box center [585, 303] width 54 height 6
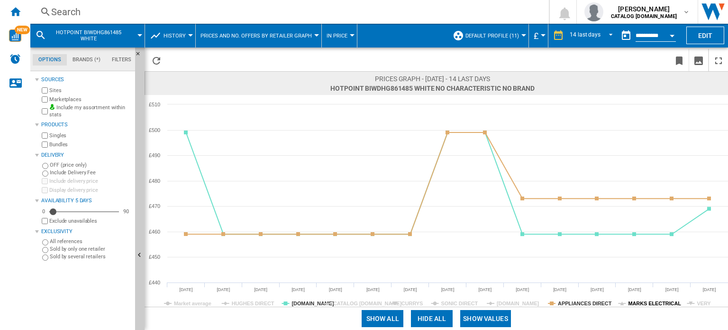
click at [649, 303] on tspan "MARKS ELECTRICAL" at bounding box center [654, 303] width 53 height 6
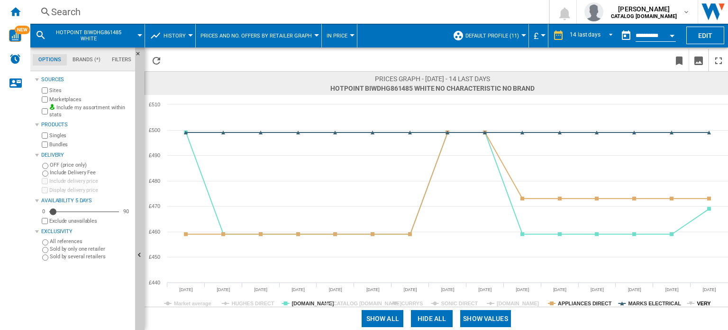
click at [698, 305] on tspan "VERY" at bounding box center [704, 303] width 14 height 6
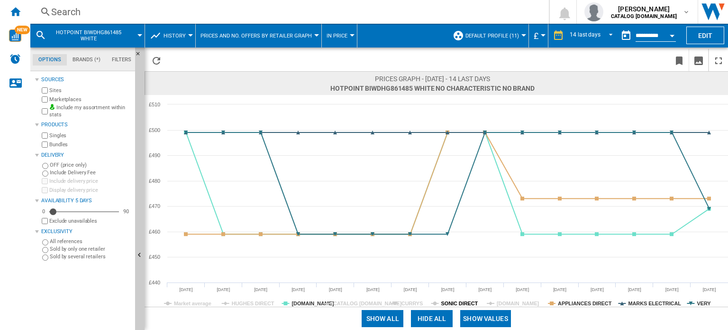
click at [451, 304] on tspan "SONIC DIRECT" at bounding box center [460, 303] width 37 height 6
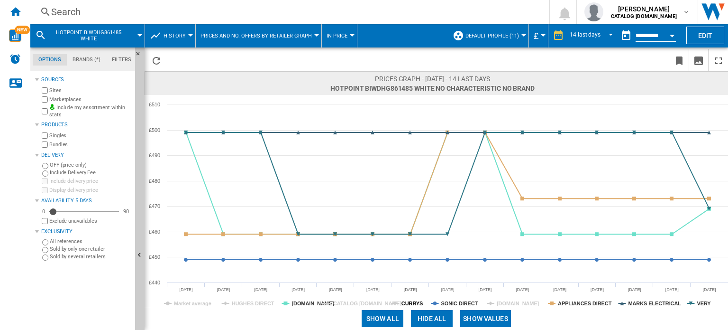
click at [405, 301] on tspan "CURRYS" at bounding box center [412, 303] width 21 height 6
click at [457, 303] on tspan "SONIC DIRECT" at bounding box center [460, 303] width 37 height 6
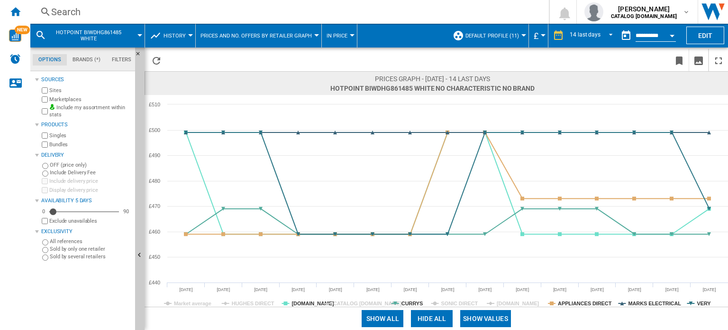
click at [228, 10] on div "Search" at bounding box center [287, 11] width 473 height 13
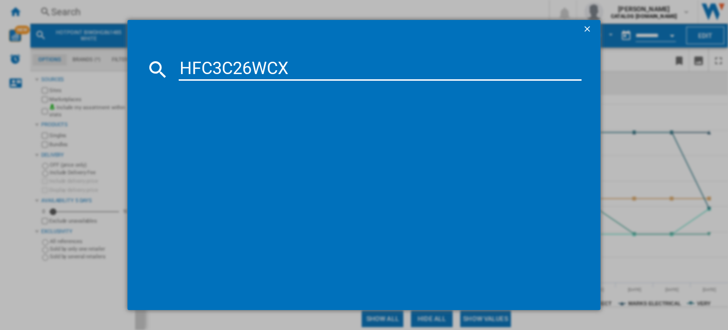
type input "HFC3C26WCX"
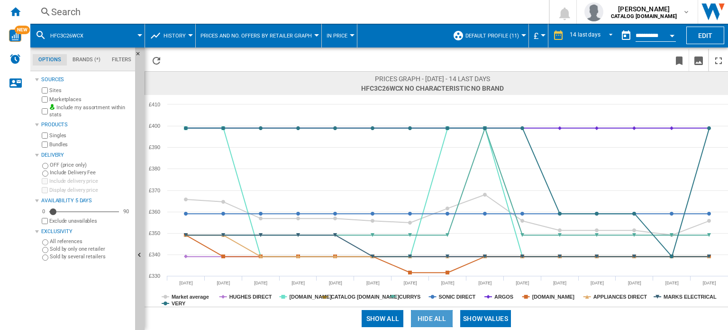
click at [432, 316] on button "Hide all" at bounding box center [432, 318] width 42 height 17
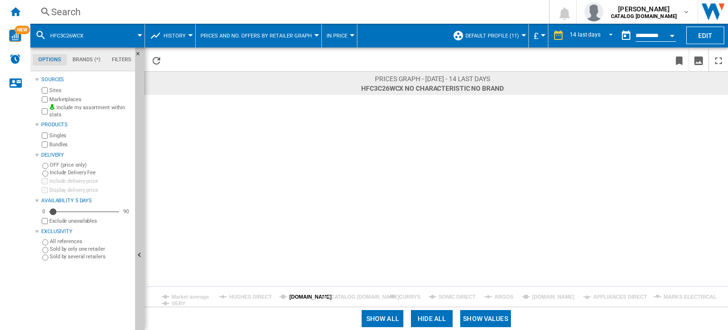
click at [289, 295] on tspan "[DOMAIN_NAME]" at bounding box center [310, 297] width 43 height 6
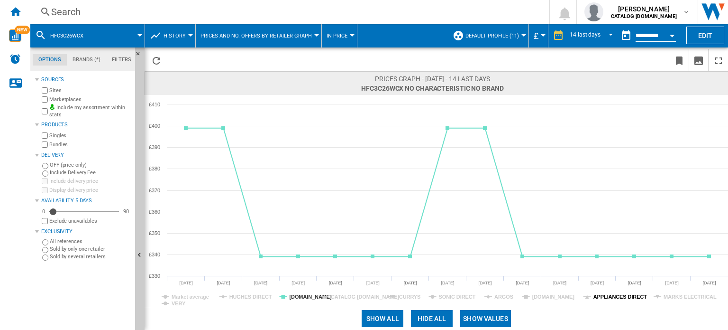
click at [617, 299] on tspan "APPLIANCES DIRECT" at bounding box center [621, 297] width 54 height 6
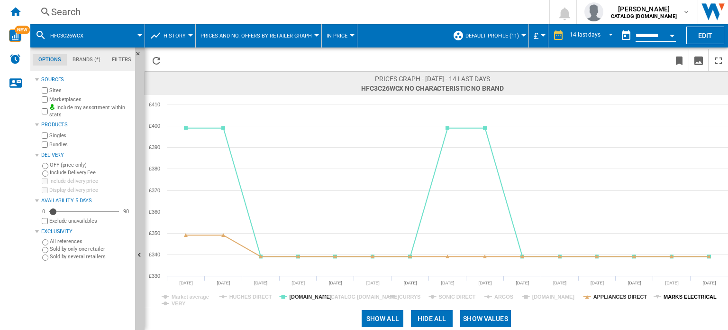
click at [678, 297] on tspan "MARKS ELECTRICAL" at bounding box center [690, 297] width 53 height 6
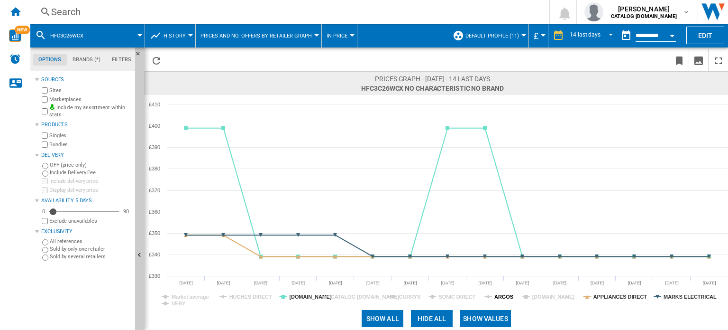
click at [497, 298] on tspan "ARGOS" at bounding box center [504, 297] width 19 height 6
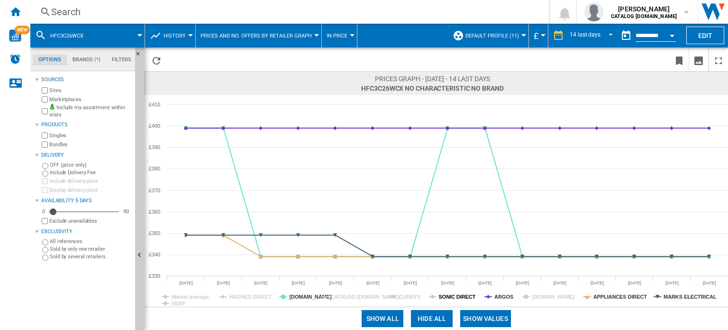
click at [450, 299] on tspan "SONIC DIRECT" at bounding box center [457, 297] width 37 height 6
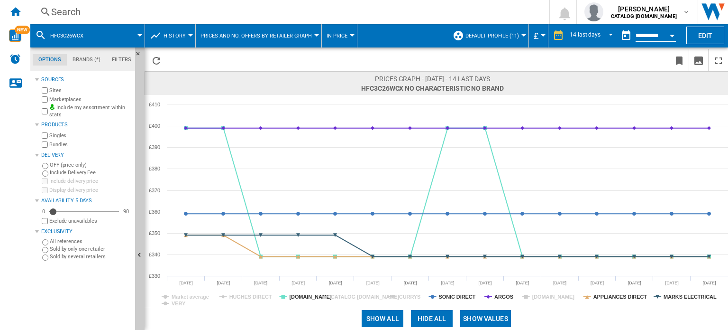
click at [395, 294] on rect at bounding box center [437, 201] width 584 height 212
click at [398, 293] on rect at bounding box center [437, 201] width 584 height 212
click at [405, 294] on tspan "CURRYS" at bounding box center [409, 297] width 21 height 6
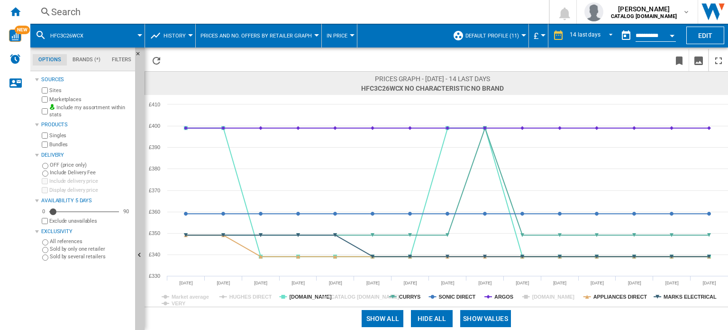
click at [157, 13] on div "Search" at bounding box center [287, 11] width 473 height 13
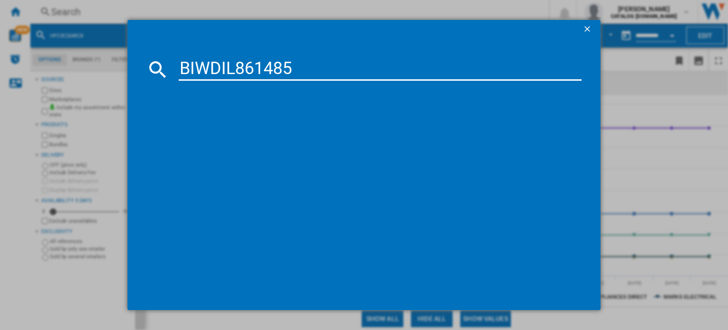
type input "BIWDIL861485"
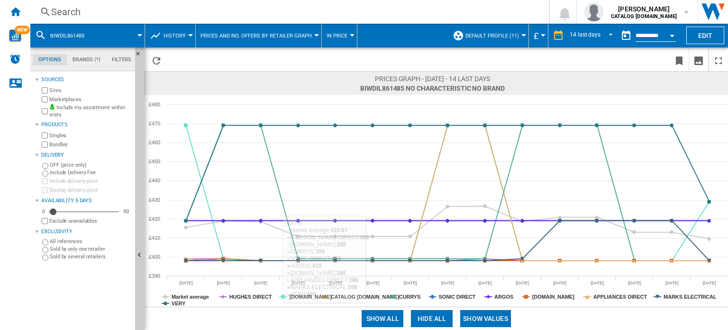
click at [424, 320] on button "Hide all" at bounding box center [432, 318] width 42 height 17
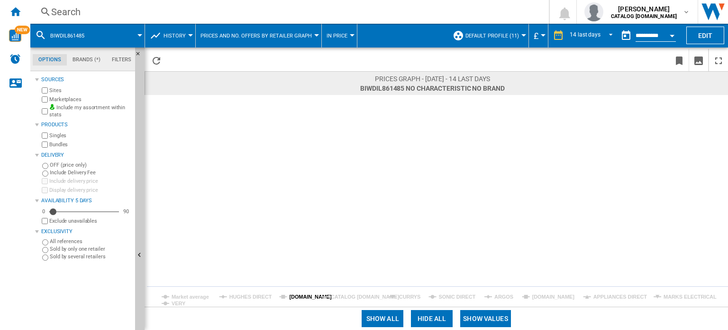
click at [294, 297] on tspan "[DOMAIN_NAME]" at bounding box center [310, 297] width 43 height 6
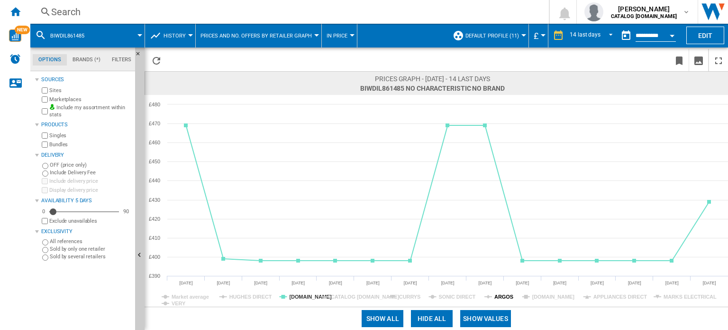
click at [503, 294] on tspan "ARGOS" at bounding box center [504, 297] width 19 height 6
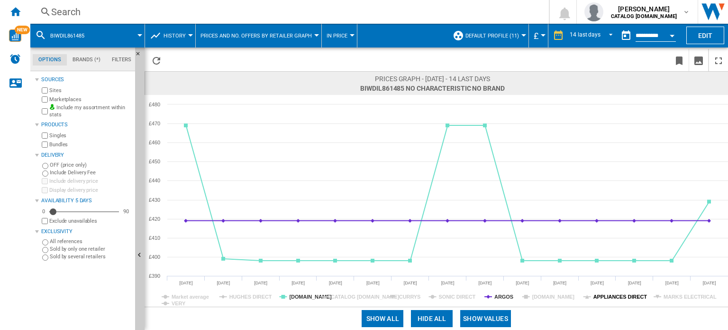
click at [623, 294] on tspan "APPLIANCES DIRECT" at bounding box center [621, 297] width 54 height 6
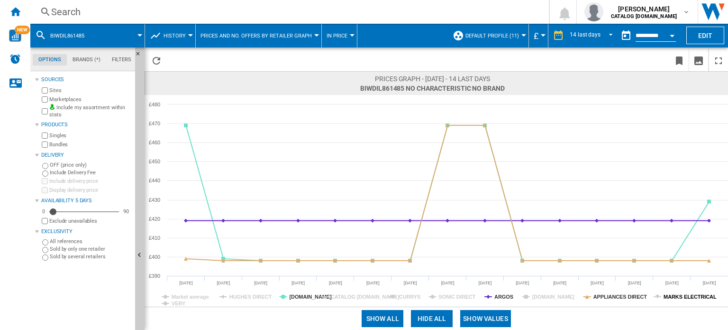
click at [667, 299] on tspan "MARKS ELECTRICAL" at bounding box center [690, 297] width 53 height 6
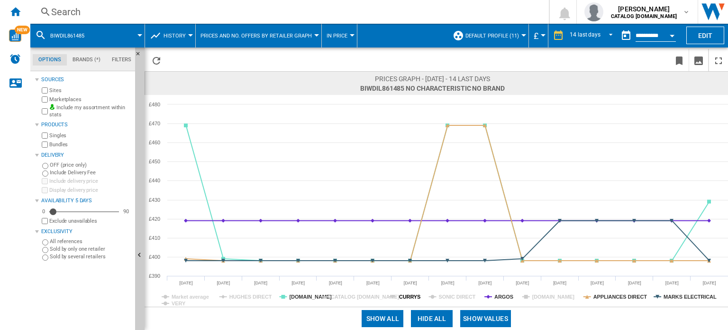
click at [405, 294] on tspan "CURRYS" at bounding box center [409, 297] width 21 height 6
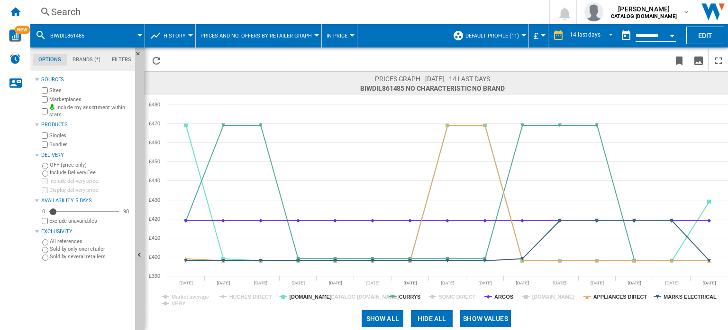
click at [200, 13] on div "Search" at bounding box center [287, 11] width 473 height 13
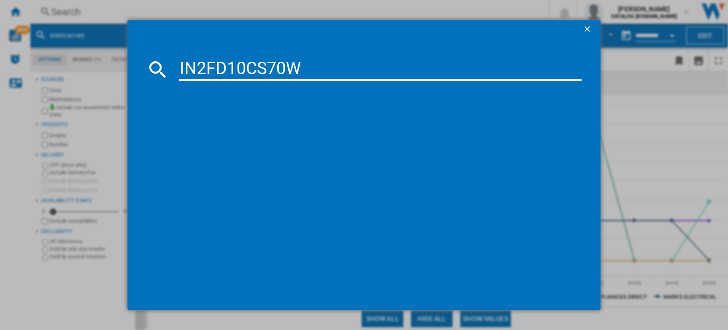
type input "IN2FD10CS70W"
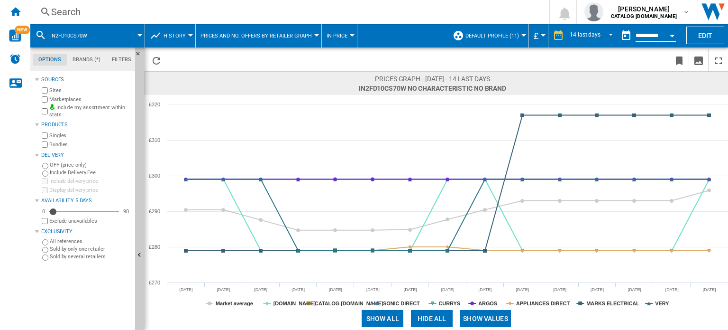
click at [419, 318] on button "Hide all" at bounding box center [432, 318] width 42 height 17
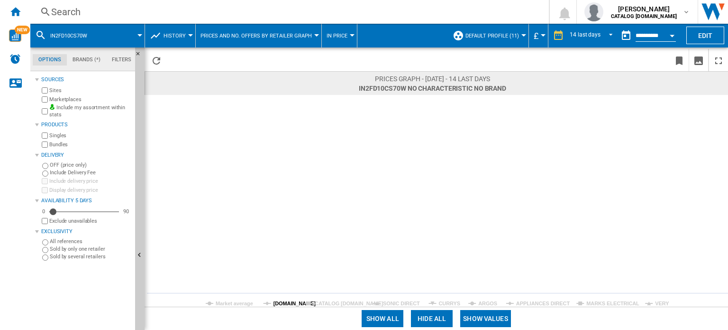
click at [291, 301] on tspan "[DOMAIN_NAME]" at bounding box center [295, 303] width 43 height 6
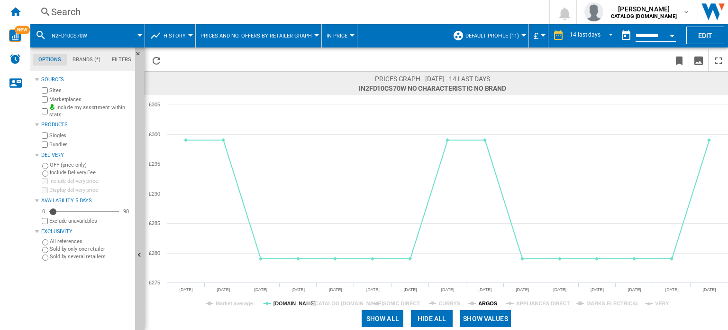
click at [482, 300] on tspan "ARGOS" at bounding box center [488, 303] width 19 height 6
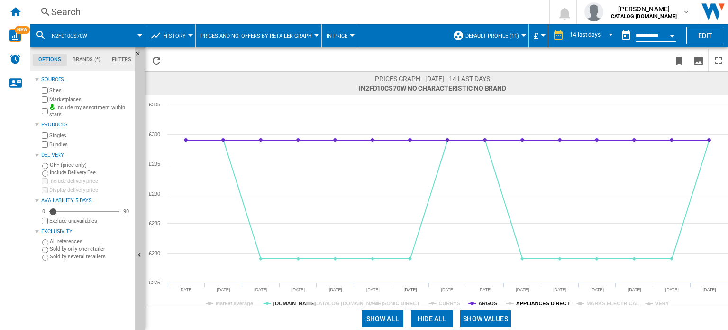
click at [516, 303] on tspan "APPLIANCES DIRECT" at bounding box center [543, 303] width 54 height 6
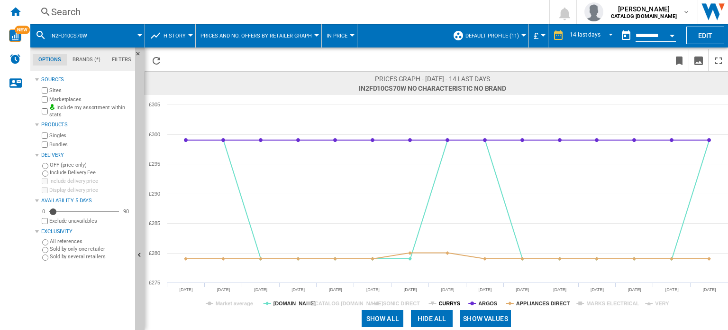
click at [450, 300] on tspan "CURRYS" at bounding box center [449, 303] width 21 height 6
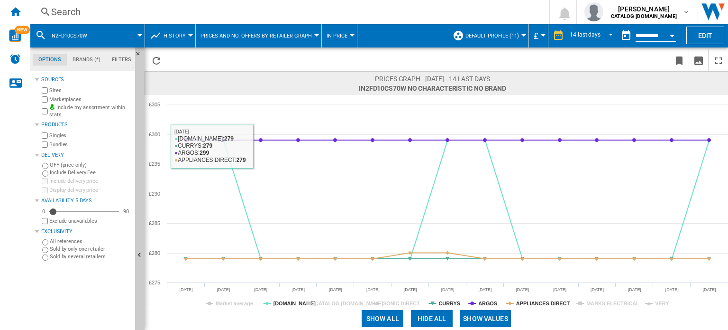
click at [165, 10] on div "Search" at bounding box center [287, 11] width 473 height 13
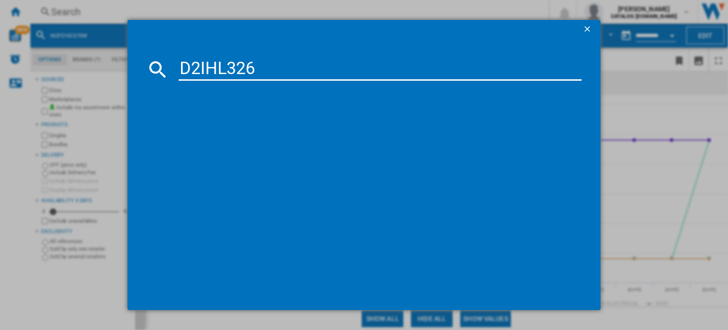
type input "D2IHL326"
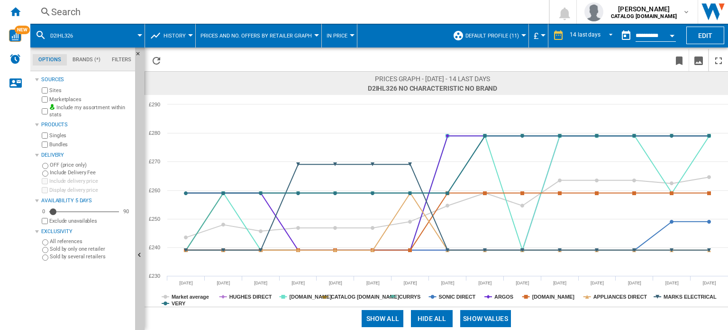
click at [428, 316] on button "Hide all" at bounding box center [432, 318] width 42 height 17
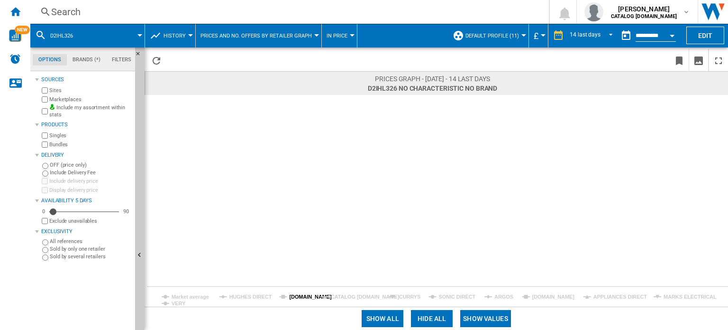
click at [294, 295] on tspan "[DOMAIN_NAME]" at bounding box center [310, 297] width 43 height 6
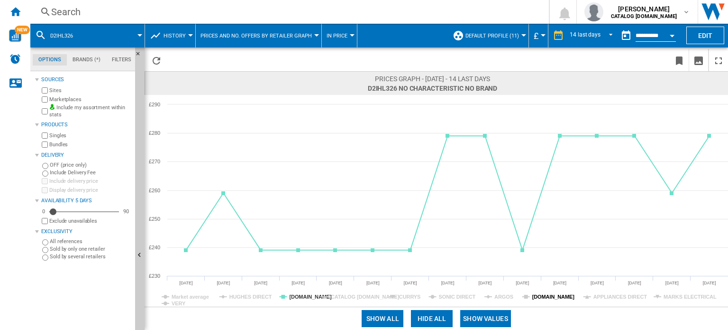
click at [539, 294] on tspan "[DOMAIN_NAME]" at bounding box center [554, 297] width 43 height 6
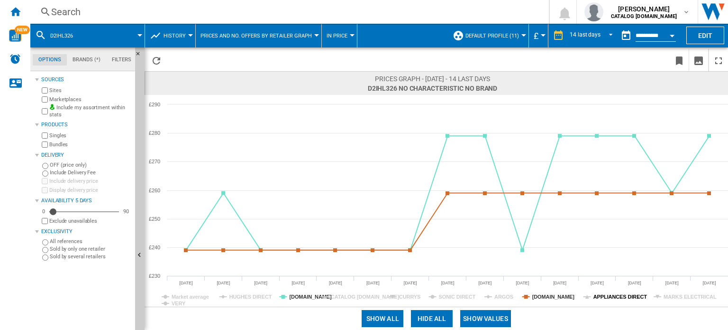
click at [621, 299] on tspan "APPLIANCES DIRECT" at bounding box center [621, 297] width 54 height 6
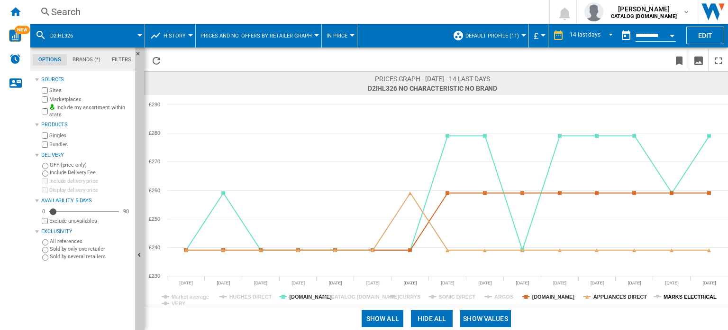
click at [679, 297] on tspan "MARKS ELECTRICAL" at bounding box center [690, 297] width 53 height 6
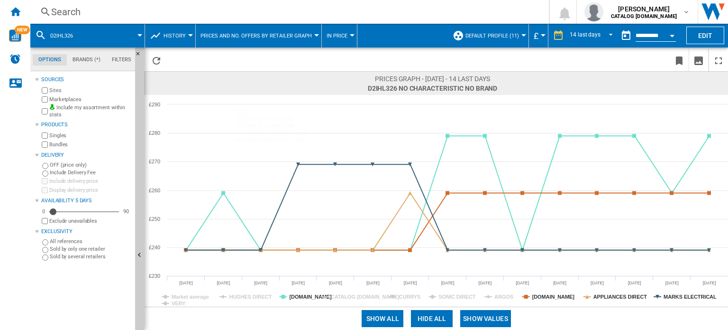
click at [211, 11] on div "Search" at bounding box center [287, 11] width 473 height 13
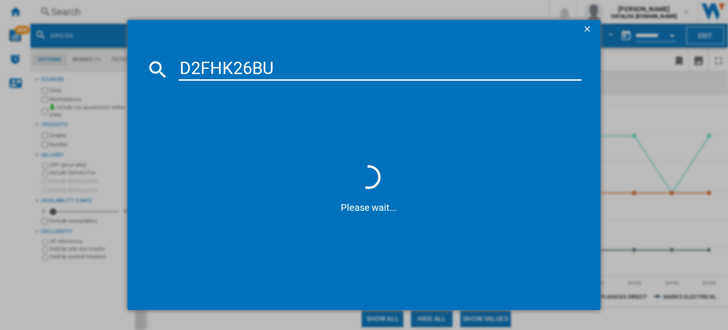
type input "D2FHK26B"
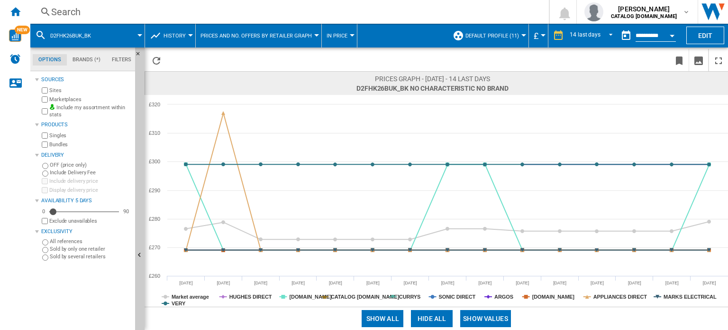
click at [127, 10] on div "Search" at bounding box center [287, 11] width 473 height 13
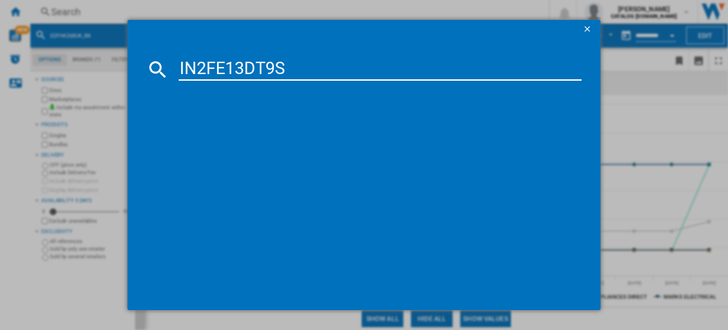
type input "IN2FE13DT9S"
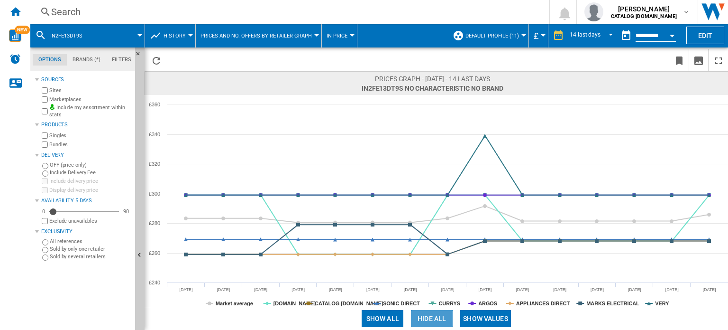
click at [427, 314] on button "Hide all" at bounding box center [432, 318] width 42 height 17
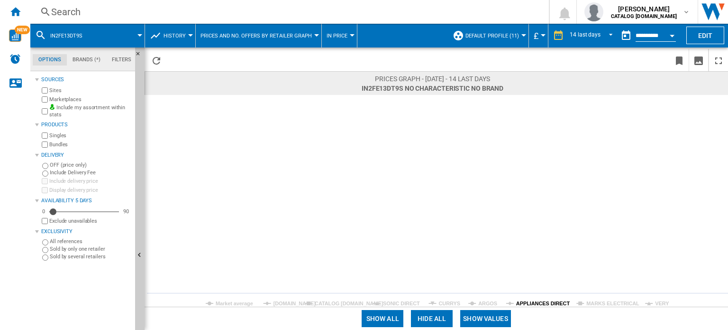
click at [538, 302] on tspan "APPLIANCES DIRECT" at bounding box center [543, 303] width 54 height 6
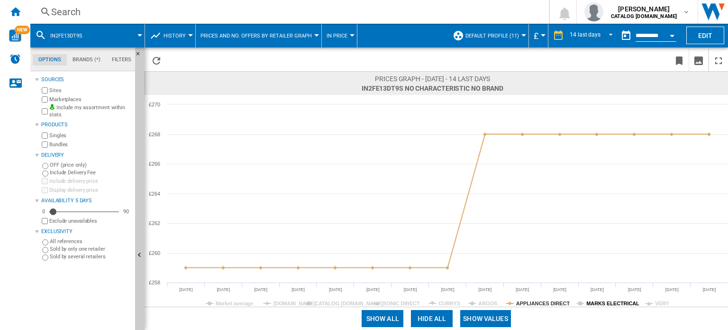
click at [606, 301] on tspan "MARKS ELECTRICAL" at bounding box center [613, 303] width 53 height 6
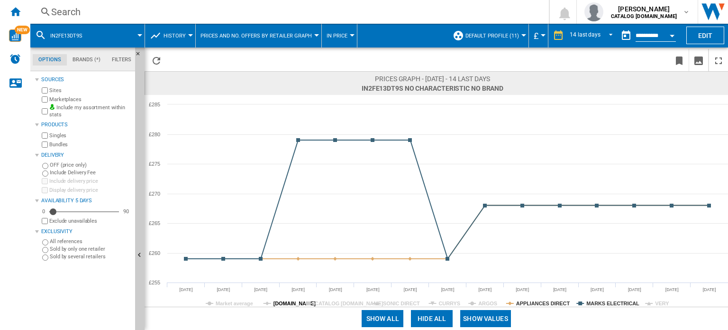
click at [278, 300] on tspan "[DOMAIN_NAME]" at bounding box center [295, 303] width 43 height 6
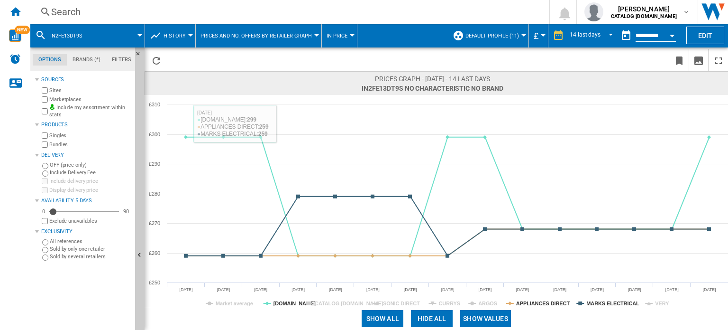
click at [119, 8] on div "Search" at bounding box center [287, 11] width 473 height 13
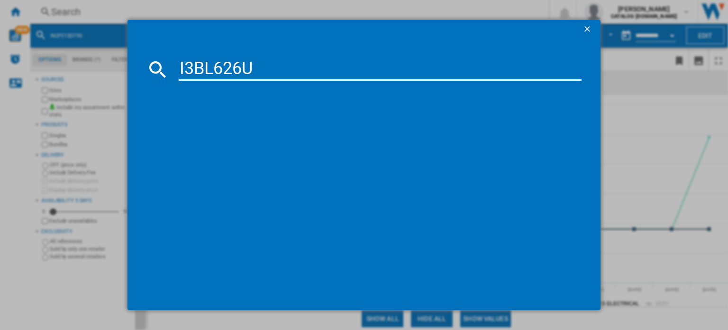
type input "I3BL626U"
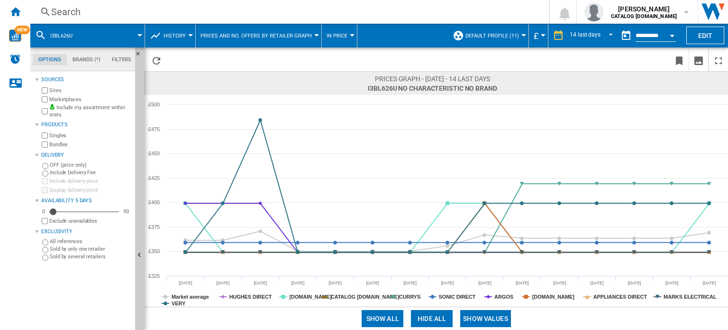
click at [426, 321] on button "Hide all" at bounding box center [432, 318] width 42 height 17
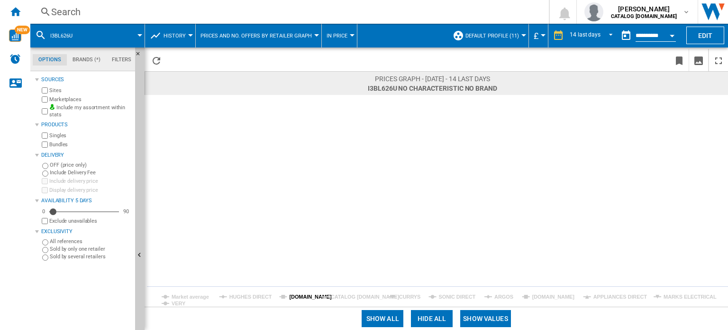
click at [299, 295] on tspan "[DOMAIN_NAME]" at bounding box center [310, 297] width 43 height 6
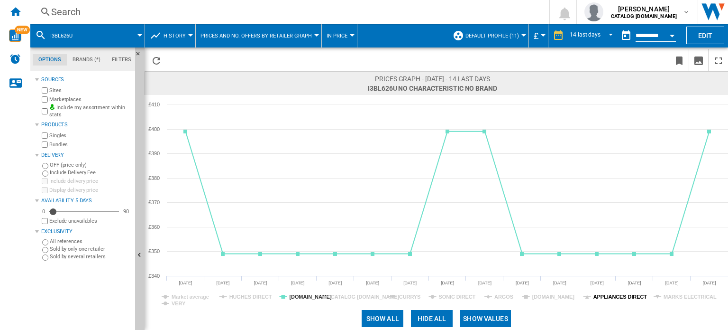
click at [617, 296] on tspan "APPLIANCES DIRECT" at bounding box center [621, 297] width 54 height 6
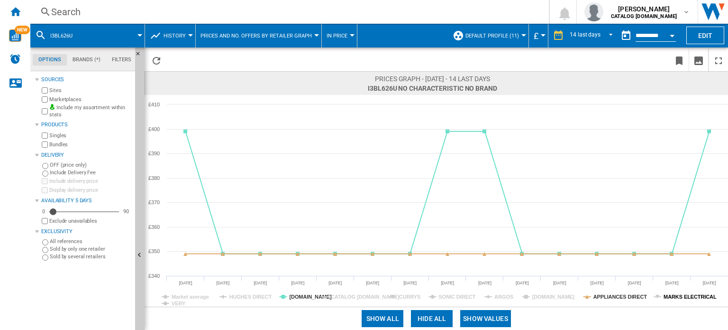
click at [672, 294] on tspan "MARKS ELECTRICAL" at bounding box center [690, 297] width 53 height 6
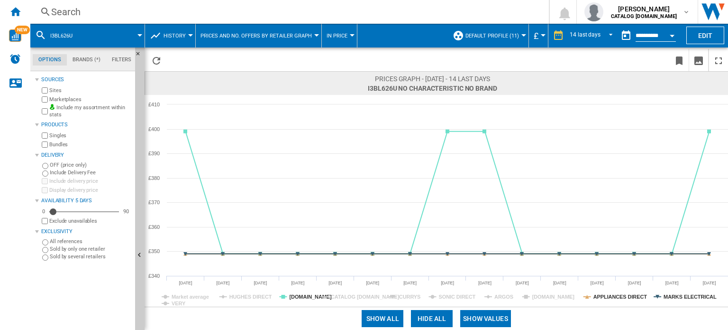
click at [557, 302] on rect at bounding box center [437, 201] width 584 height 212
click at [561, 294] on tspan "[DOMAIN_NAME]" at bounding box center [554, 297] width 43 height 6
click at [499, 295] on tspan "ARGOS" at bounding box center [504, 297] width 19 height 6
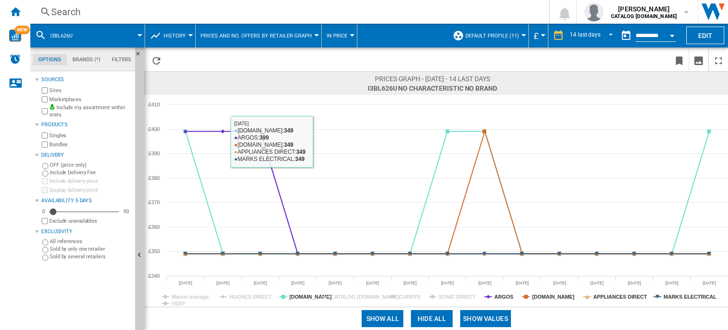
click at [157, 17] on div "Search" at bounding box center [287, 11] width 473 height 13
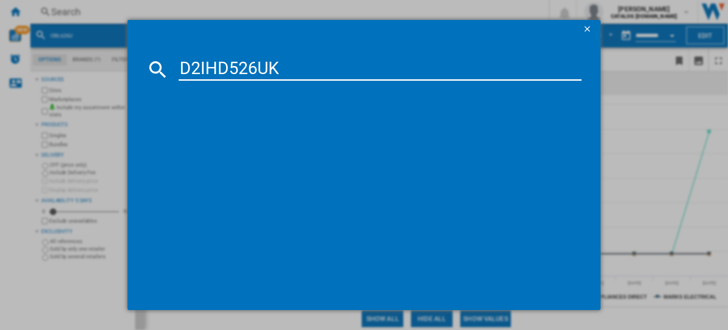
type input "D2IHD526UK"
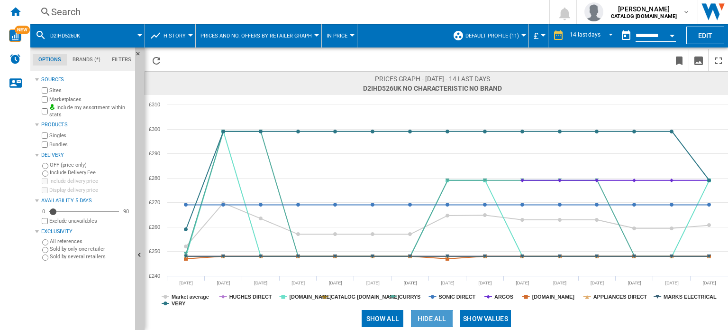
drag, startPoint x: 429, startPoint y: 317, endPoint x: 365, endPoint y: 304, distance: 64.7
click at [429, 317] on button "Hide all" at bounding box center [432, 318] width 42 height 17
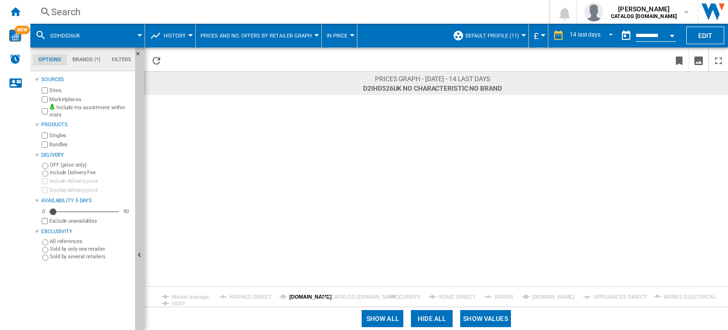
click at [294, 295] on tspan "[DOMAIN_NAME]" at bounding box center [310, 297] width 43 height 6
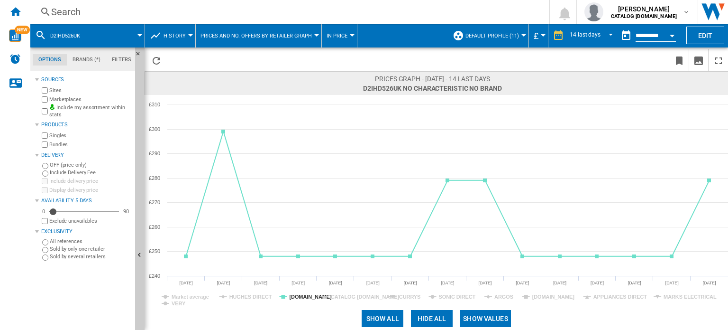
click at [539, 292] on rect at bounding box center [437, 201] width 584 height 212
drag, startPoint x: 611, startPoint y: 295, endPoint x: 617, endPoint y: 296, distance: 5.8
click at [613, 295] on tspan "APPLIANCES DIRECT" at bounding box center [621, 297] width 54 height 6
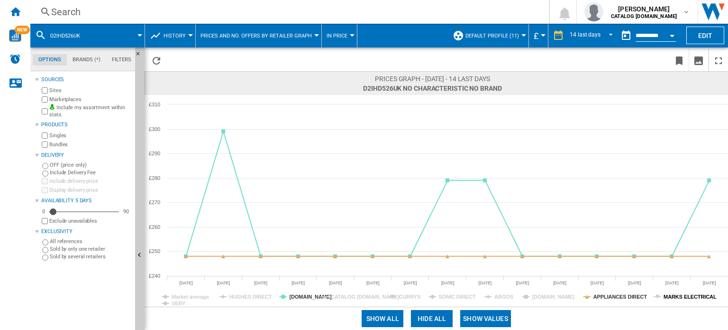
click at [681, 294] on tspan "MARKS ELECTRICAL" at bounding box center [690, 297] width 53 height 6
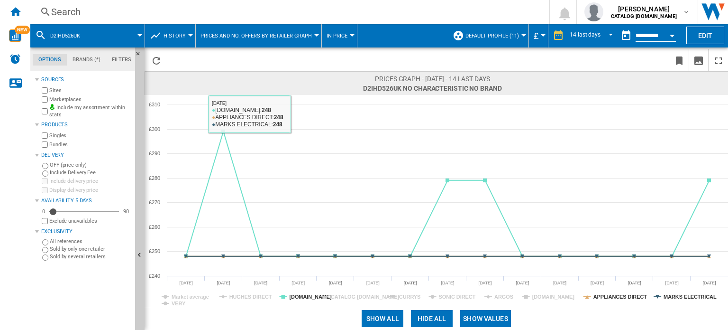
click at [231, 13] on div "Search" at bounding box center [287, 11] width 473 height 13
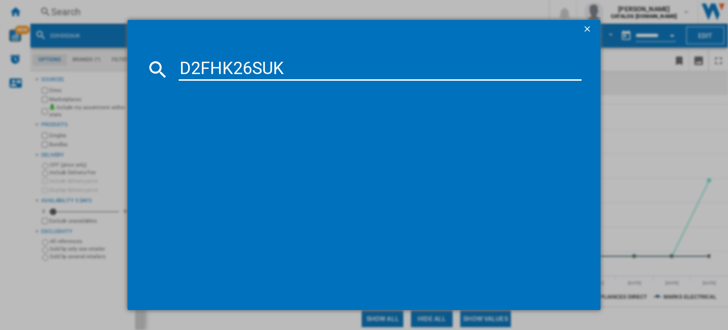
type input "D2FHK26SUK"
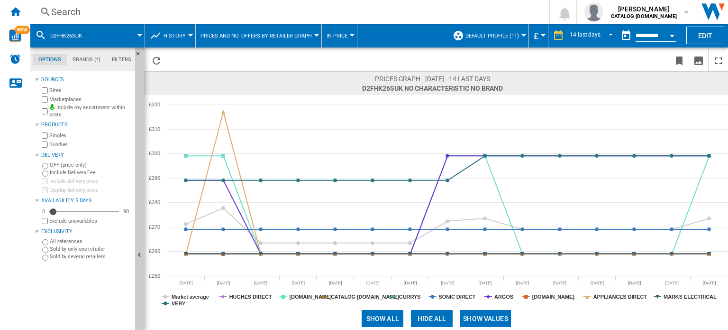
click at [431, 318] on button "Hide all" at bounding box center [432, 318] width 42 height 17
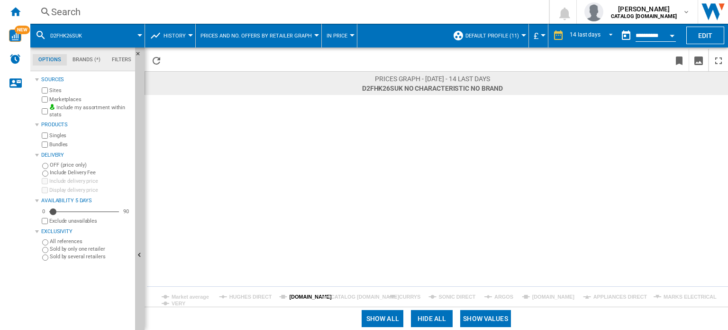
click at [295, 294] on tspan "[DOMAIN_NAME]" at bounding box center [310, 297] width 43 height 6
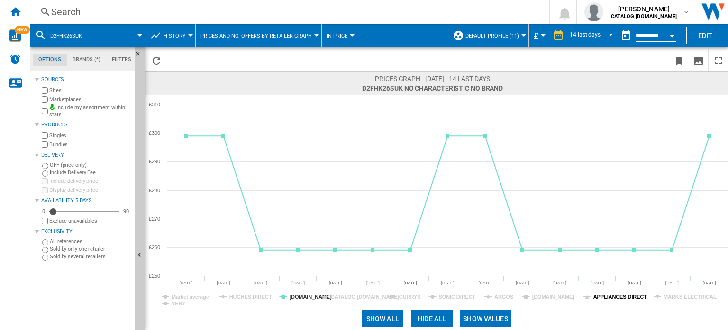
click at [606, 295] on tspan "APPLIANCES DIRECT" at bounding box center [621, 297] width 54 height 6
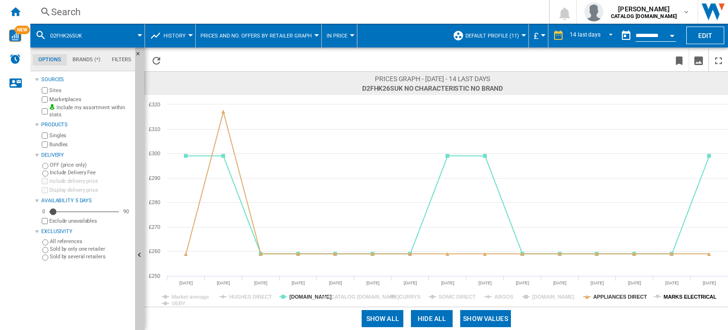
click at [664, 294] on tspan "MARKS ELECTRICAL" at bounding box center [690, 297] width 53 height 6
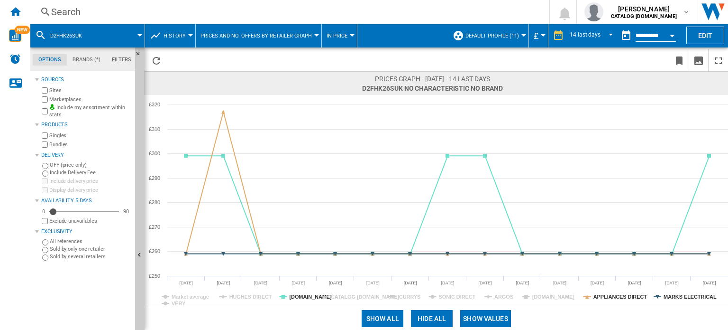
click at [186, 8] on div "Search" at bounding box center [287, 11] width 473 height 13
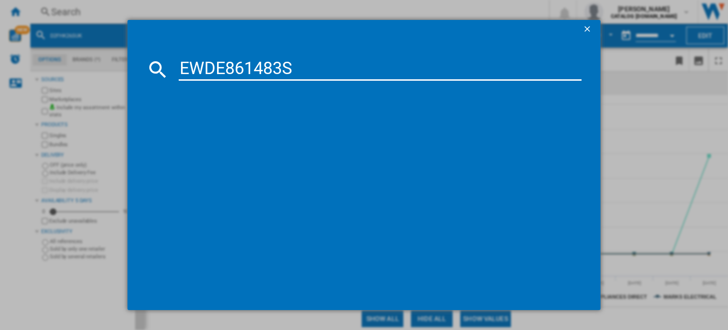
type input "EWDE861483S"
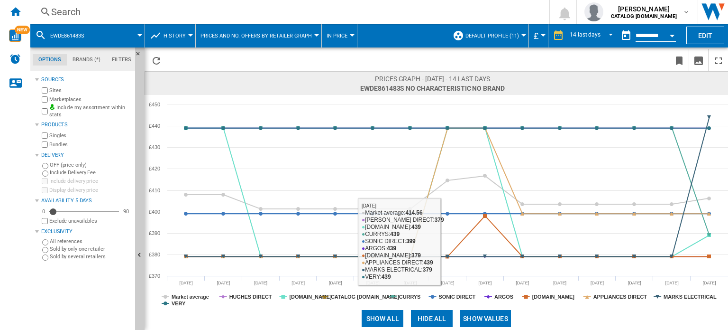
click at [426, 317] on button "Hide all" at bounding box center [432, 318] width 42 height 17
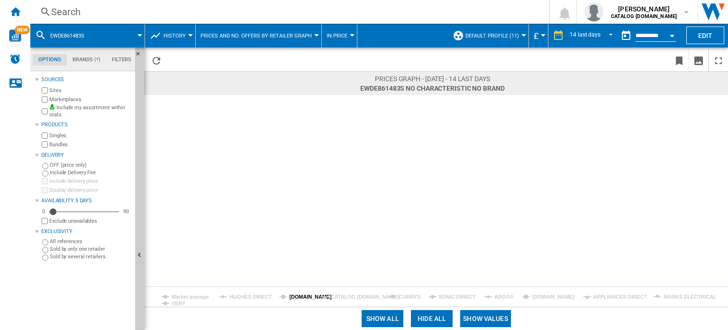
click at [295, 299] on tspan "[DOMAIN_NAME]" at bounding box center [310, 297] width 43 height 6
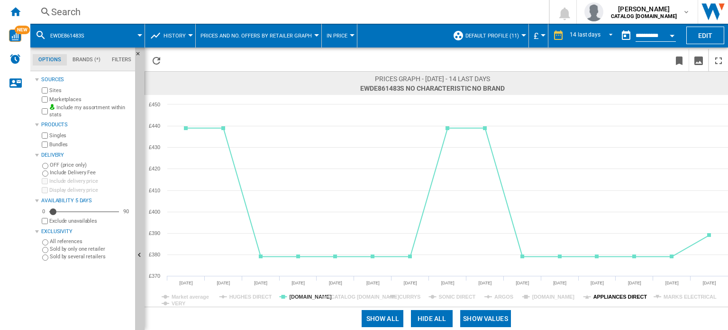
click at [627, 290] on icon "Created with Highcharts 5.0.14 Market average HUGHES DIRECT AO.COM CATALOG BEKO…" at bounding box center [437, 201] width 584 height 212
click at [631, 292] on rect at bounding box center [437, 201] width 584 height 212
click at [628, 297] on tspan "APPLIANCES DIRECT" at bounding box center [621, 297] width 54 height 6
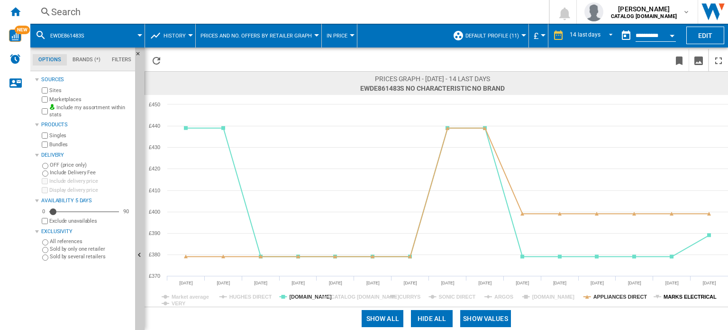
click at [668, 298] on tspan "MARKS ELECTRICAL" at bounding box center [690, 297] width 53 height 6
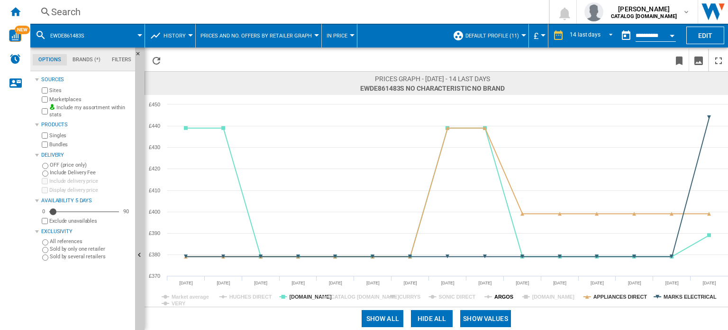
click at [503, 295] on tspan "ARGOS" at bounding box center [504, 297] width 19 height 6
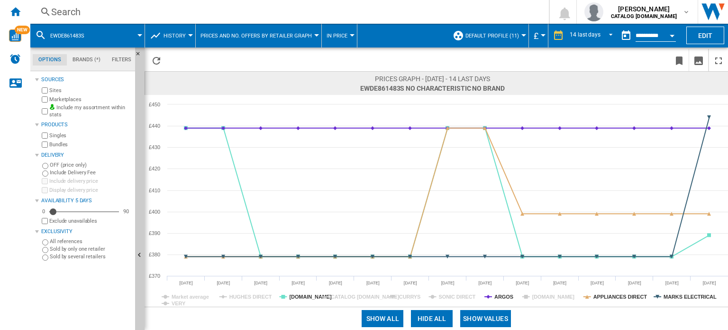
click at [503, 295] on tspan "ARGOS" at bounding box center [504, 297] width 19 height 6
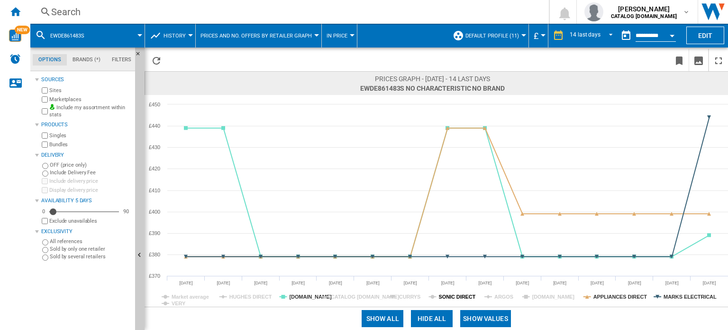
click at [446, 294] on tspan "SONIC DIRECT" at bounding box center [457, 297] width 37 height 6
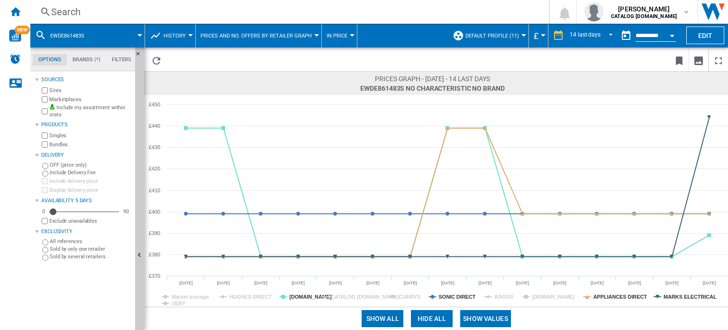
click at [445, 294] on tspan "SONIC DIRECT" at bounding box center [457, 297] width 37 height 6
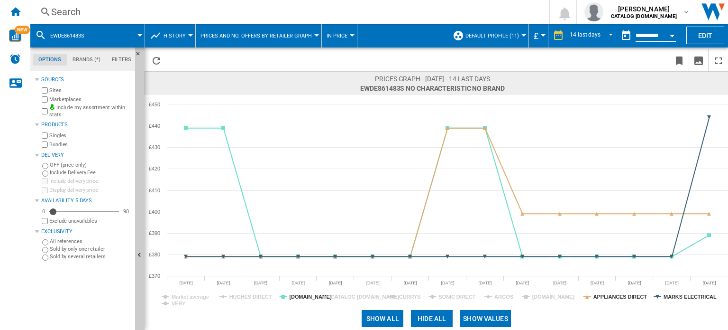
click at [397, 294] on rect at bounding box center [437, 201] width 584 height 212
click at [399, 296] on icon "Created with Highcharts 5.0.14 Market average HUGHES DIRECT AO.COM CATALOG BEKO…" at bounding box center [437, 201] width 584 height 212
click at [407, 296] on tspan "CURRYS" at bounding box center [409, 297] width 21 height 6
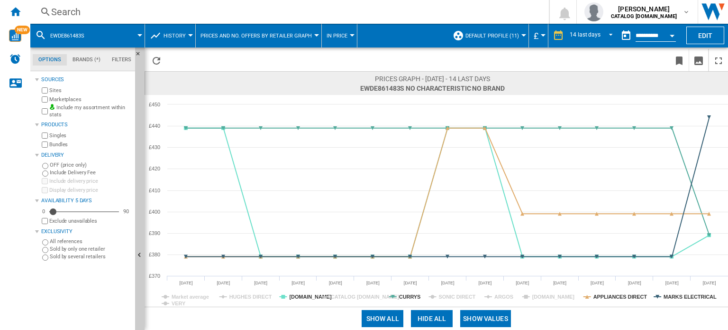
click at [407, 296] on tspan "CURRYS" at bounding box center [409, 297] width 21 height 6
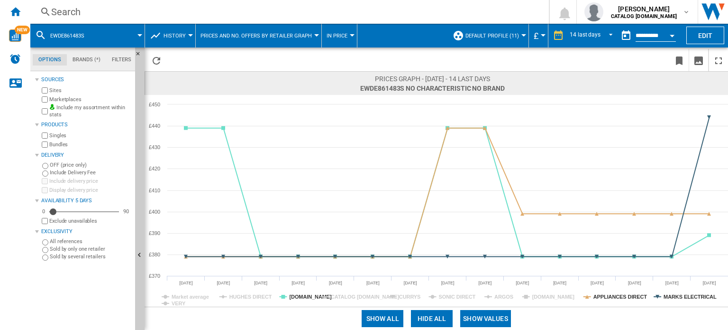
click at [407, 296] on tspan "CURRYS" at bounding box center [409, 297] width 21 height 6
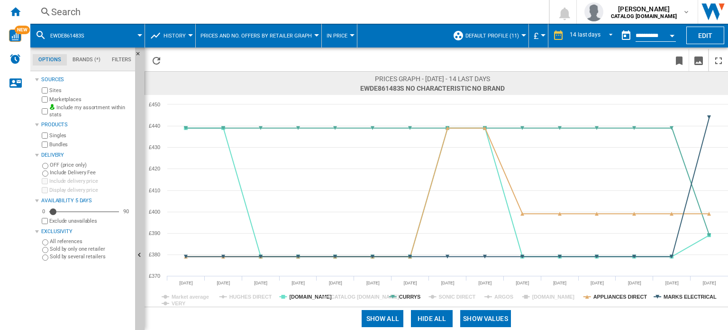
click at [407, 296] on tspan "CURRYS" at bounding box center [409, 297] width 21 height 6
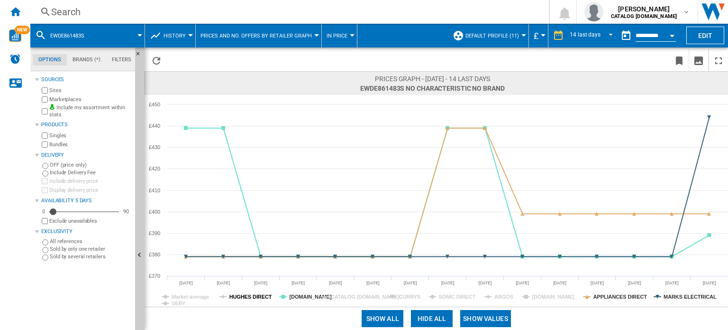
click at [242, 294] on tspan "HUGHES DIRECT" at bounding box center [251, 297] width 43 height 6
click at [241, 294] on tspan "HUGHES DIRECT" at bounding box center [251, 297] width 43 height 6
click at [210, 13] on div "Search" at bounding box center [287, 11] width 473 height 13
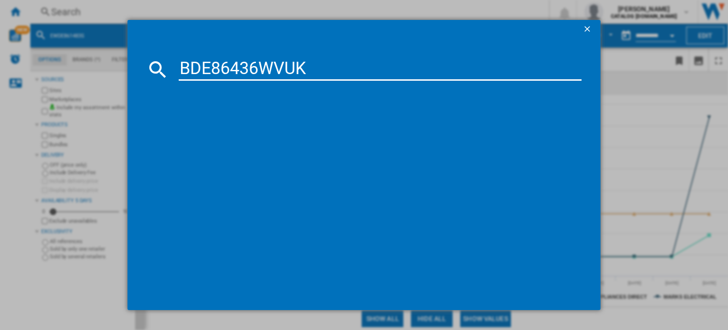
type input "BDE86436WVUK"
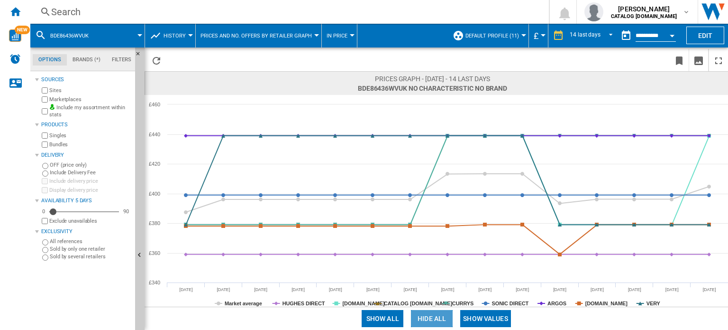
click at [433, 319] on button "Hide all" at bounding box center [432, 318] width 42 height 17
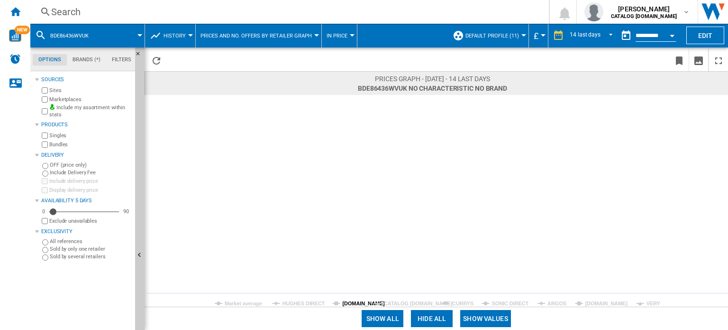
click at [356, 301] on tspan "[DOMAIN_NAME]" at bounding box center [363, 303] width 43 height 6
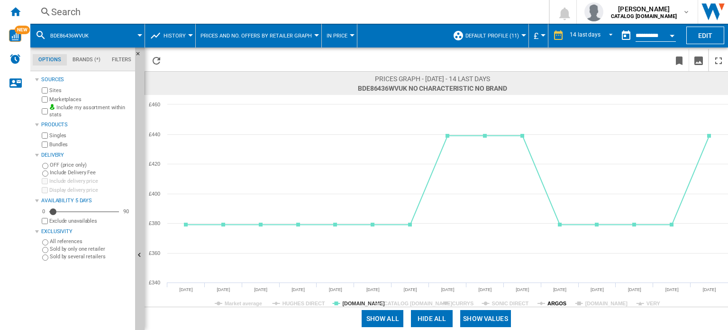
click at [563, 303] on tspan "ARGOS" at bounding box center [557, 303] width 19 height 6
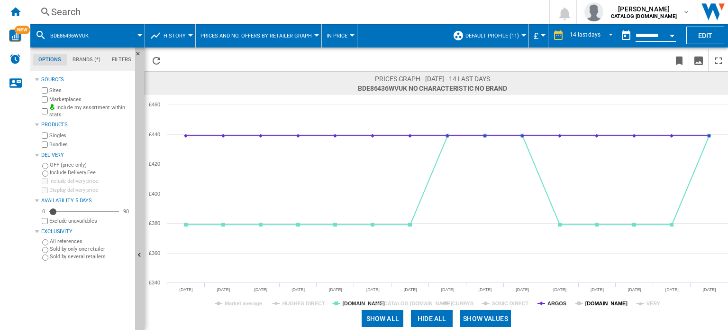
click at [601, 301] on tspan "[DOMAIN_NAME]" at bounding box center [607, 303] width 43 height 6
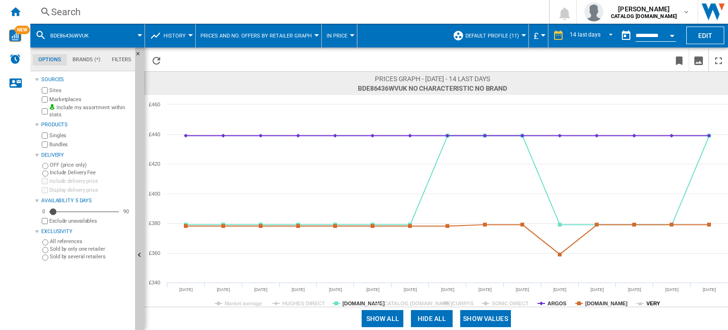
click at [640, 303] on icon at bounding box center [641, 303] width 4 height 4
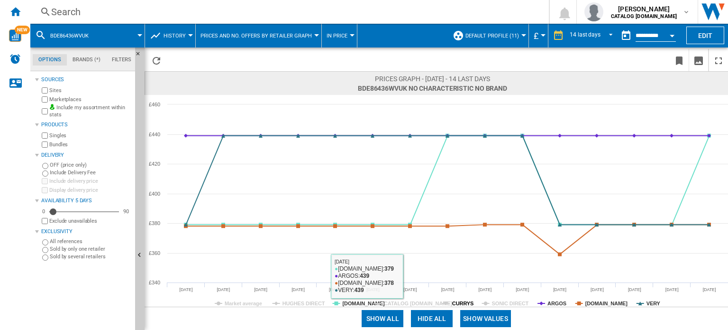
click at [455, 303] on tspan "CURRYS" at bounding box center [462, 303] width 21 height 6
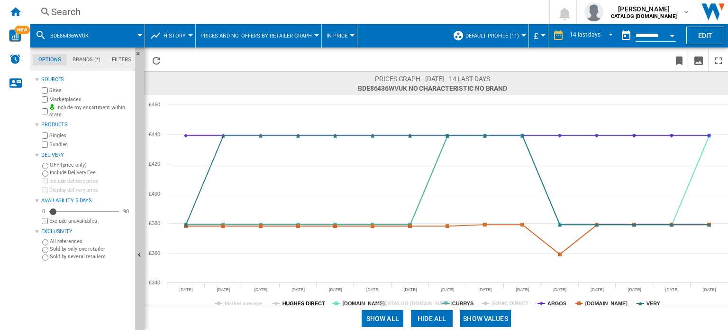
click at [297, 302] on tspan "HUGHES DIRECT" at bounding box center [304, 303] width 43 height 6
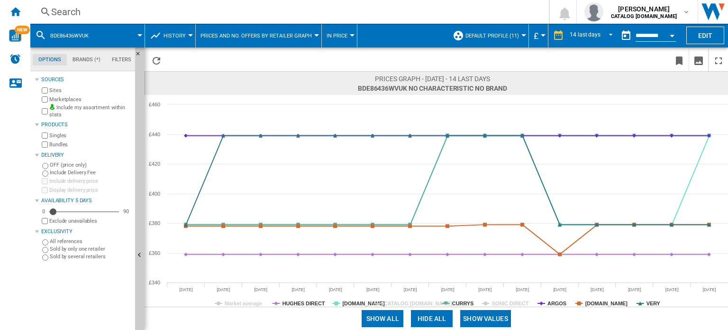
click at [298, 304] on tspan "HUGHES DIRECT" at bounding box center [304, 303] width 43 height 6
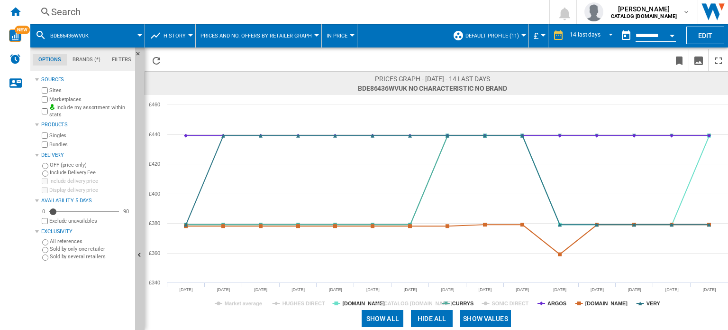
click at [418, 315] on button "Hide all" at bounding box center [432, 318] width 42 height 17
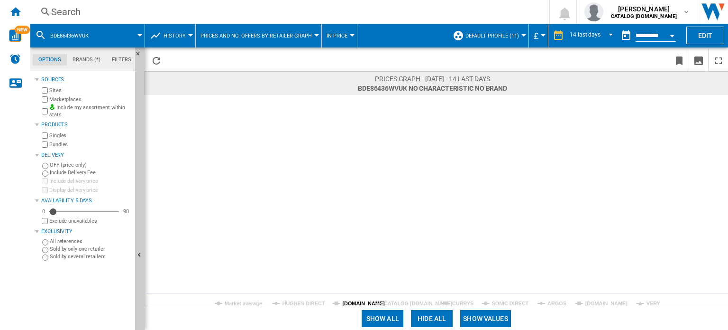
click at [352, 305] on tspan "[DOMAIN_NAME]" at bounding box center [363, 303] width 43 height 6
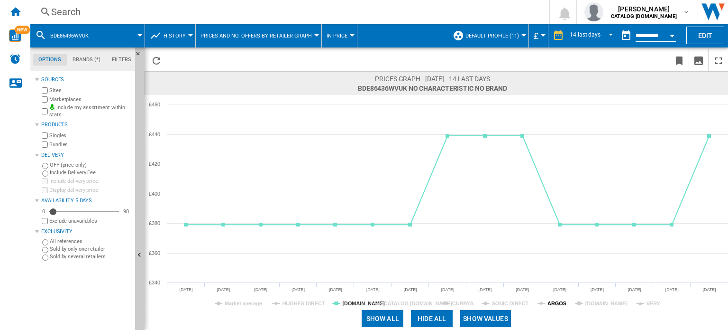
click at [558, 303] on tspan "ARGOS" at bounding box center [557, 303] width 19 height 6
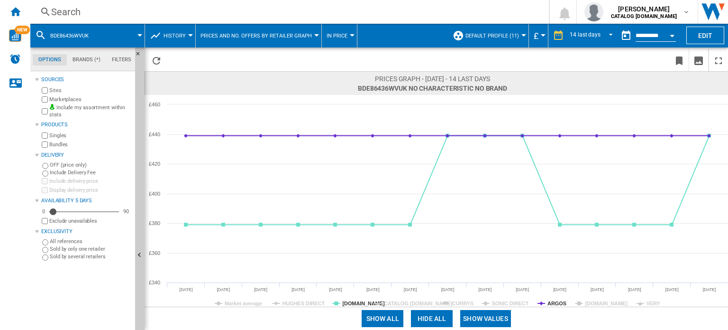
click at [558, 303] on tspan "ARGOS" at bounding box center [557, 303] width 19 height 6
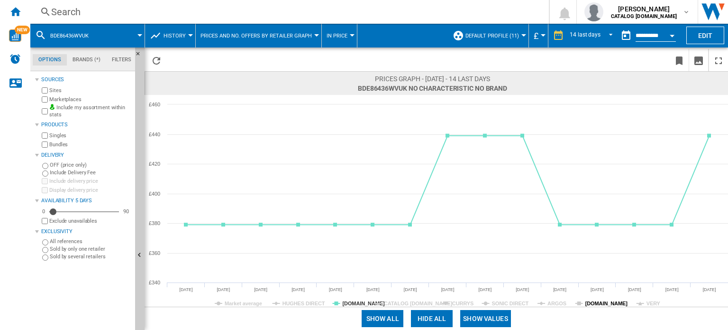
click at [593, 302] on tspan "[DOMAIN_NAME]" at bounding box center [607, 303] width 43 height 6
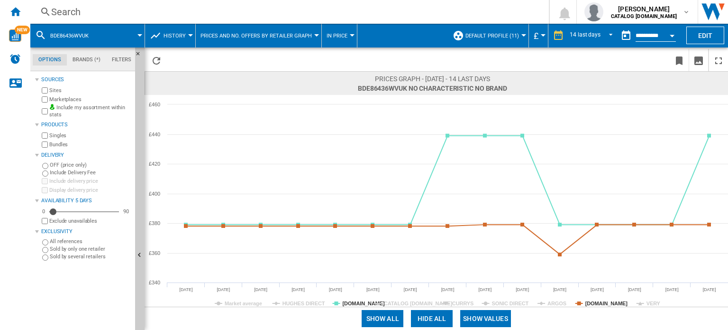
click at [593, 302] on tspan "[DOMAIN_NAME]" at bounding box center [607, 303] width 43 height 6
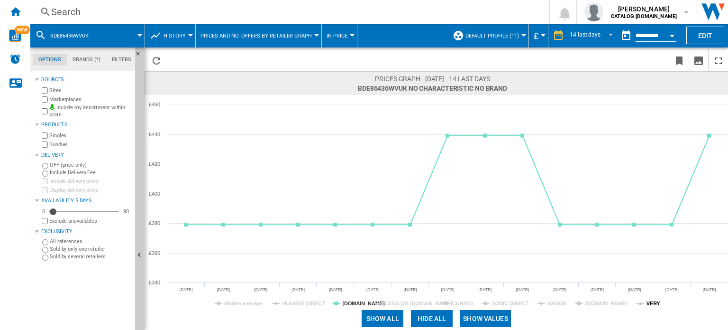
click at [649, 302] on tspan "VERY" at bounding box center [654, 303] width 14 height 6
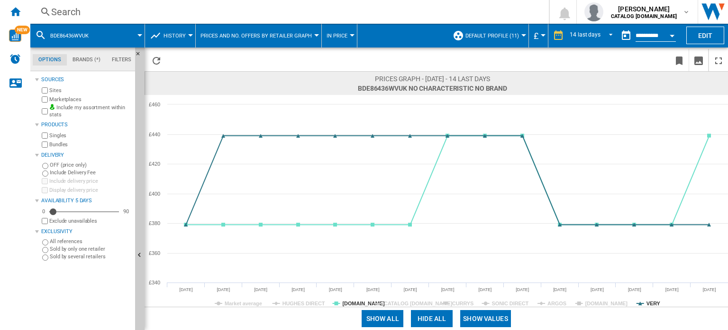
click at [649, 302] on tspan "VERY" at bounding box center [654, 303] width 14 height 6
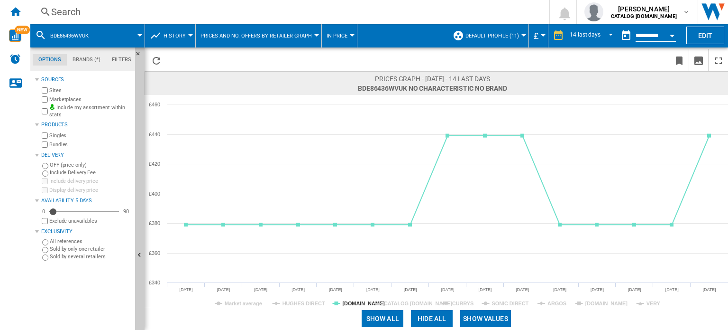
click at [648, 302] on tspan "VERY" at bounding box center [654, 303] width 14 height 6
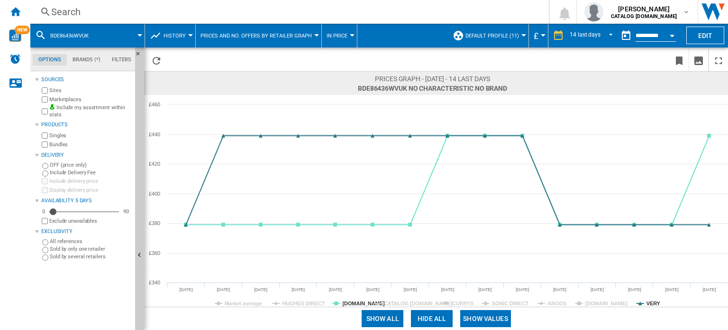
click at [648, 302] on tspan "VERY" at bounding box center [654, 303] width 14 height 6
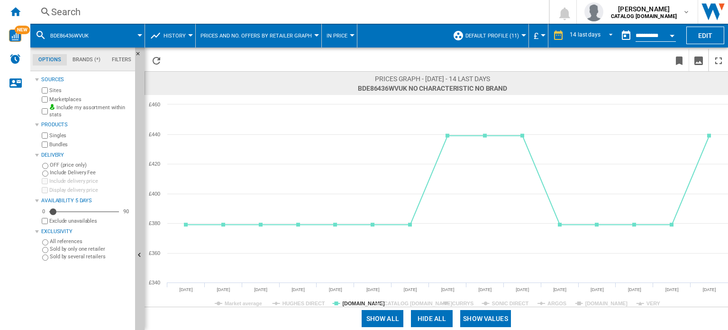
click at [648, 302] on tspan "VERY" at bounding box center [654, 303] width 14 height 6
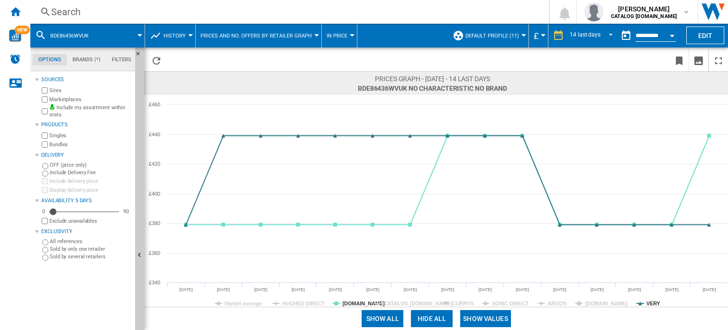
click at [648, 302] on tspan "VERY" at bounding box center [654, 303] width 14 height 6
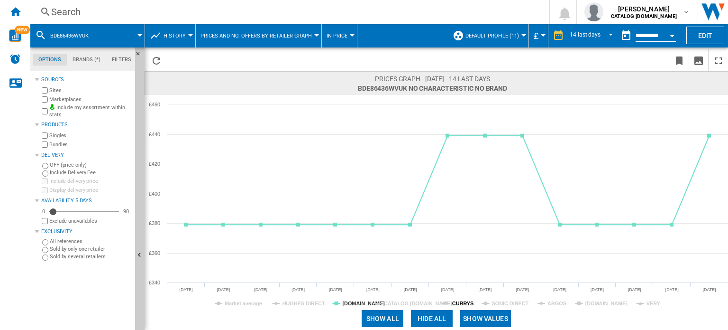
click at [471, 303] on tspan "CURRYS" at bounding box center [462, 303] width 21 height 6
click at [503, 302] on tspan "SONIC DIRECT" at bounding box center [510, 303] width 37 height 6
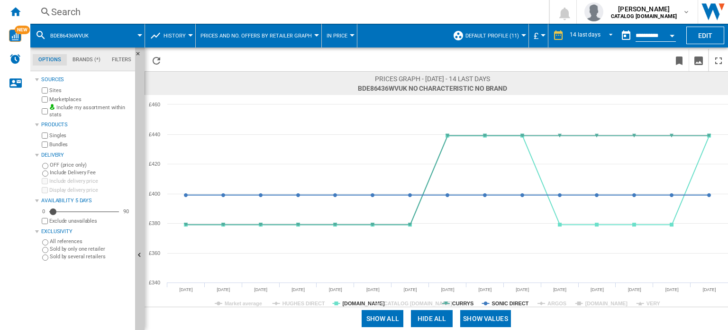
click at [503, 302] on tspan "SONIC DIRECT" at bounding box center [510, 303] width 37 height 6
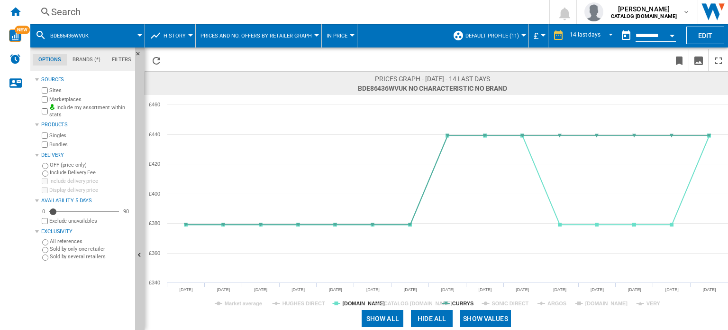
drag, startPoint x: 535, startPoint y: 303, endPoint x: 543, endPoint y: 303, distance: 7.6
click at [539, 303] on icon "Created with Highcharts 5.0.14 Market average HUGHES DIRECT AO.COM CATALOG BEKO…" at bounding box center [437, 201] width 584 height 212
click at [543, 303] on g "ARGOS" at bounding box center [552, 303] width 29 height 6
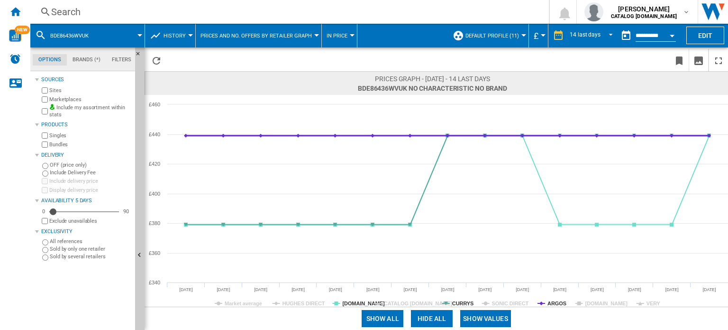
click at [543, 303] on icon at bounding box center [542, 303] width 8 height 0
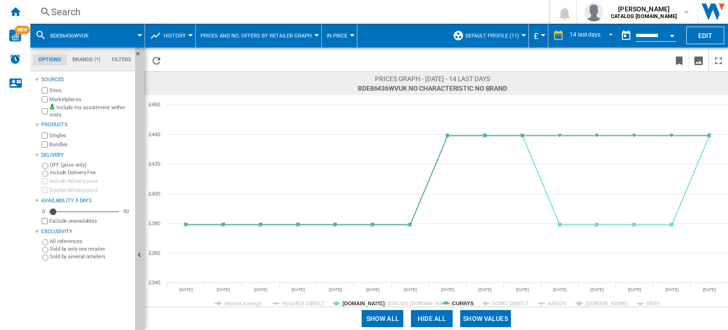
click at [592, 306] on div "Show all Hide all Show values" at bounding box center [437, 317] width 584 height 23
click at [590, 305] on tspan "[DOMAIN_NAME]" at bounding box center [607, 303] width 43 height 6
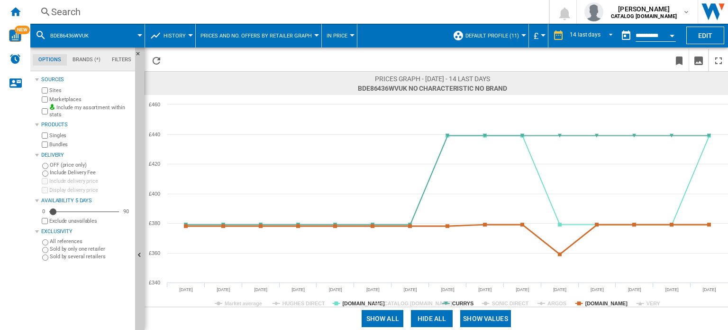
click at [589, 305] on tspan "[DOMAIN_NAME]" at bounding box center [607, 303] width 43 height 6
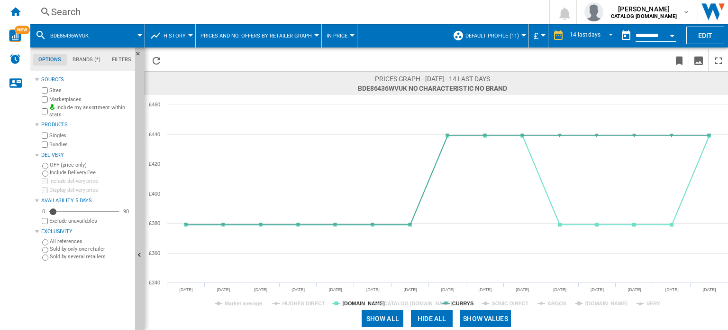
click at [645, 305] on rect at bounding box center [437, 201] width 584 height 212
click at [647, 303] on tspan "VERY" at bounding box center [654, 303] width 14 height 6
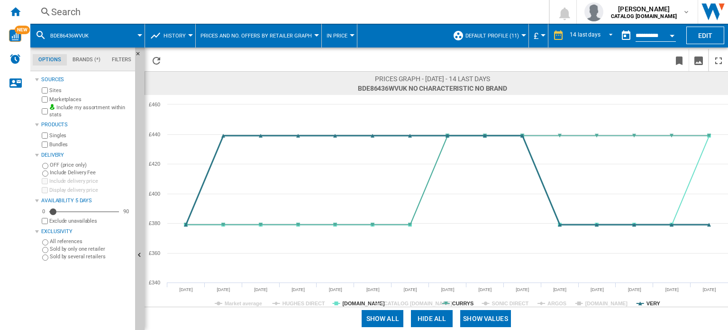
click at [647, 302] on tspan "VERY" at bounding box center [654, 303] width 14 height 6
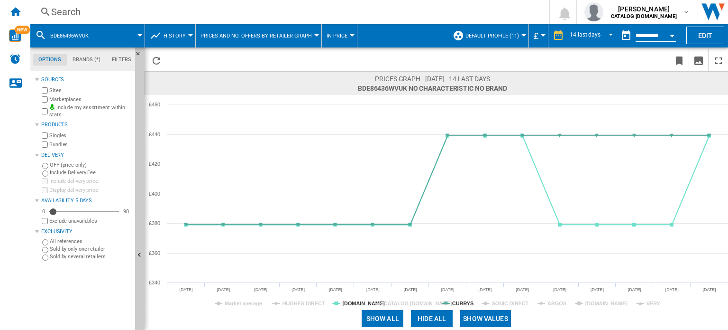
click at [133, 7] on div "Search" at bounding box center [287, 11] width 473 height 13
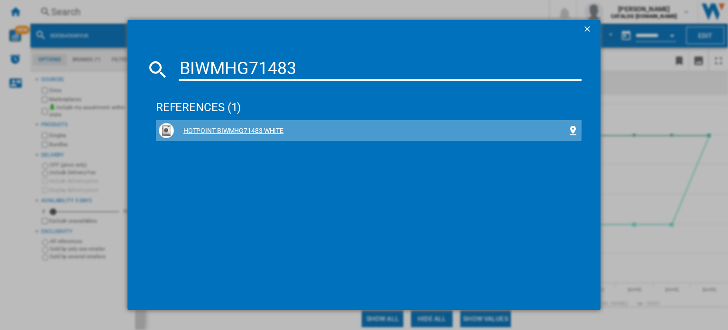
click at [254, 125] on div "HOTPOINT BIWMHG71483 WHITE" at bounding box center [369, 130] width 420 height 15
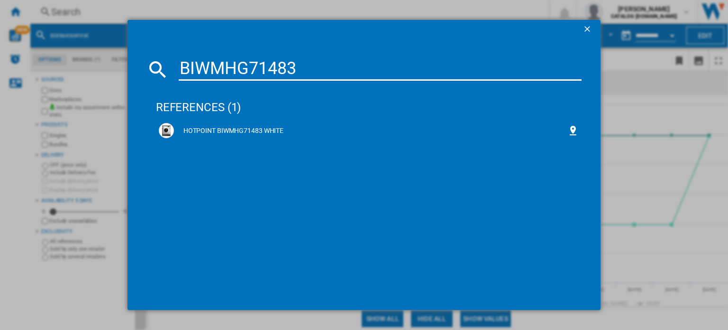
drag, startPoint x: 307, startPoint y: 67, endPoint x: 52, endPoint y: 43, distance: 256.2
click at [51, 43] on div "BIWMHG71483 references (1) HOTPOINT BIWMHG71483 WHITE" at bounding box center [364, 165] width 728 height 330
click at [313, 69] on input "BIWMHG71483" at bounding box center [380, 69] width 403 height 23
paste input "D2FHK26SUK_SI"
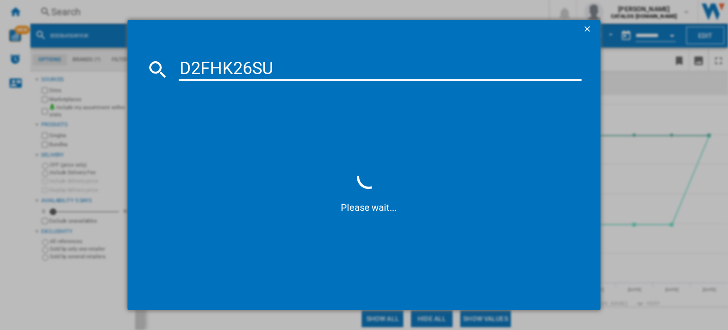
type input "D2FHK26S"
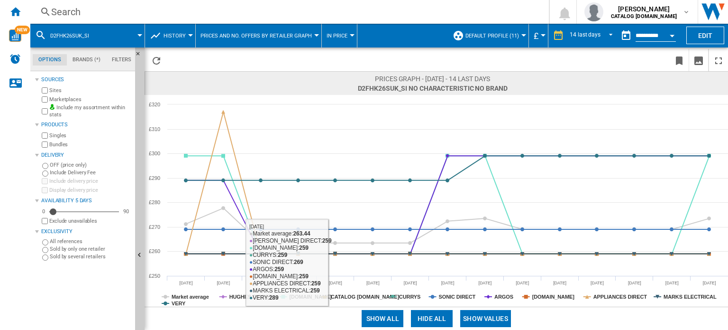
click at [430, 314] on button "Hide all" at bounding box center [432, 318] width 42 height 17
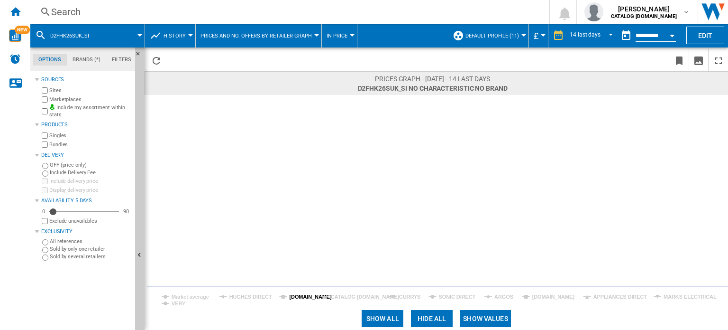
click at [301, 298] on tspan "[DOMAIN_NAME]" at bounding box center [310, 297] width 43 height 6
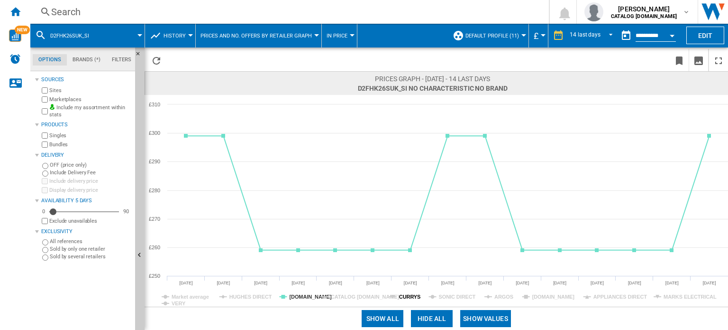
click at [414, 297] on tspan "CURRYS" at bounding box center [409, 297] width 21 height 6
click at [415, 292] on rect at bounding box center [437, 201] width 584 height 212
click at [414, 297] on tspan "CURRYS" at bounding box center [409, 297] width 21 height 6
click at [77, 36] on span "D2FHK26SUK_SI" at bounding box center [69, 36] width 39 height 6
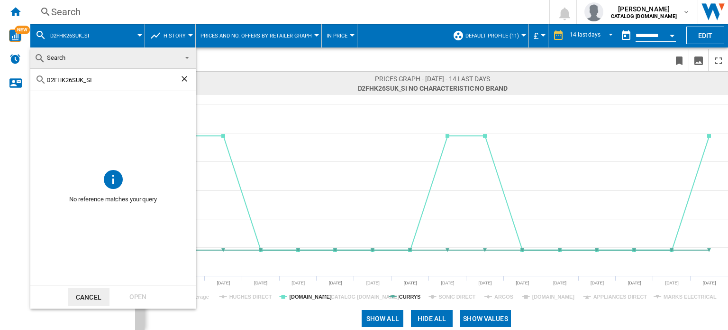
drag, startPoint x: 110, startPoint y: 81, endPoint x: 62, endPoint y: 72, distance: 48.7
click at [57, 72] on div "D2FHK26SUK_SI" at bounding box center [113, 80] width 166 height 22
click at [148, 14] on md-backdrop at bounding box center [364, 165] width 728 height 330
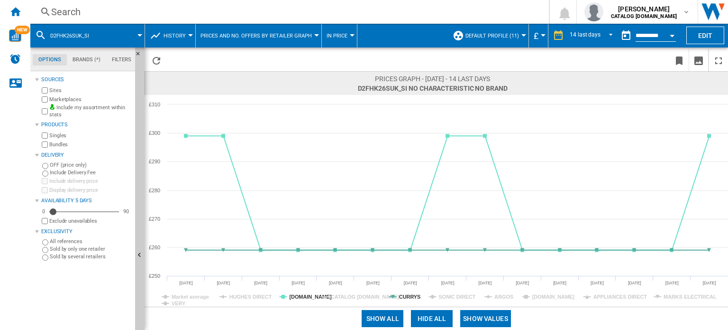
click at [103, 12] on div "Search" at bounding box center [287, 11] width 473 height 13
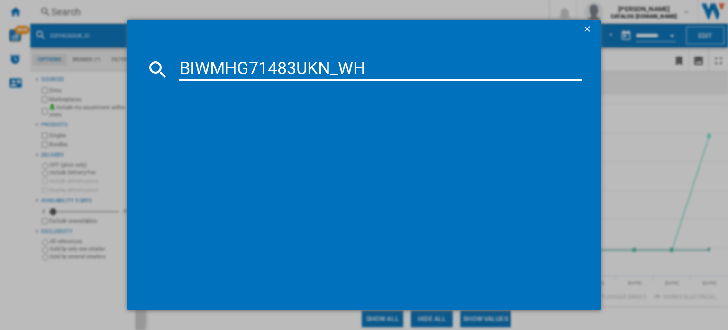
type input "BIWMHG71483UKN_WH"
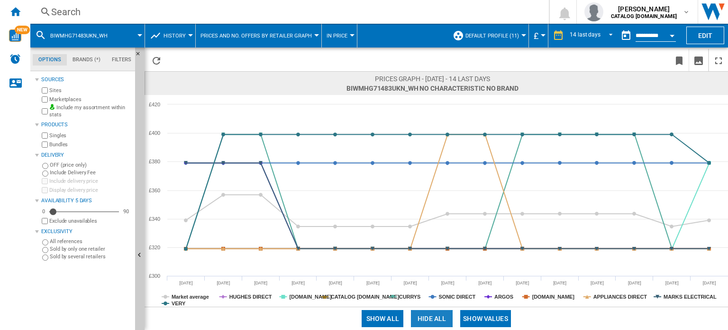
click at [421, 318] on button "Hide all" at bounding box center [432, 318] width 42 height 17
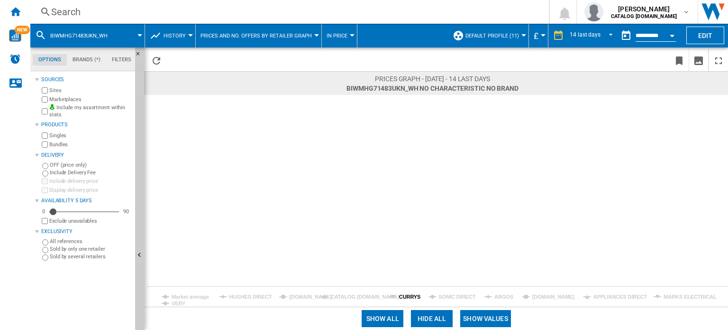
click at [407, 298] on tspan "CURRYS" at bounding box center [409, 297] width 21 height 6
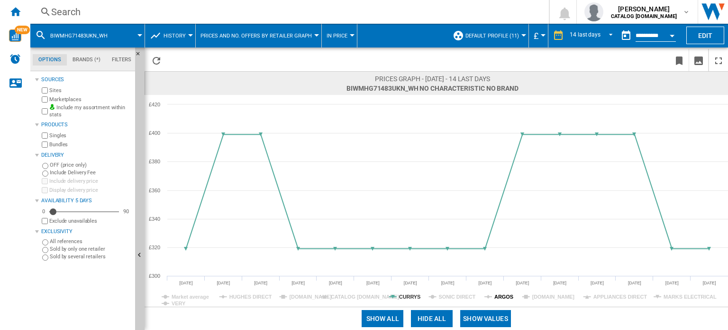
click at [495, 296] on tspan "ARGOS" at bounding box center [504, 297] width 19 height 6
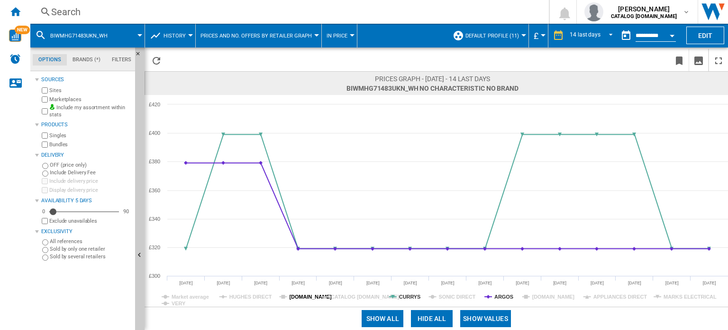
click at [290, 294] on tspan "[DOMAIN_NAME]" at bounding box center [310, 297] width 43 height 6
click at [215, 15] on div "Search" at bounding box center [287, 11] width 473 height 13
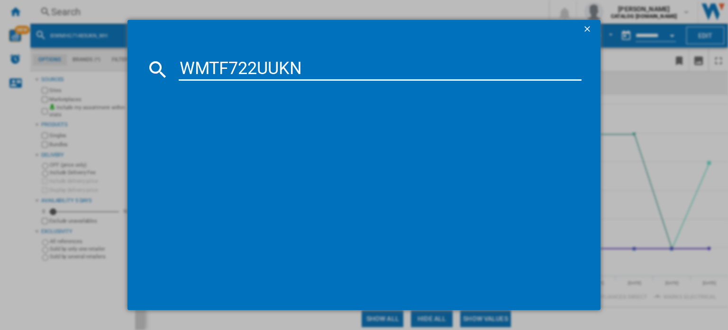
type input "WMTF722UUKN"
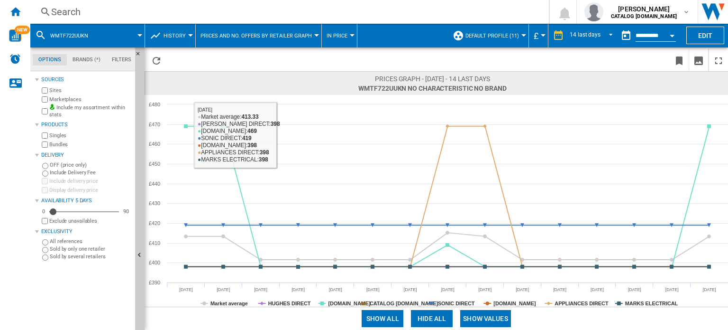
drag, startPoint x: 144, startPoint y: 0, endPoint x: 141, endPoint y: 7, distance: 7.2
click at [142, 5] on div "Search Search 0 [PERSON_NAME] CATALOG [DOMAIN_NAME] CATALOG [DOMAIN_NAME] My se…" at bounding box center [379, 12] width 698 height 24
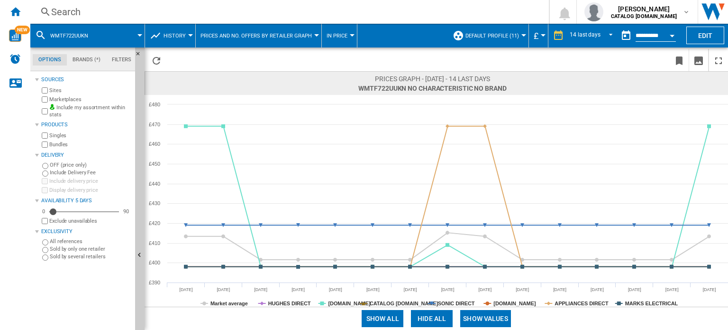
click at [142, 9] on div "Search" at bounding box center [287, 11] width 473 height 13
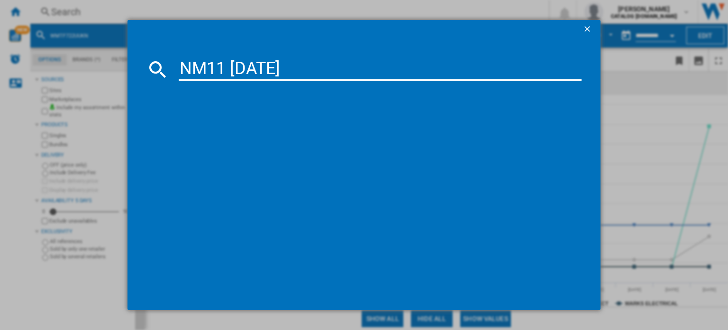
type input "NM11 948 BC"
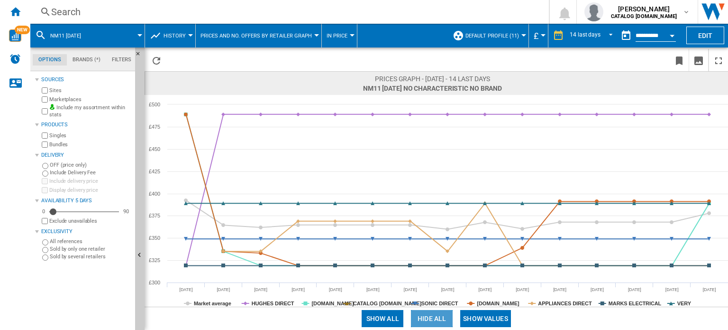
drag, startPoint x: 419, startPoint y: 320, endPoint x: 396, endPoint y: 313, distance: 23.8
click at [420, 319] on button "Hide all" at bounding box center [432, 318] width 42 height 17
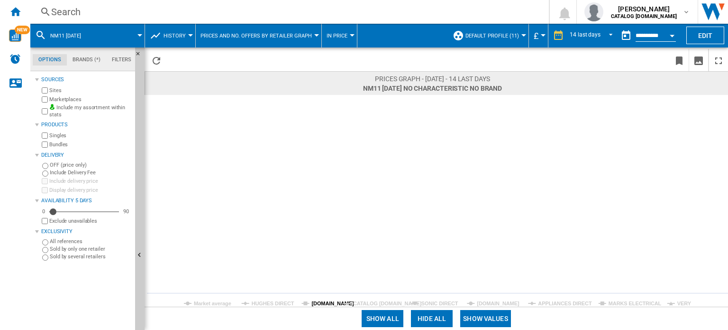
click at [322, 301] on tspan "[DOMAIN_NAME]" at bounding box center [333, 303] width 43 height 6
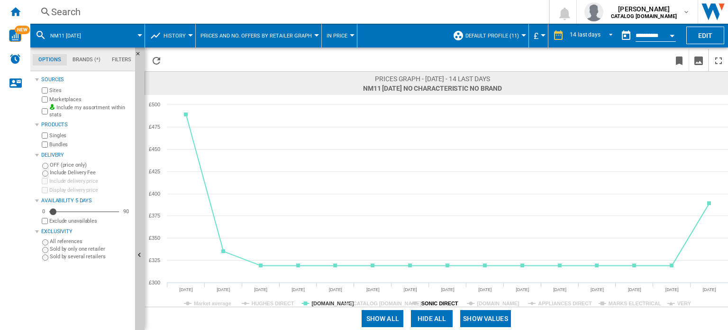
click at [448, 303] on tspan "SONIC DIRECT" at bounding box center [440, 303] width 37 height 6
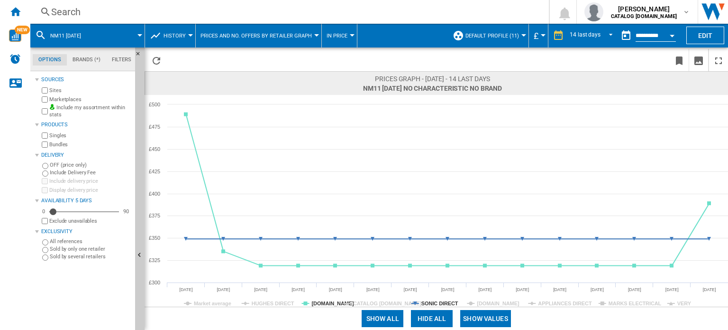
click at [554, 306] on tspan "APPLIANCES DIRECT" at bounding box center [565, 303] width 54 height 6
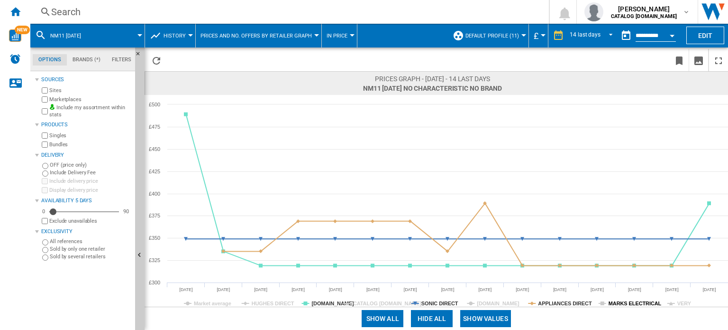
click at [617, 303] on tspan "MARKS ELECTRICAL" at bounding box center [635, 303] width 53 height 6
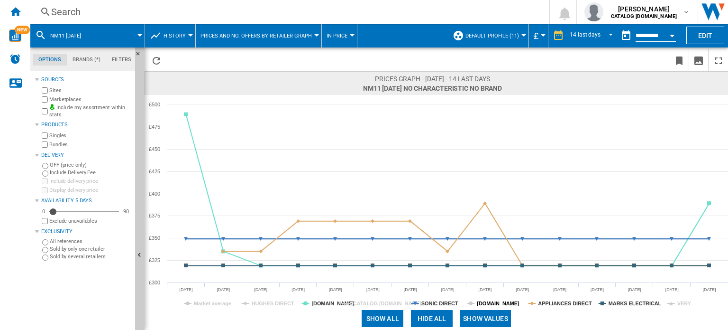
click at [492, 303] on tspan "[DOMAIN_NAME]" at bounding box center [498, 303] width 43 height 6
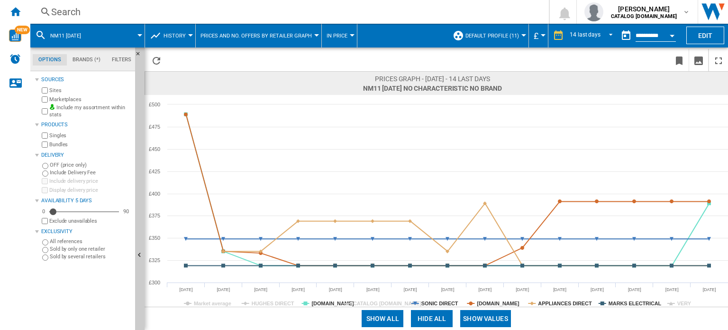
click at [492, 303] on tspan "[DOMAIN_NAME]" at bounding box center [498, 303] width 43 height 6
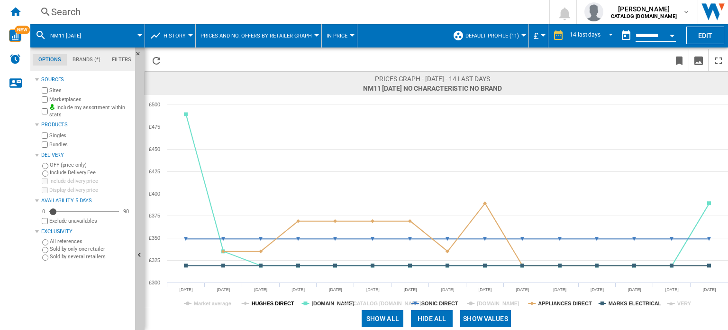
click at [271, 303] on tspan "HUGHES DIRECT" at bounding box center [273, 303] width 43 height 6
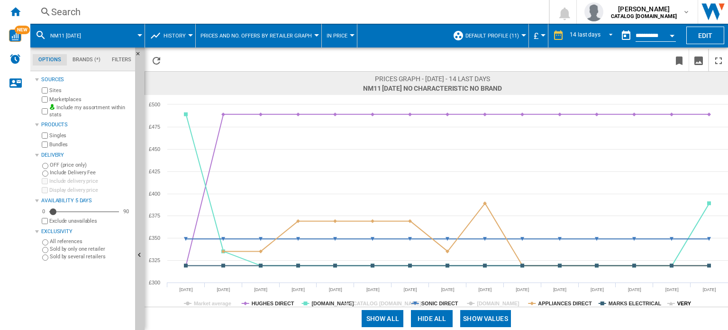
click at [673, 303] on icon at bounding box center [672, 303] width 8 height 0
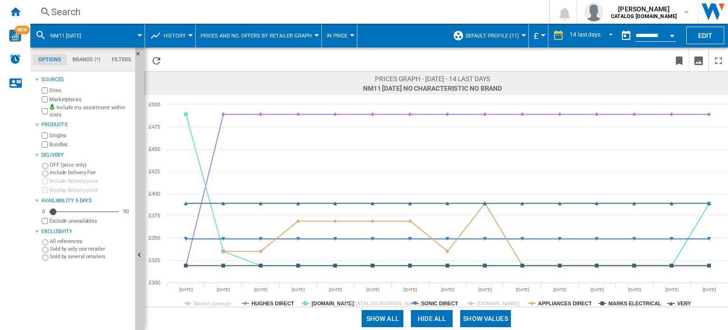
click at [214, 9] on div "Search" at bounding box center [287, 11] width 473 height 13
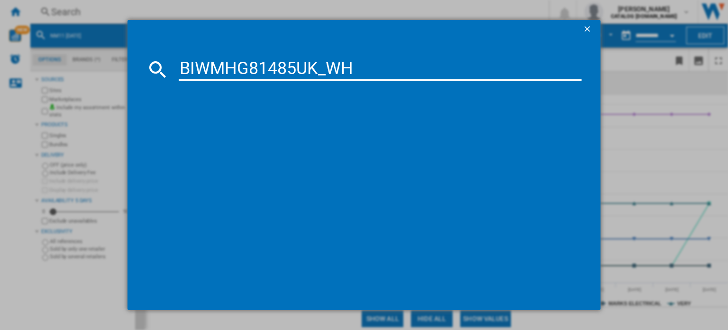
type input "BIWMHG81485UK_WH"
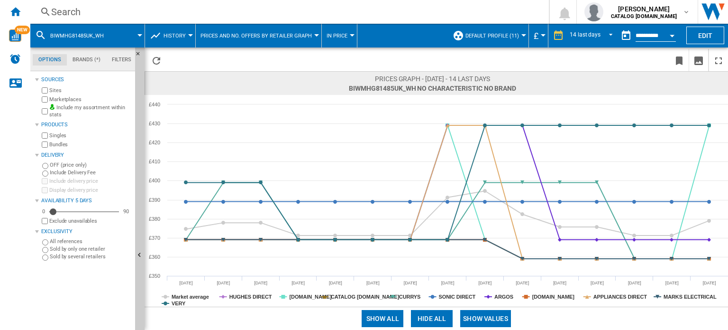
click at [427, 315] on button "Hide all" at bounding box center [432, 318] width 42 height 17
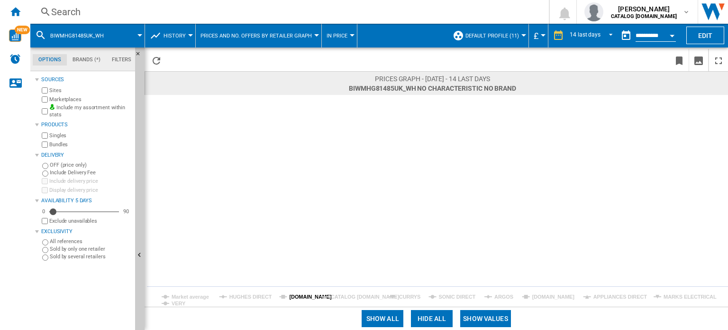
click at [289, 295] on tspan "[DOMAIN_NAME]" at bounding box center [310, 297] width 43 height 6
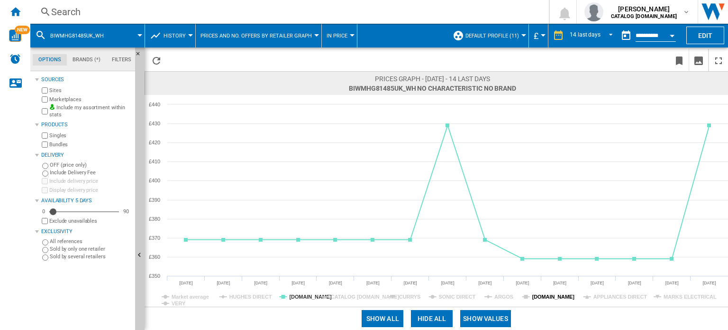
click at [543, 294] on tspan "[DOMAIN_NAME]" at bounding box center [554, 297] width 43 height 6
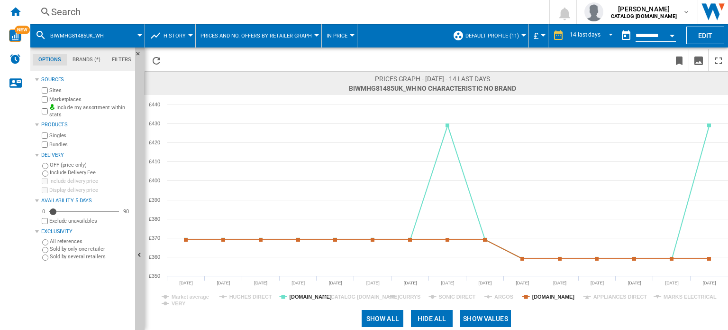
click at [544, 296] on tspan "[DOMAIN_NAME]" at bounding box center [554, 297] width 43 height 6
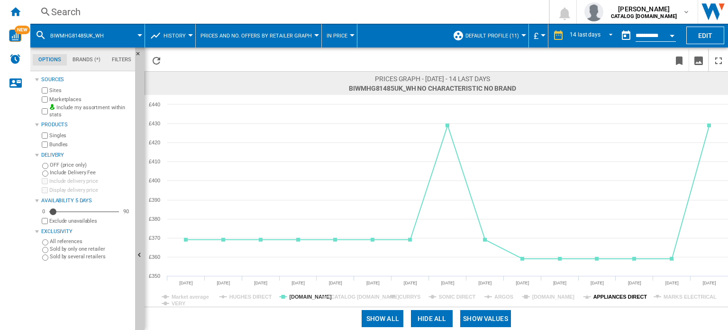
click at [607, 294] on tspan "APPLIANCES DIRECT" at bounding box center [621, 297] width 54 height 6
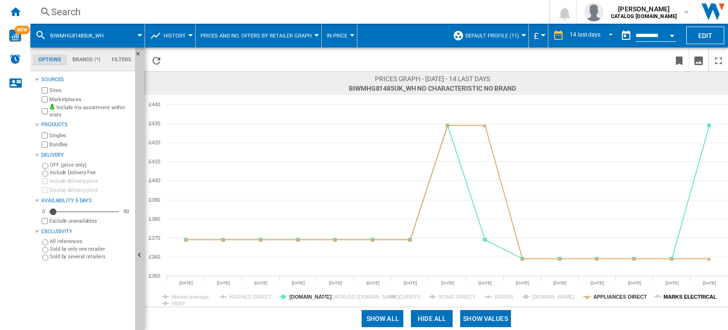
click at [675, 295] on tspan "MARKS ELECTRICAL" at bounding box center [690, 297] width 53 height 6
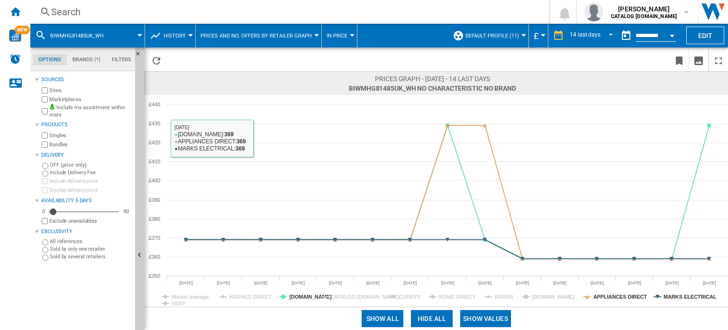
click at [174, 7] on div "Search" at bounding box center [287, 11] width 473 height 13
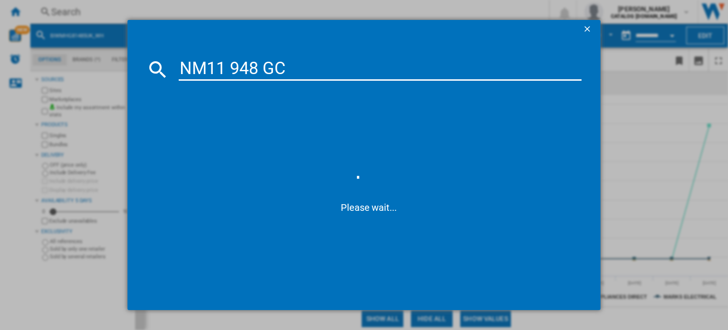
type input "NM11 948 GC"
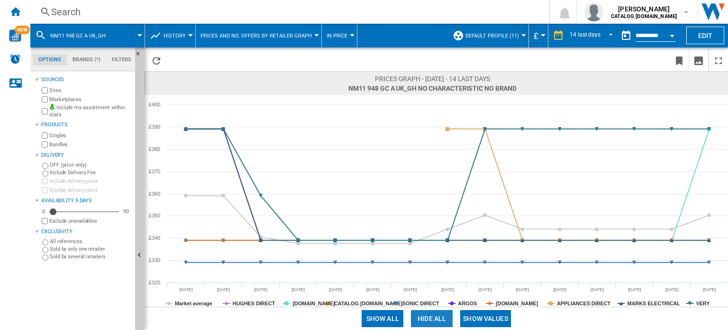
drag, startPoint x: 422, startPoint y: 312, endPoint x: 404, endPoint y: 314, distance: 18.6
click at [422, 312] on button "Hide all" at bounding box center [432, 318] width 42 height 17
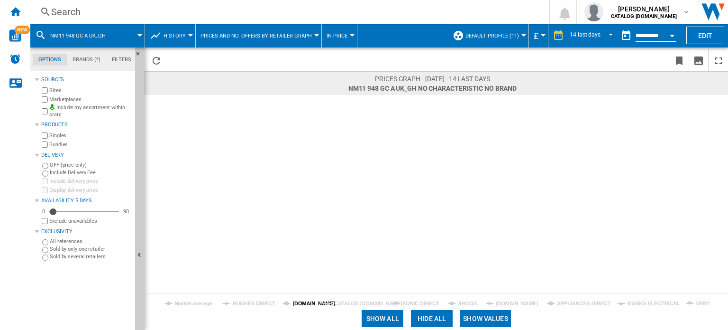
click at [306, 302] on tspan "[DOMAIN_NAME]" at bounding box center [314, 303] width 43 height 6
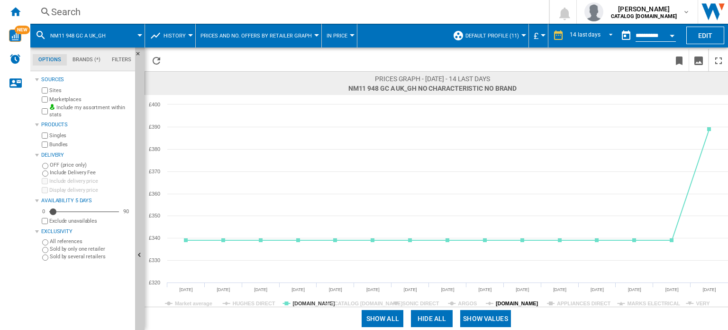
click at [514, 300] on tspan "[DOMAIN_NAME]" at bounding box center [517, 303] width 43 height 6
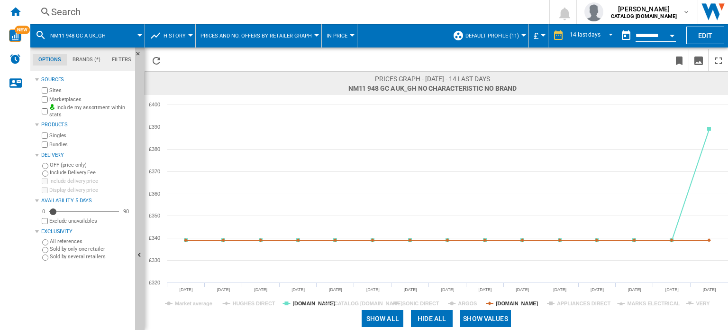
click at [570, 299] on rect at bounding box center [437, 201] width 584 height 212
click at [570, 300] on tspan "APPLIANCES DIRECT" at bounding box center [584, 303] width 54 height 6
click at [645, 305] on tspan "MARKS ELECTRICAL" at bounding box center [653, 303] width 53 height 6
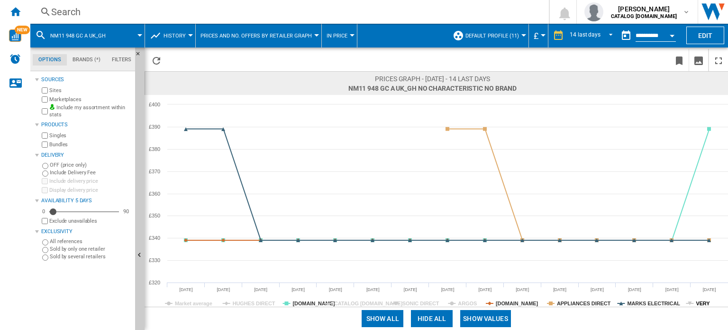
click at [699, 301] on tspan "VERY" at bounding box center [703, 303] width 14 height 6
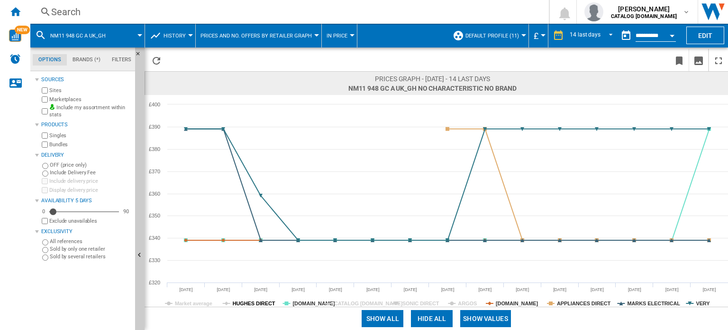
click at [252, 304] on tspan "HUGHES DIRECT" at bounding box center [254, 303] width 43 height 6
click at [139, 7] on div "Search" at bounding box center [287, 11] width 473 height 13
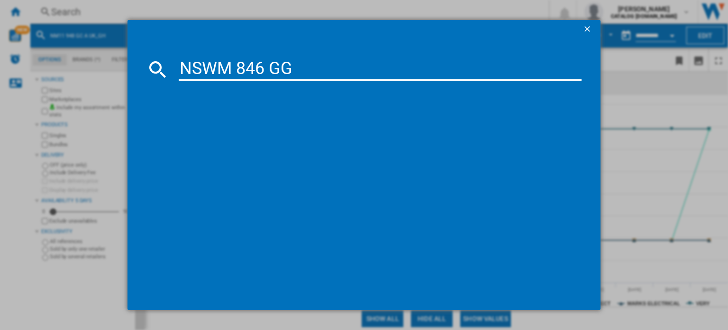
type input "NSWM 846 GG"
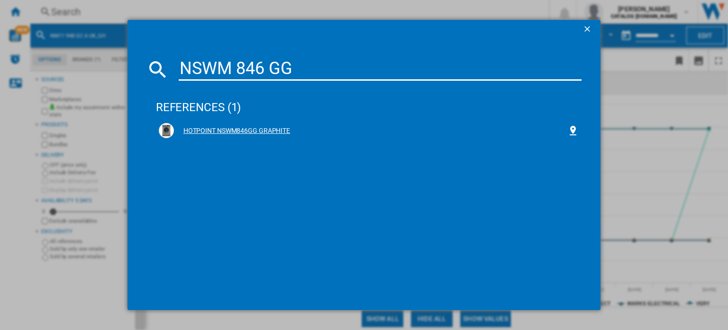
click at [230, 133] on div "HOTPOINT NSWM846GG GRAPHITE" at bounding box center [371, 130] width 394 height 9
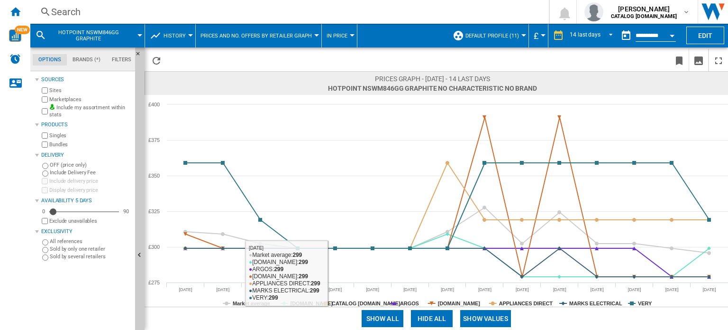
click at [379, 314] on button "Show all" at bounding box center [383, 318] width 42 height 17
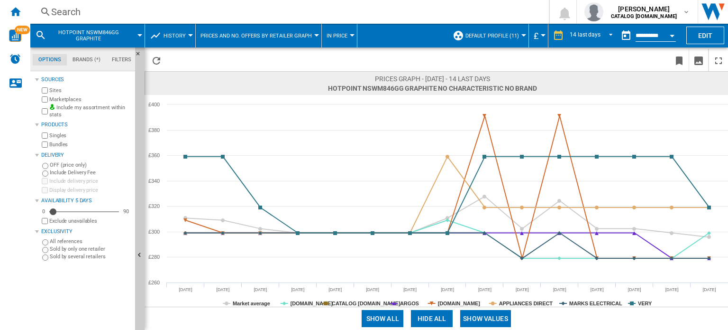
drag, startPoint x: 439, startPoint y: 318, endPoint x: 434, endPoint y: 318, distance: 4.8
click at [439, 318] on button "Hide all" at bounding box center [432, 318] width 42 height 17
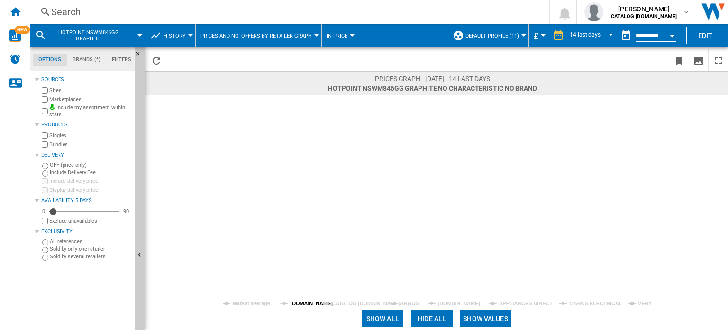
click at [299, 303] on tspan "[DOMAIN_NAME]" at bounding box center [312, 303] width 43 height 6
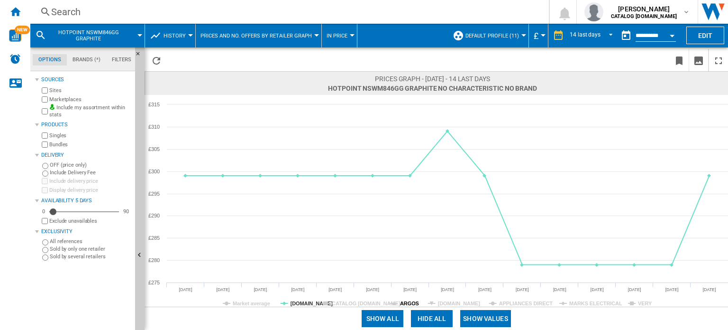
click at [411, 303] on tspan "ARGOS" at bounding box center [409, 303] width 19 height 6
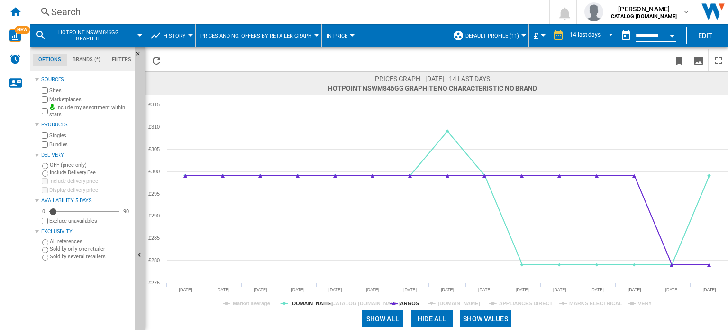
click at [411, 303] on tspan "ARGOS" at bounding box center [409, 303] width 19 height 6
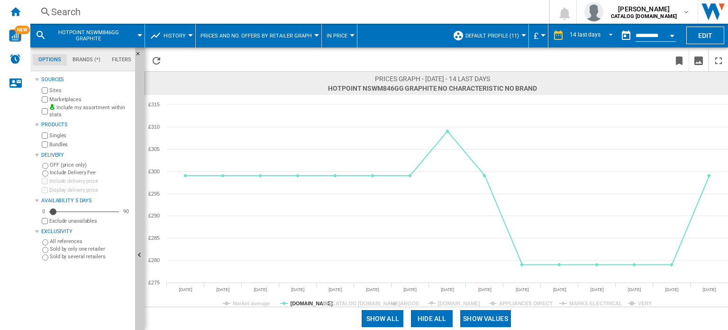
click at [414, 302] on tspan "ARGOS" at bounding box center [409, 303] width 19 height 6
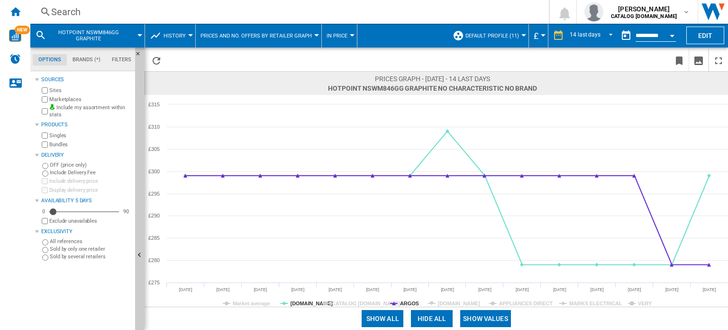
click at [414, 302] on tspan "ARGOS" at bounding box center [409, 303] width 19 height 6
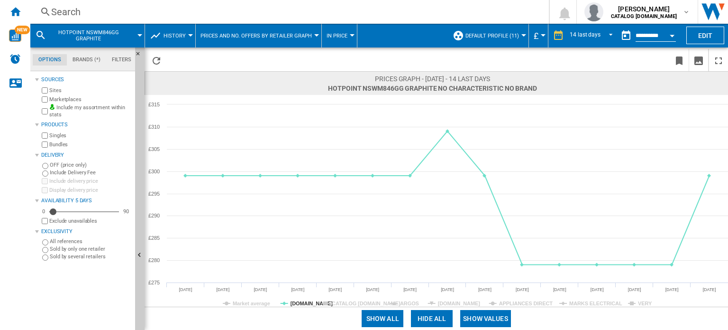
click at [513, 298] on rect at bounding box center [437, 201] width 584 height 212
click at [507, 302] on tspan "APPLIANCES DIRECT" at bounding box center [526, 303] width 54 height 6
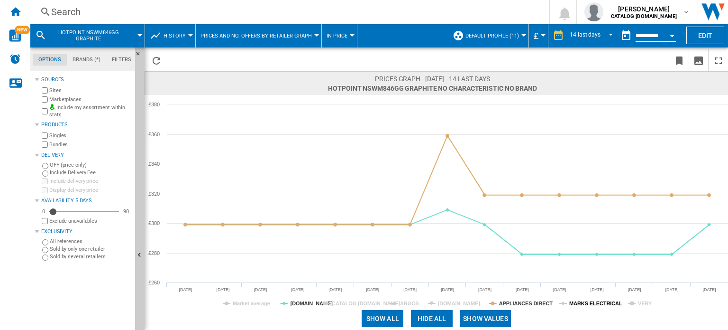
click at [584, 301] on tspan "MARKS ELECTRICAL" at bounding box center [596, 303] width 53 height 6
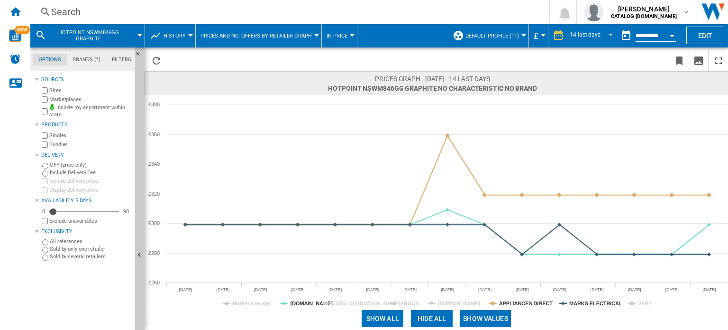
click at [583, 301] on tspan "MARKS ELECTRICAL" at bounding box center [596, 303] width 53 height 6
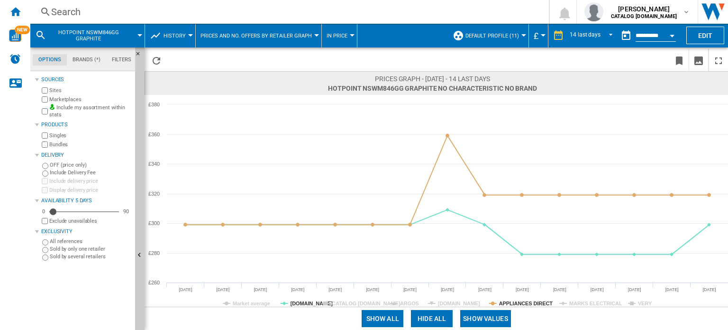
click at [583, 301] on tspan "MARKS ELECTRICAL" at bounding box center [596, 303] width 53 height 6
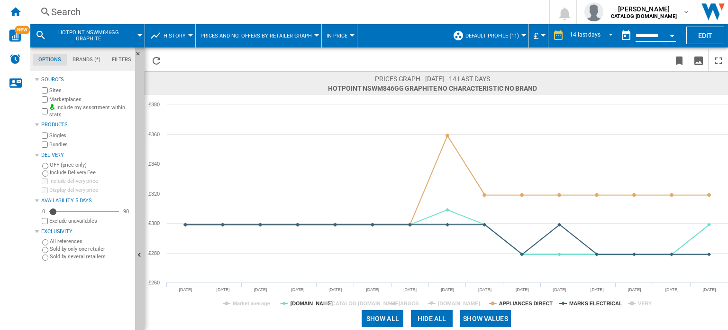
click at [583, 301] on tspan "MARKS ELECTRICAL" at bounding box center [596, 303] width 53 height 6
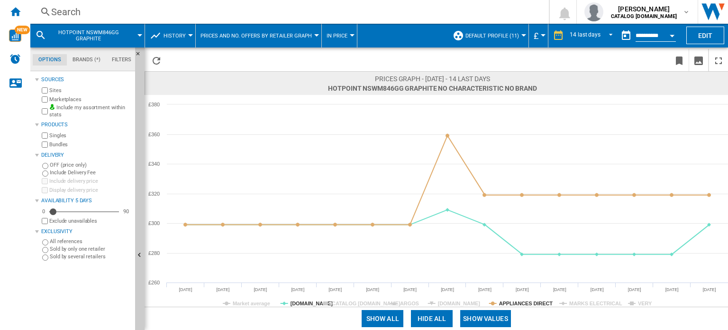
click at [583, 301] on tspan "MARKS ELECTRICAL" at bounding box center [596, 303] width 53 height 6
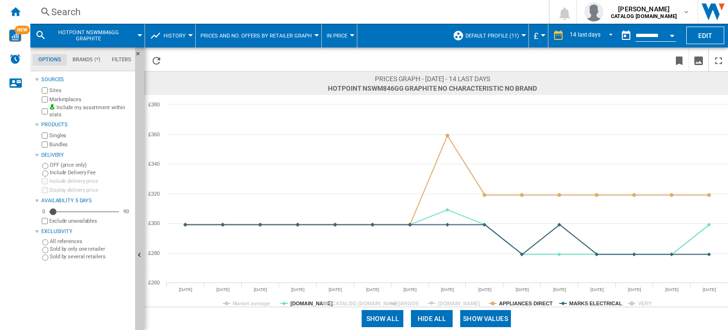
click at [584, 301] on tspan "MARKS ELECTRICAL" at bounding box center [596, 303] width 53 height 6
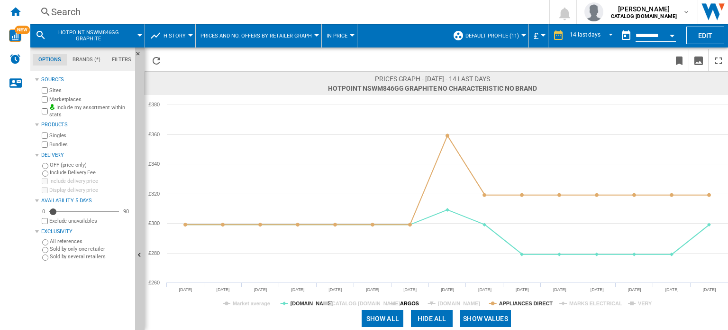
click at [410, 302] on tspan "ARGOS" at bounding box center [409, 303] width 19 height 6
click at [185, 18] on div "Search" at bounding box center [287, 11] width 473 height 13
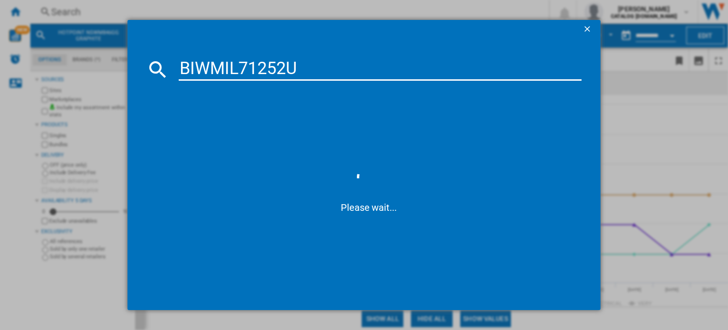
type input "BIWMIL71252"
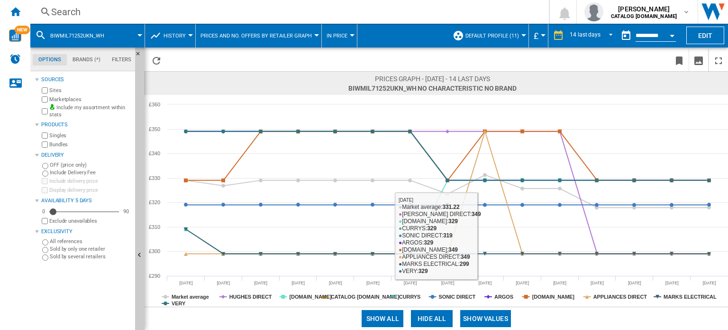
drag, startPoint x: 381, startPoint y: 318, endPoint x: 373, endPoint y: 316, distance: 7.8
click at [380, 318] on button "Show all" at bounding box center [383, 318] width 42 height 17
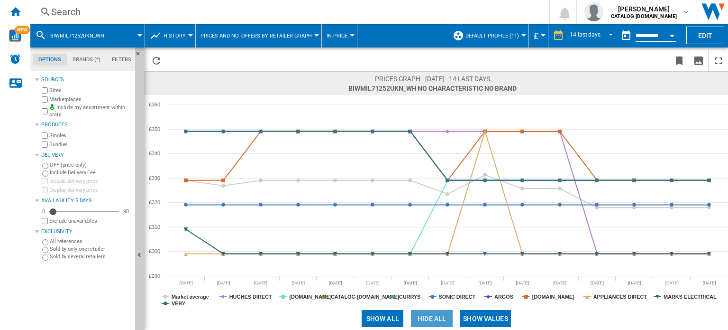
click at [424, 315] on button "Hide all" at bounding box center [432, 318] width 42 height 17
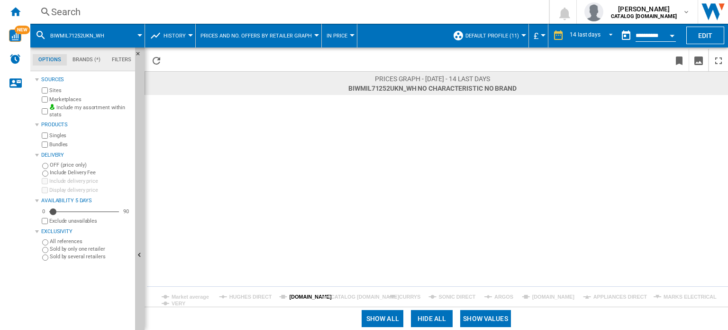
click at [282, 295] on icon at bounding box center [283, 297] width 4 height 4
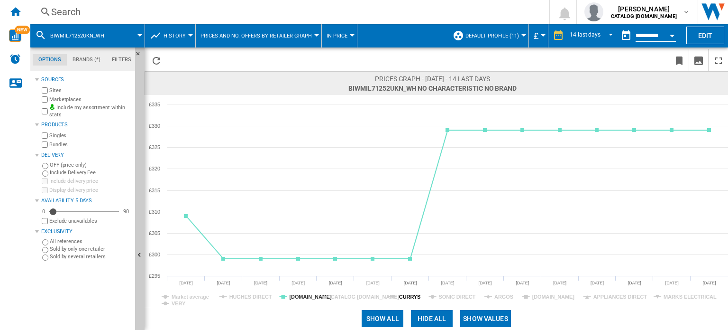
click at [403, 294] on tspan "CURRYS" at bounding box center [409, 297] width 21 height 6
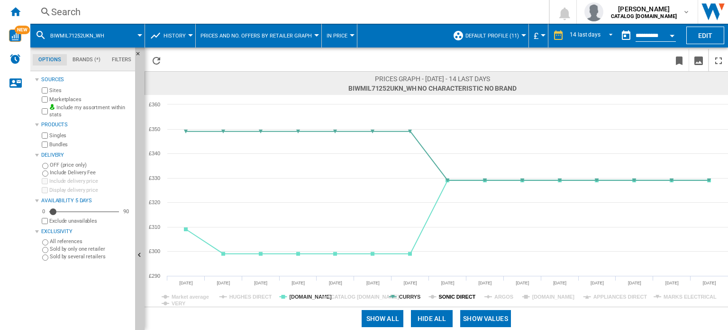
click at [446, 295] on tspan "SONIC DIRECT" at bounding box center [457, 297] width 37 height 6
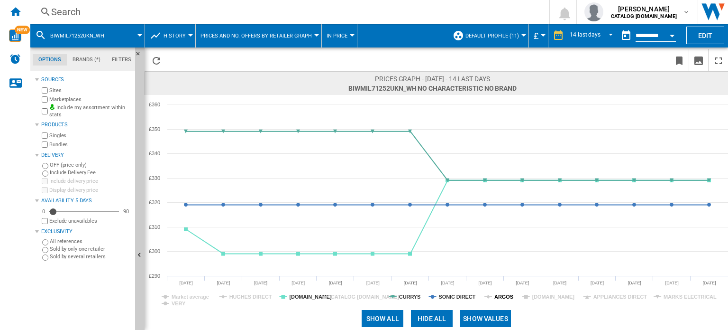
click at [502, 294] on tspan "ARGOS" at bounding box center [504, 297] width 19 height 6
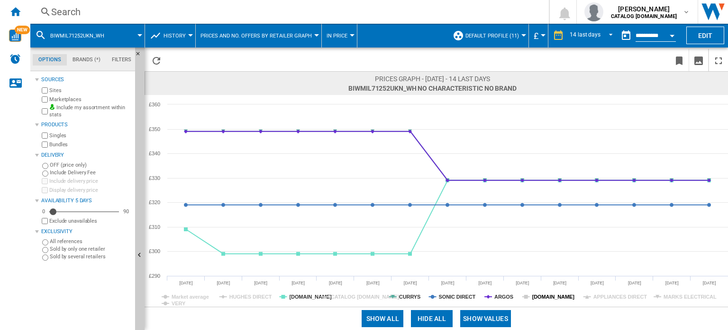
click at [535, 294] on tspan "[DOMAIN_NAME]" at bounding box center [554, 297] width 43 height 6
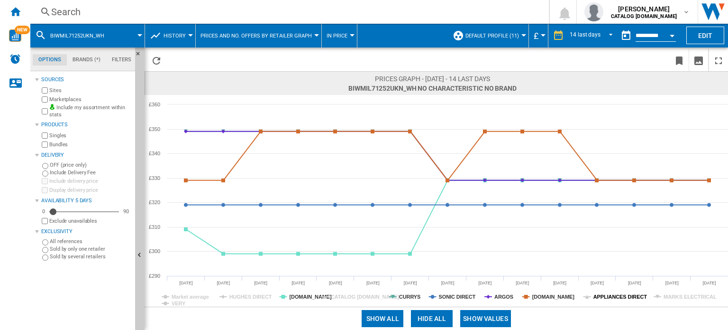
click at [620, 299] on tspan "APPLIANCES DIRECT" at bounding box center [621, 297] width 54 height 6
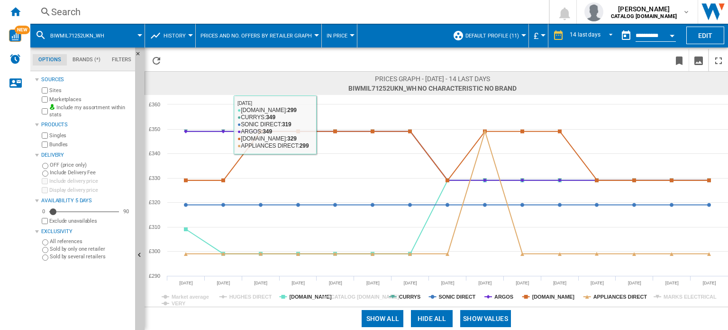
click at [210, 60] on span at bounding box center [292, 60] width 252 height 22
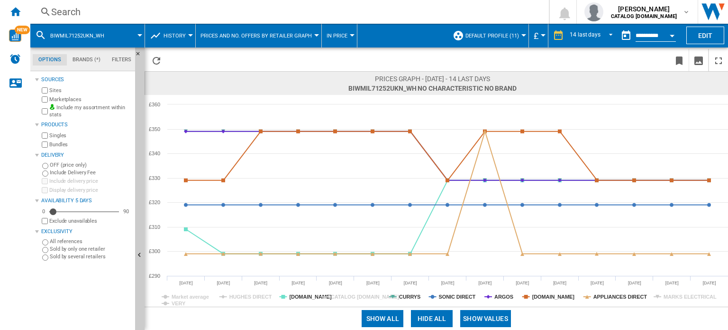
click at [193, 7] on div "Search" at bounding box center [287, 11] width 473 height 13
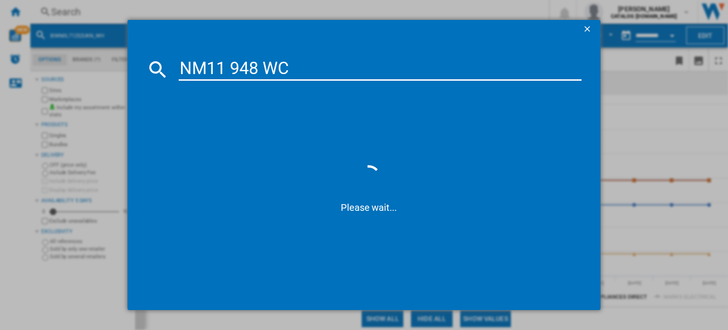
type input "NM11 948 WC"
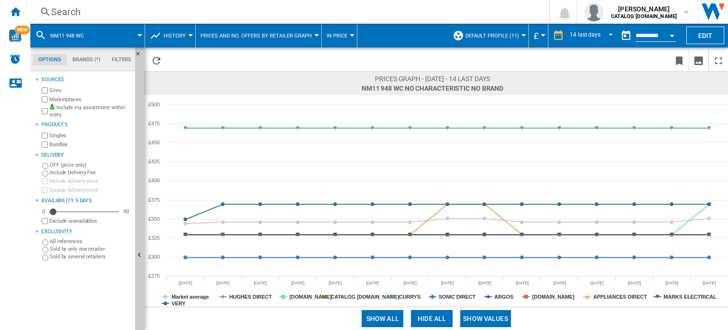
click at [437, 317] on button "Hide all" at bounding box center [432, 318] width 42 height 17
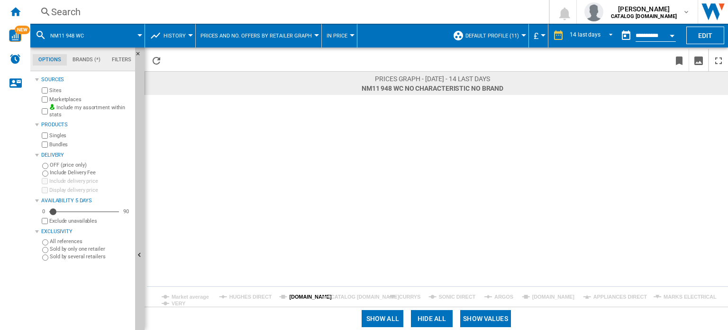
click at [290, 296] on tspan "[DOMAIN_NAME]" at bounding box center [310, 297] width 43 height 6
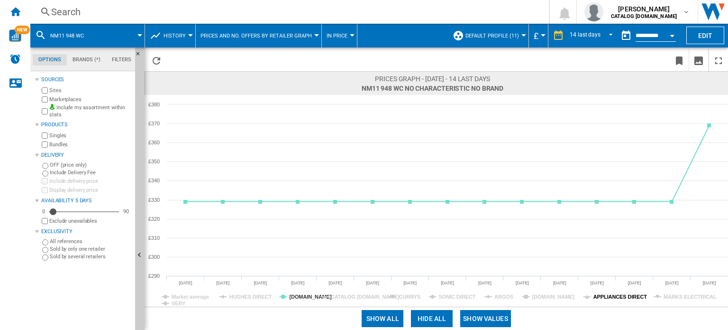
click at [616, 294] on tspan "APPLIANCES DIRECT" at bounding box center [621, 297] width 54 height 6
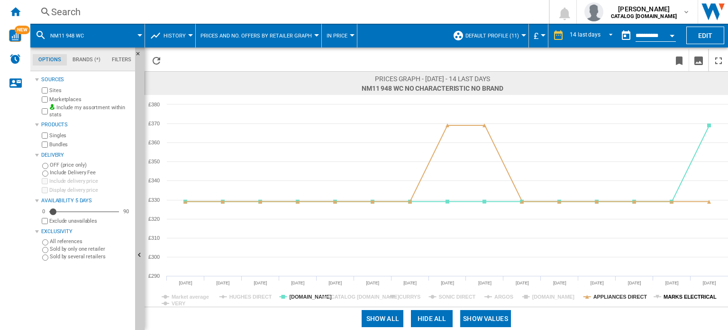
click at [688, 294] on tspan "MARKS ELECTRICAL" at bounding box center [690, 297] width 53 height 6
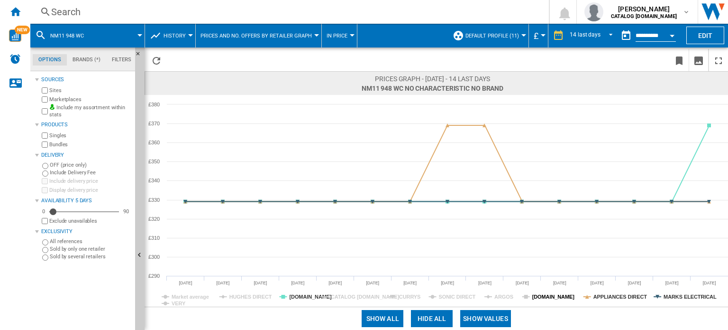
click at [540, 294] on tspan "[DOMAIN_NAME]" at bounding box center [554, 297] width 43 height 6
click at [436, 292] on rect at bounding box center [437, 201] width 584 height 212
click at [398, 301] on rect at bounding box center [437, 201] width 584 height 212
click at [404, 297] on tspan "CURRYS" at bounding box center [409, 297] width 21 height 6
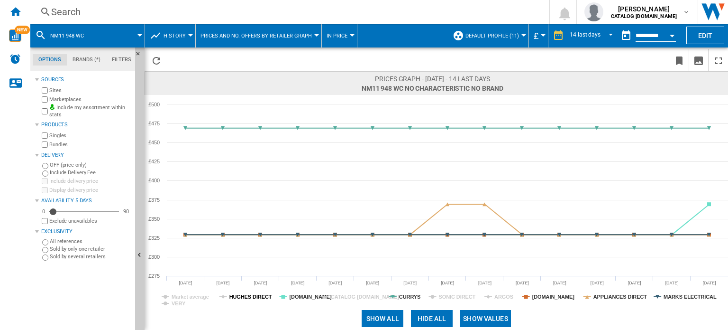
click at [248, 297] on tspan "HUGHES DIRECT" at bounding box center [251, 297] width 43 height 6
click at [498, 299] on tspan "ARGOS" at bounding box center [504, 297] width 19 height 6
click at [465, 298] on tspan "SONIC DIRECT" at bounding box center [457, 297] width 37 height 6
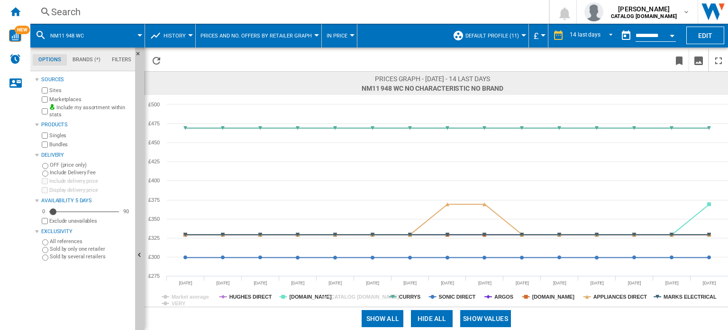
click at [218, 11] on div "Search" at bounding box center [287, 11] width 473 height 13
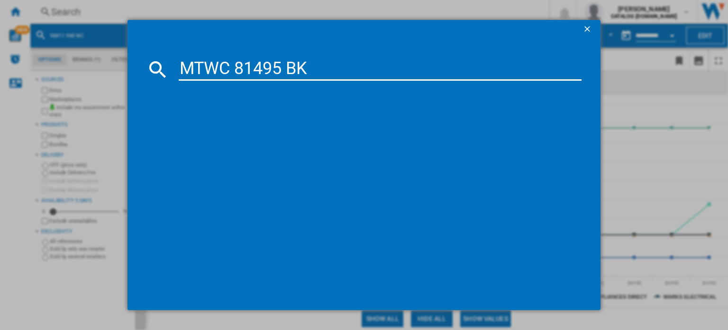
type input "MTWC 81495 BK"
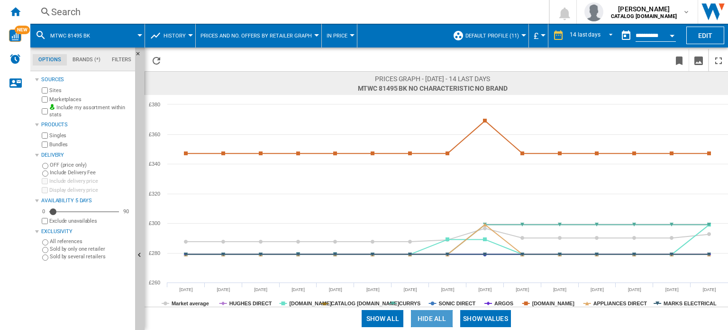
click at [425, 319] on button "Hide all" at bounding box center [432, 318] width 42 height 17
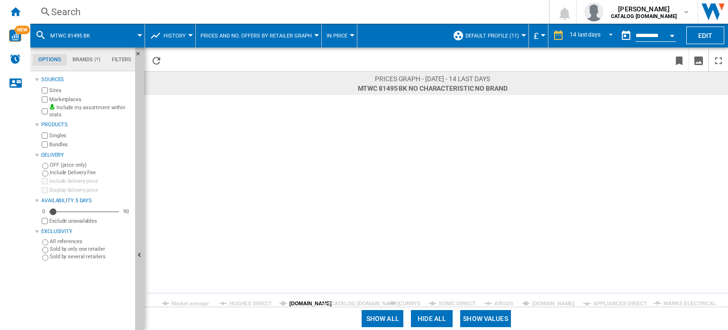
click at [301, 301] on tspan "[DOMAIN_NAME]" at bounding box center [310, 303] width 43 height 6
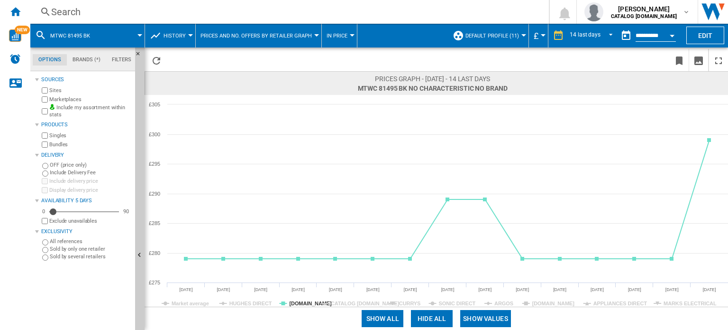
click at [493, 304] on rect at bounding box center [437, 201] width 584 height 212
click at [503, 303] on tspan "ARGOS" at bounding box center [504, 303] width 19 height 6
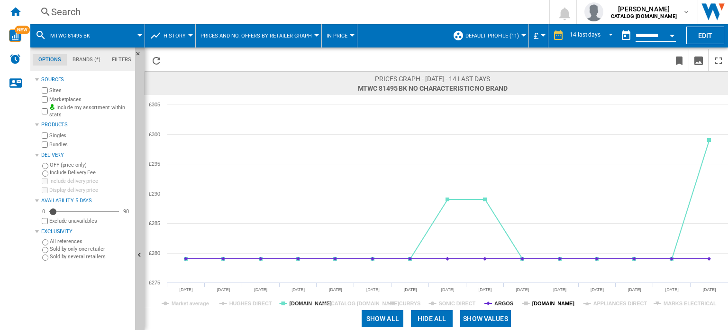
click at [546, 302] on tspan "[DOMAIN_NAME]" at bounding box center [554, 303] width 43 height 6
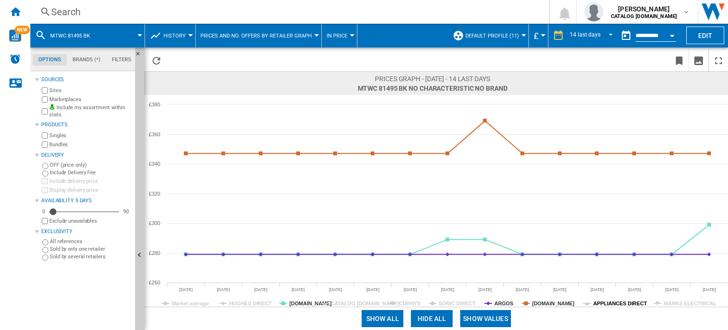
click at [611, 304] on tspan "APPLIANCES DIRECT" at bounding box center [621, 303] width 54 height 6
click at [673, 301] on tspan "MARKS ELECTRICAL" at bounding box center [690, 303] width 53 height 6
